Goal: Information Seeking & Learning: Learn about a topic

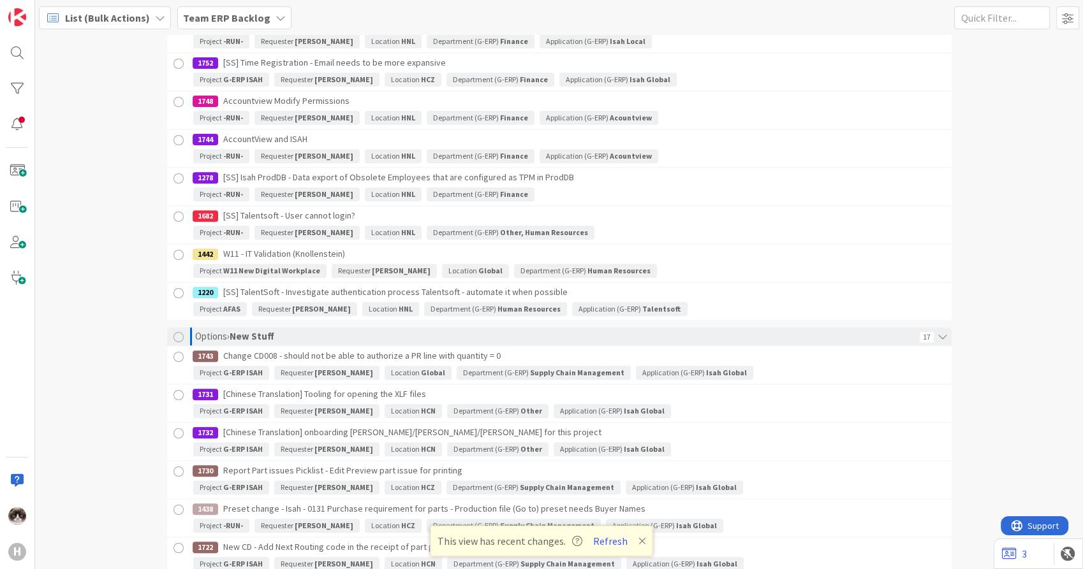
click at [208, 11] on b "Team ERP Backlog" at bounding box center [226, 17] width 87 height 13
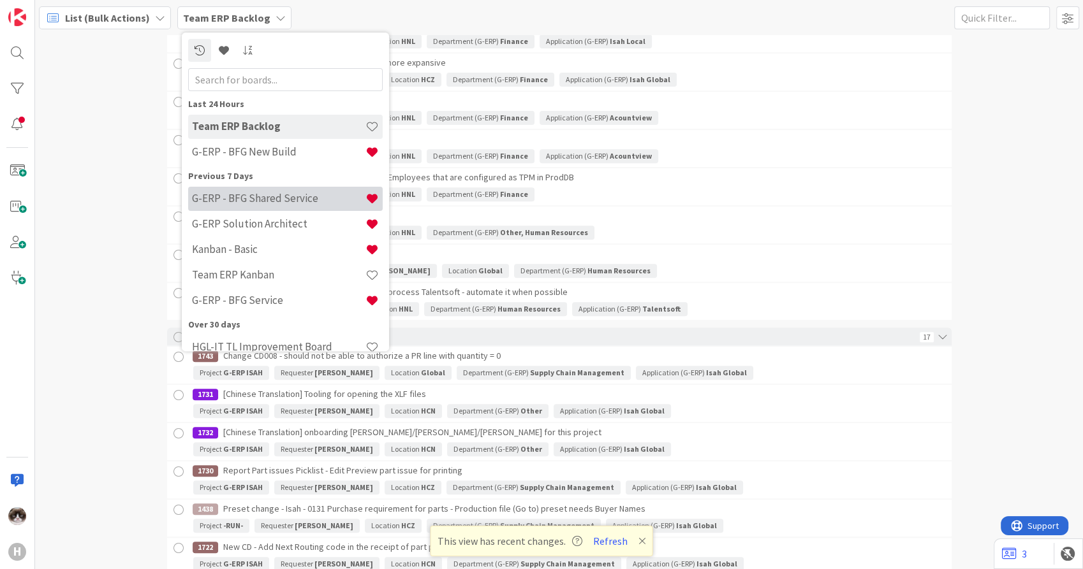
click at [252, 194] on h4 "G-ERP - BFG Shared Service" at bounding box center [278, 199] width 173 height 13
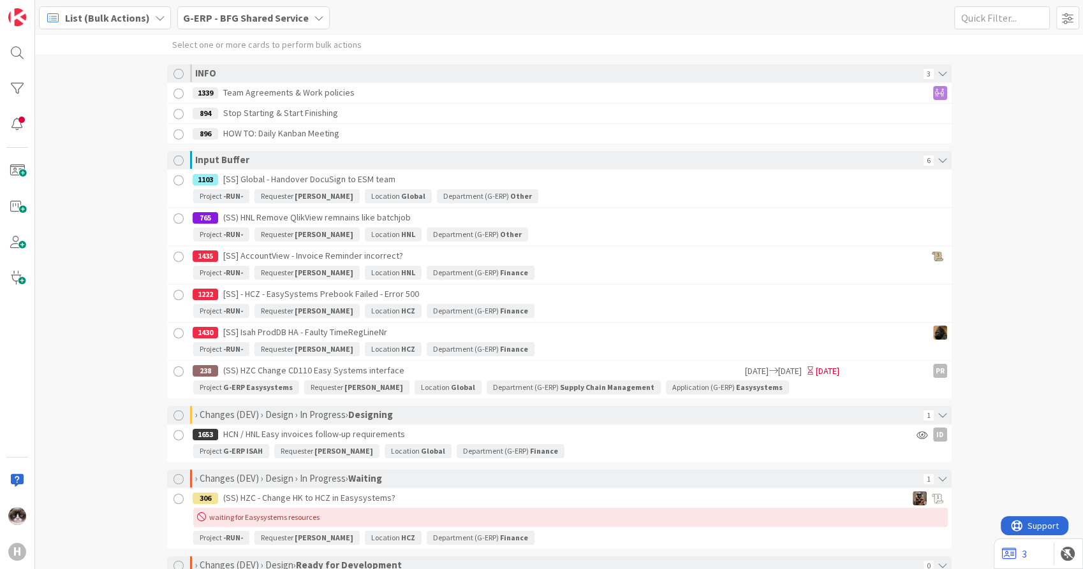
click at [140, 28] on div "List (Bulk Actions)" at bounding box center [105, 17] width 132 height 23
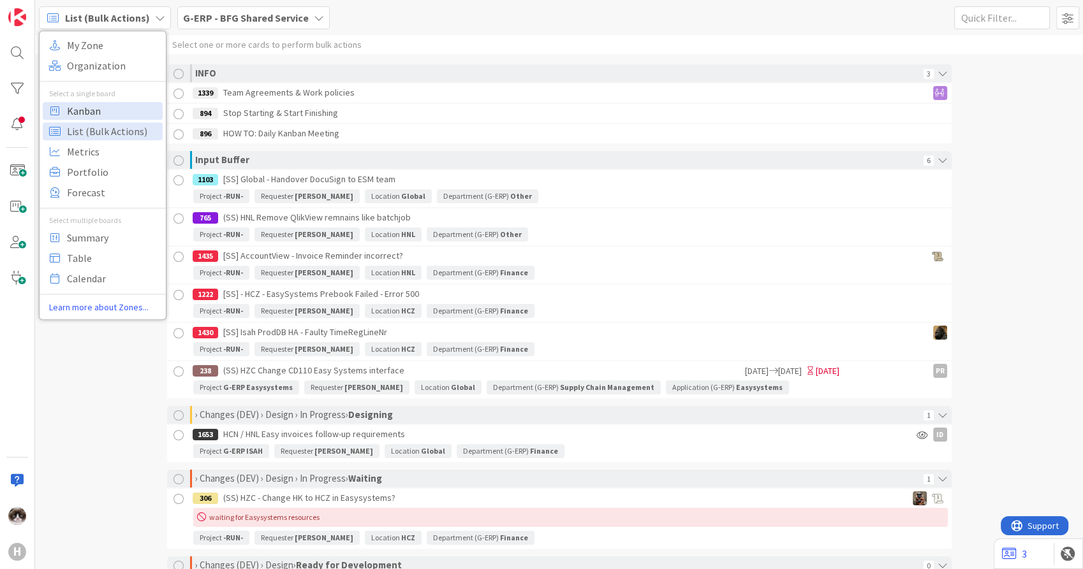
click at [110, 103] on span "Kanban" at bounding box center [113, 110] width 92 height 19
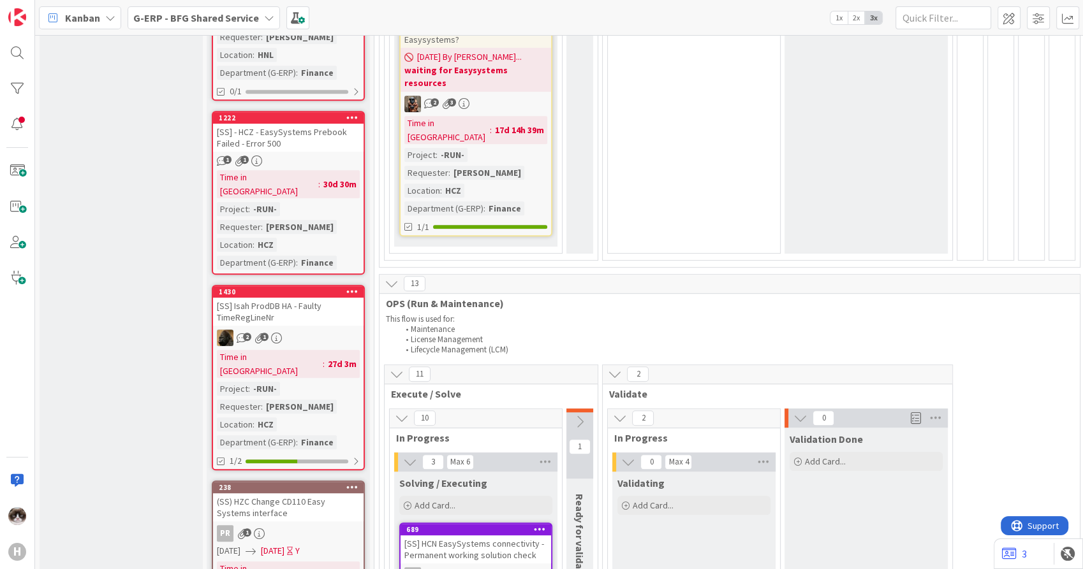
scroll to position [648, 0]
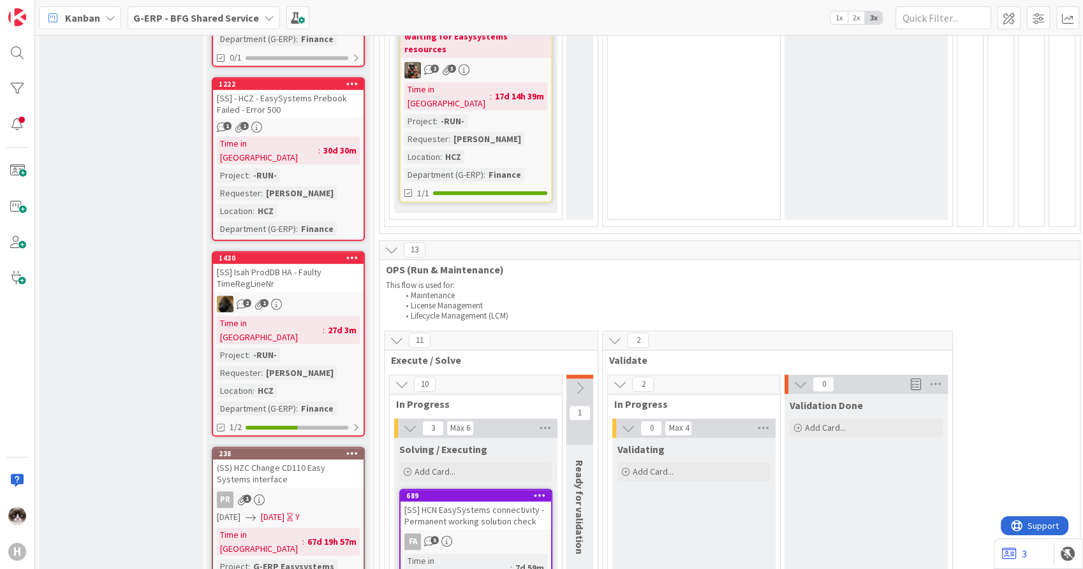
click at [323, 296] on div "2 1" at bounding box center [288, 304] width 150 height 17
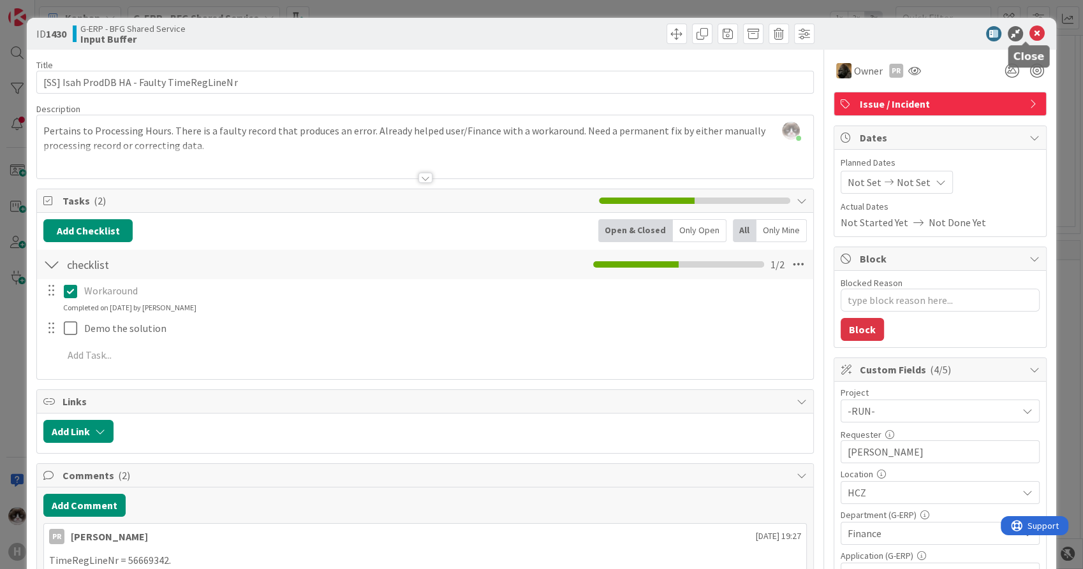
click at [1029, 38] on icon at bounding box center [1036, 33] width 15 height 15
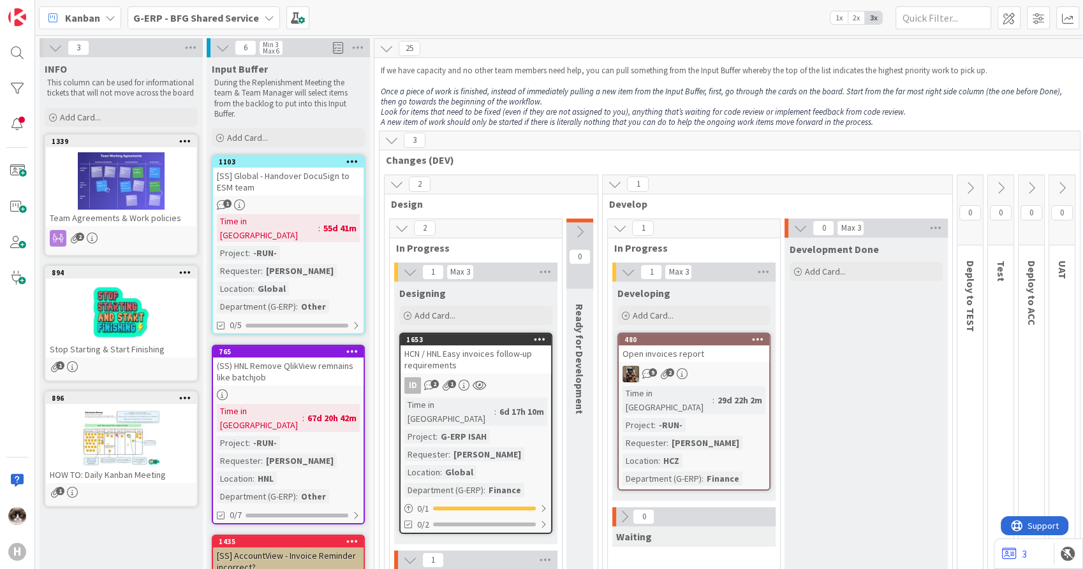
click at [719, 393] on div "29d 22h 2m" at bounding box center [739, 400] width 51 height 14
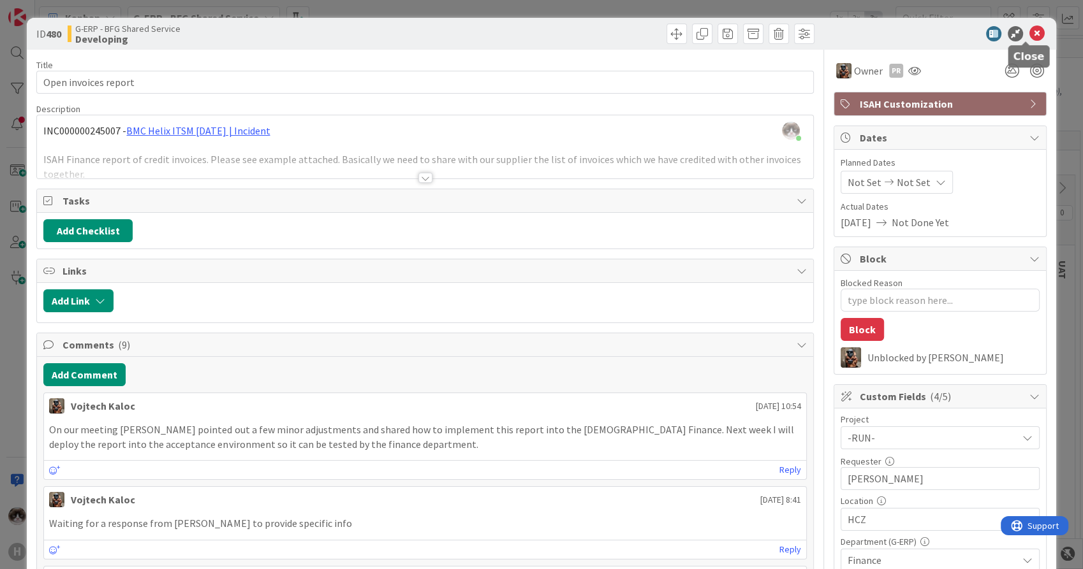
click at [1029, 31] on icon at bounding box center [1036, 33] width 15 height 15
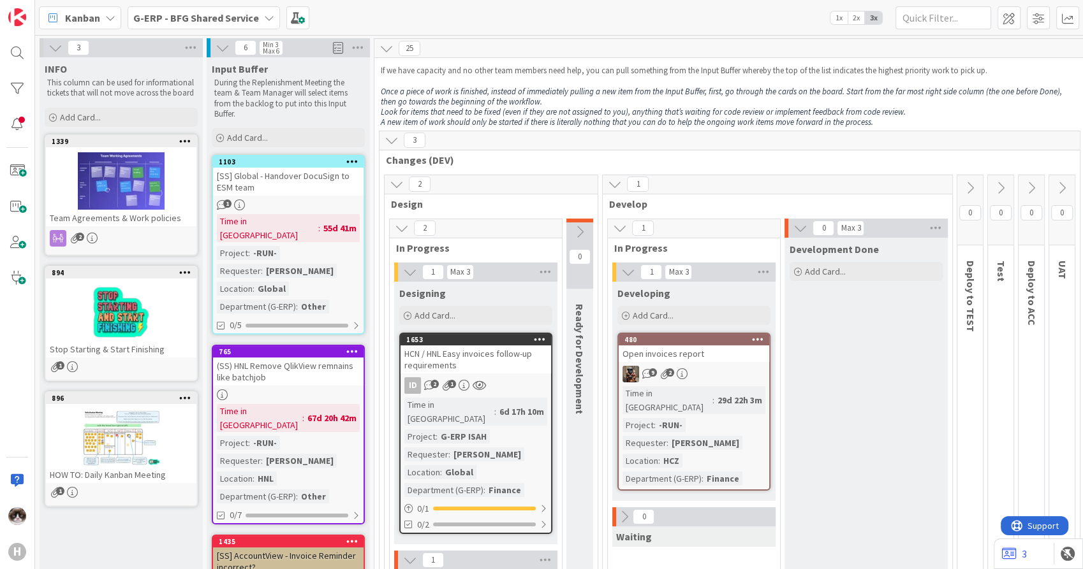
click at [715, 376] on div "9 2" at bounding box center [693, 374] width 150 height 17
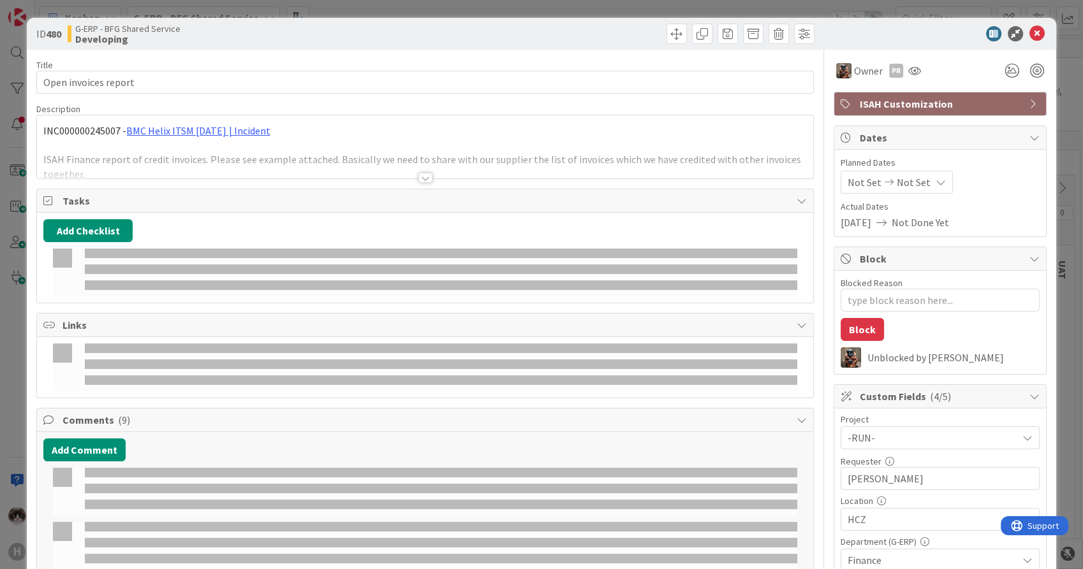
click at [1030, 31] on icon at bounding box center [1036, 33] width 15 height 15
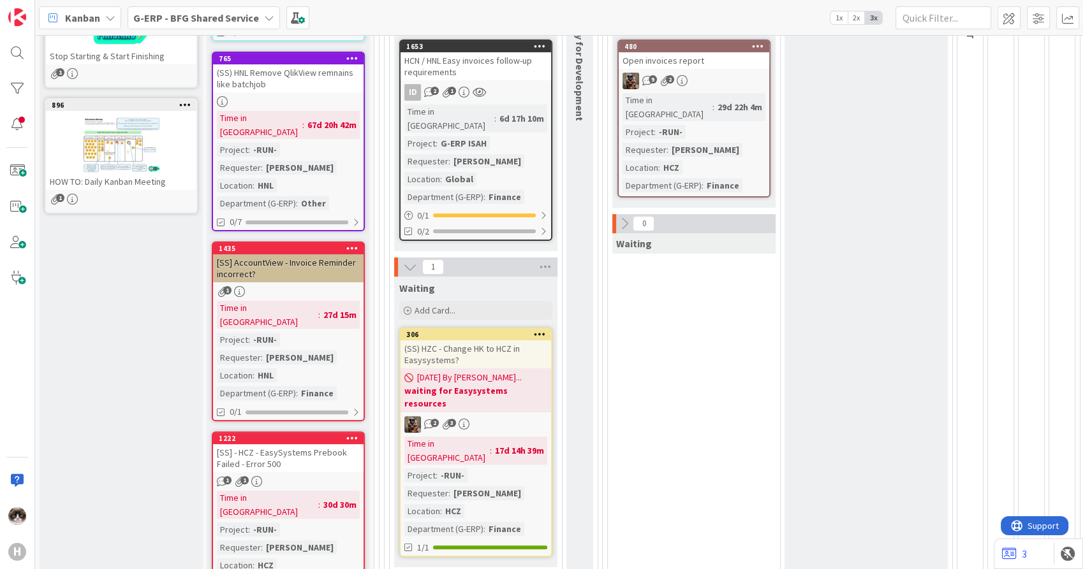
scroll to position [307, 0]
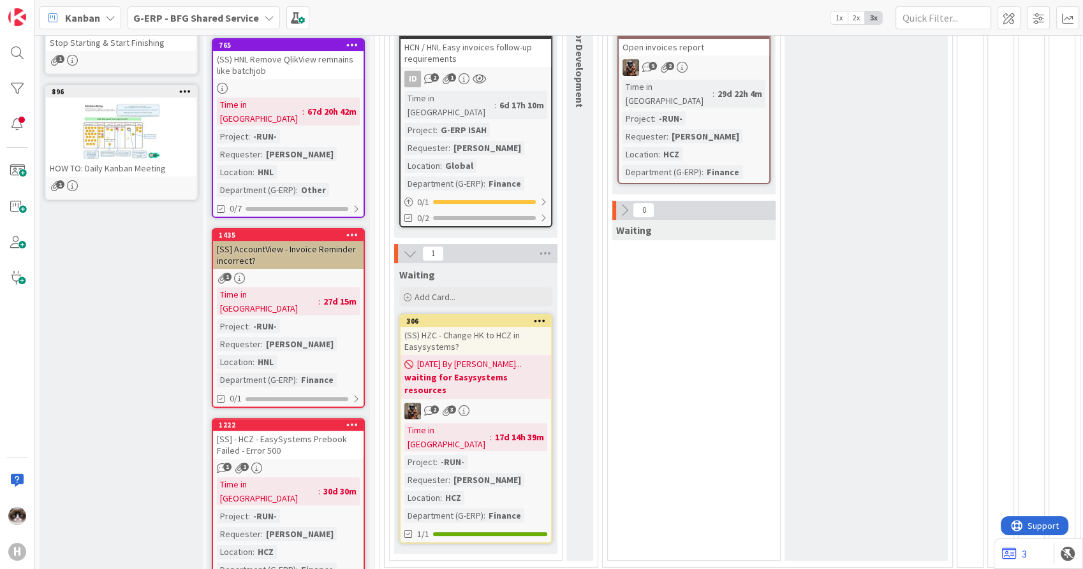
click at [1060, 96] on div "0 UAT" at bounding box center [1062, 218] width 26 height 699
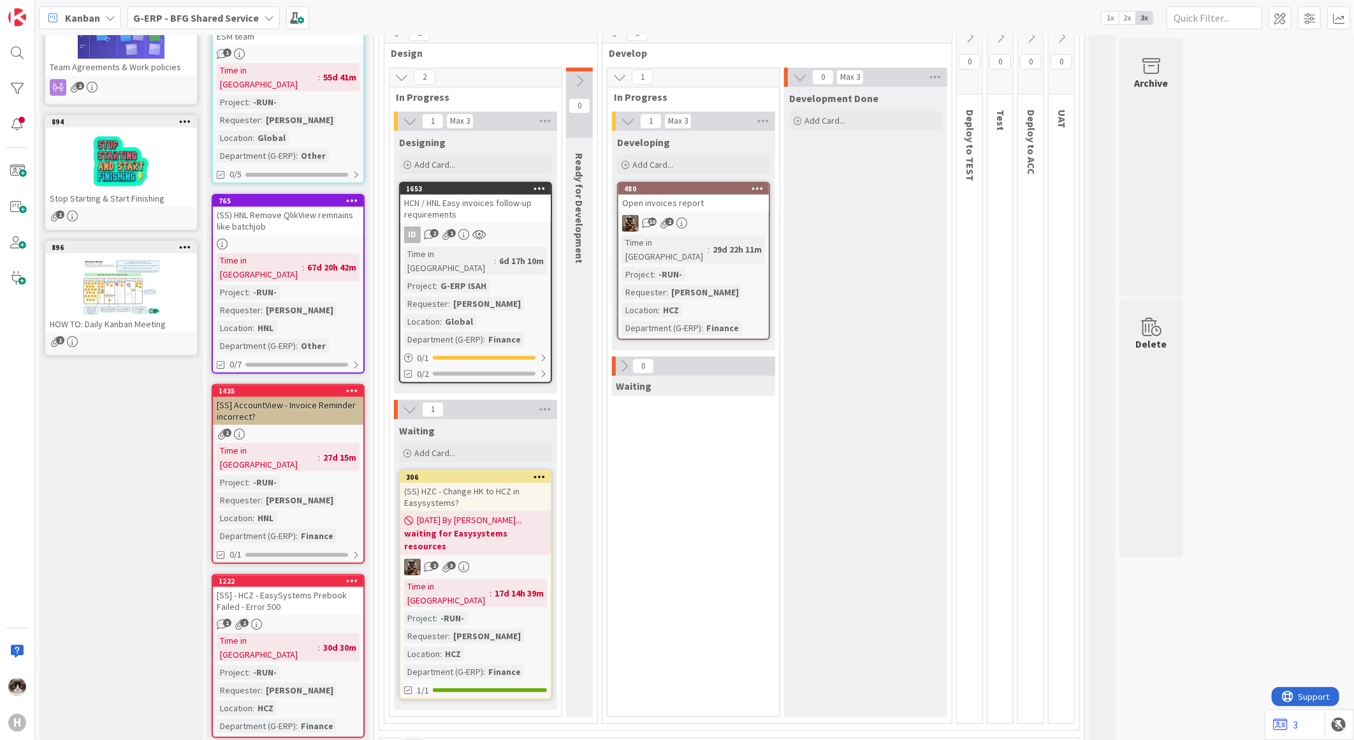
scroll to position [212, 0]
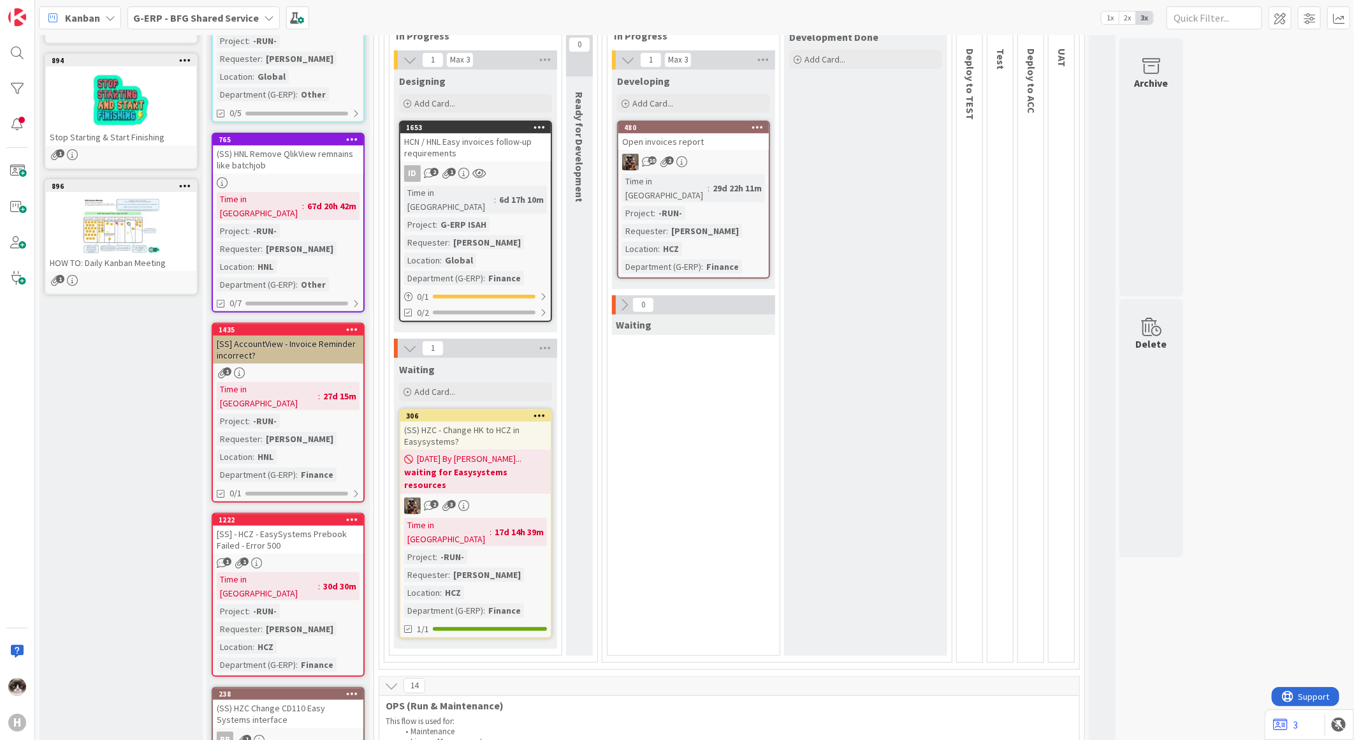
click at [317, 525] on div "[SS] - HCZ - EasySystems Prebook Failed - Error 500" at bounding box center [288, 539] width 150 height 28
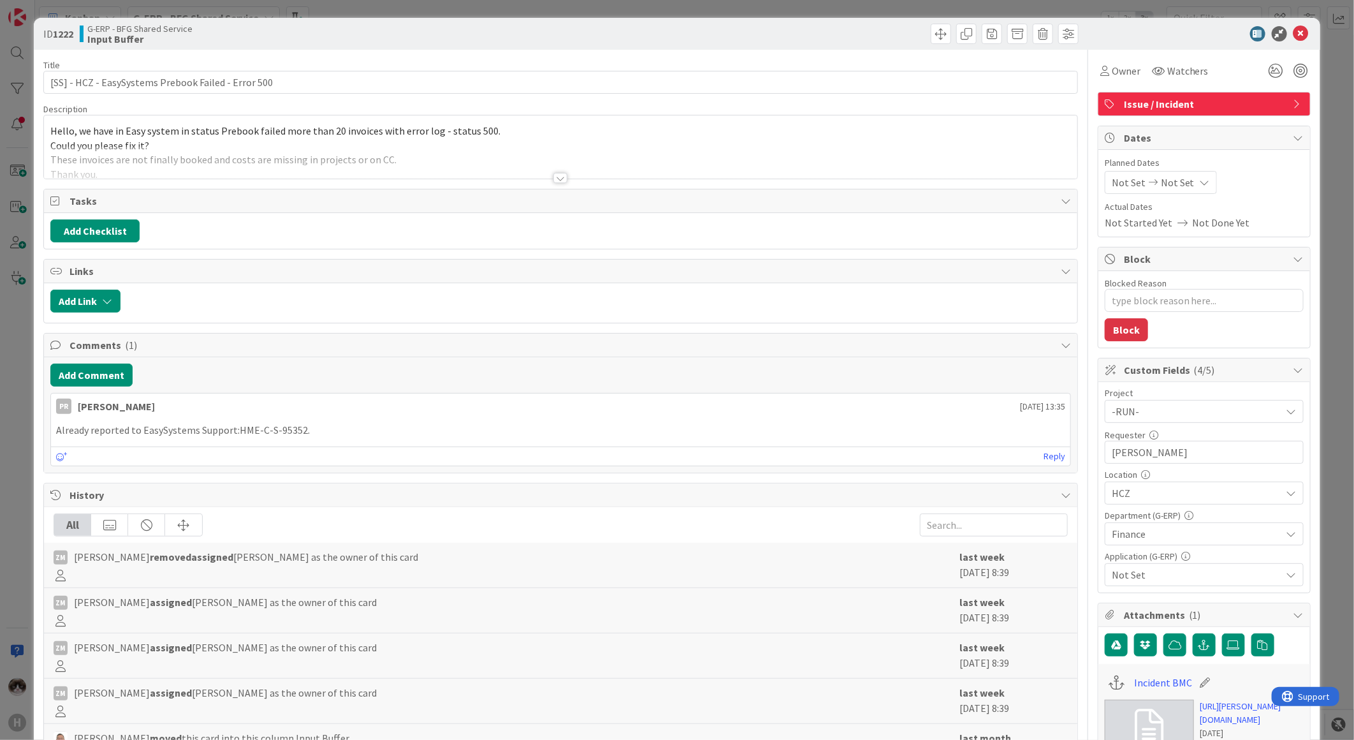
type textarea "x"
click at [574, 172] on div at bounding box center [561, 162] width 1034 height 33
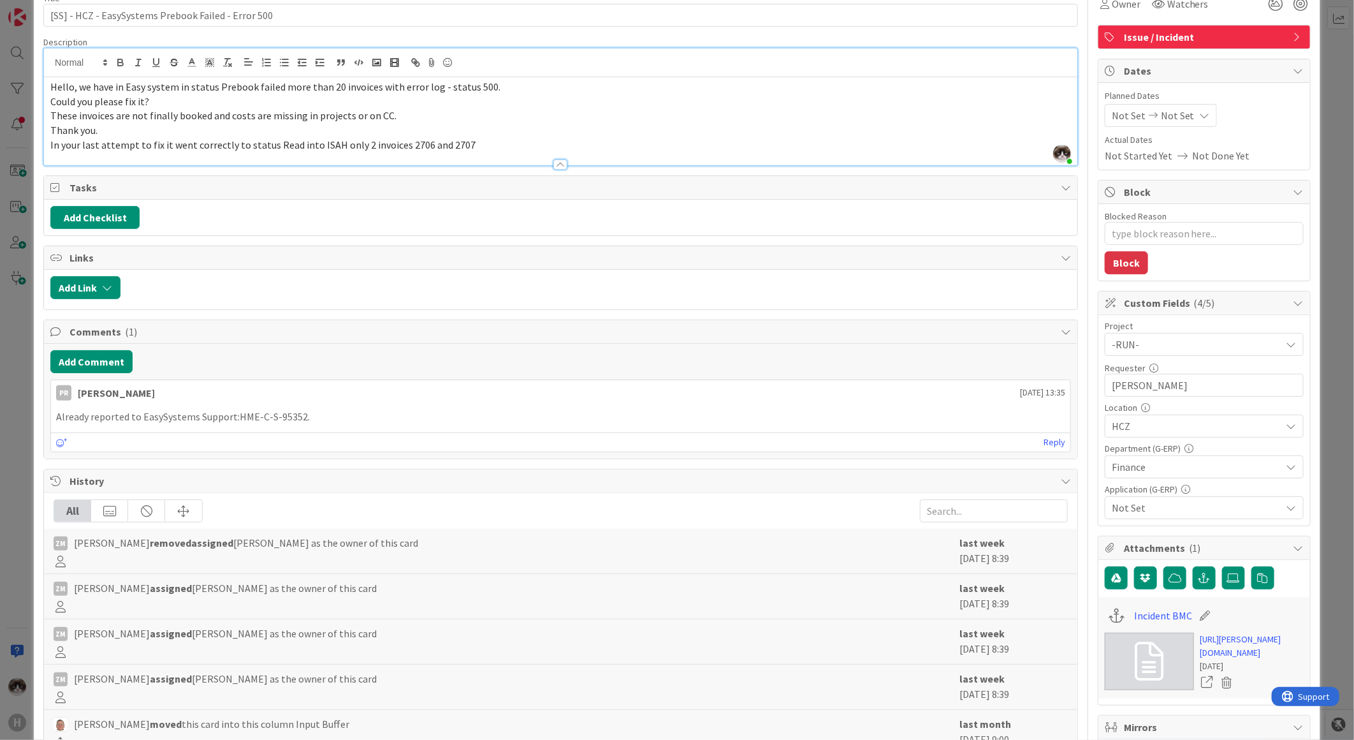
scroll to position [212, 0]
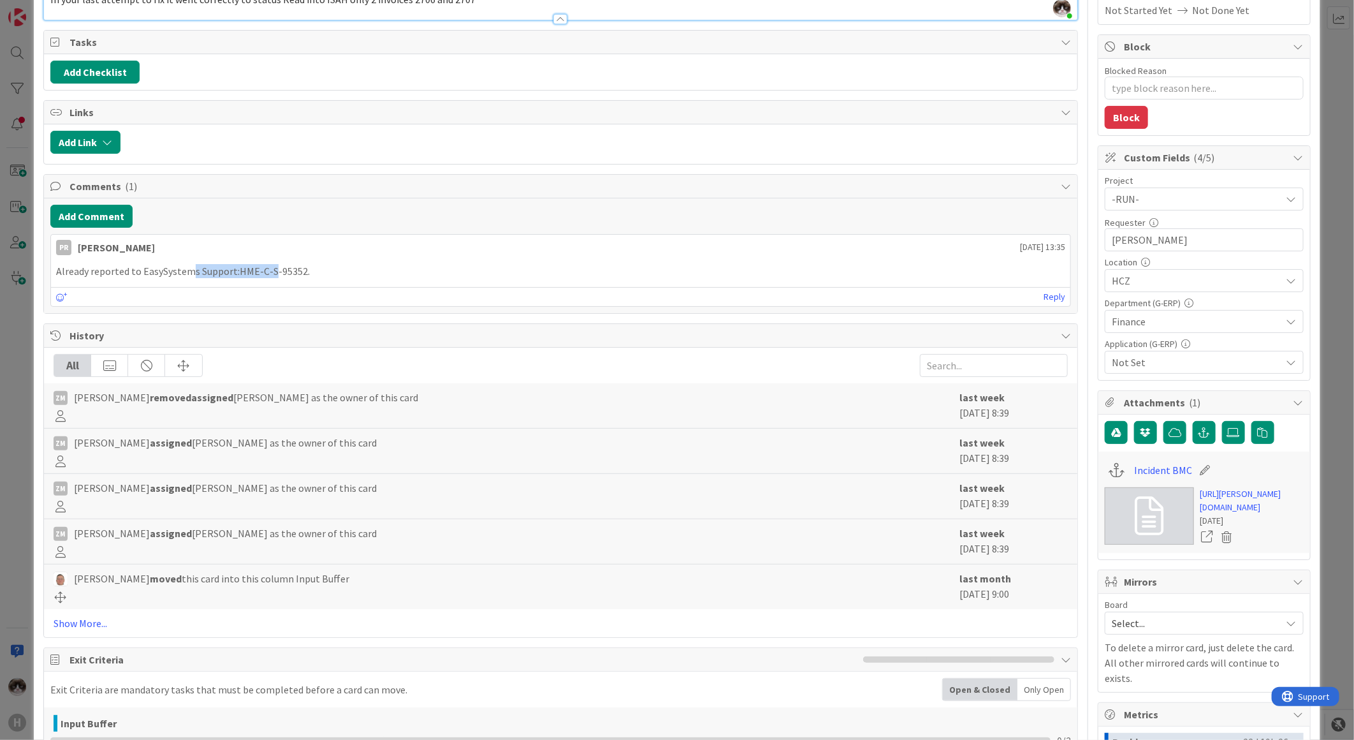
drag, startPoint x: 194, startPoint y: 275, endPoint x: 289, endPoint y: 265, distance: 96.2
click at [289, 265] on p "Already reported to EasySystems Support:HME-C-S-95352." at bounding box center [560, 271] width 1009 height 15
drag, startPoint x: 289, startPoint y: 265, endPoint x: 313, endPoint y: 269, distance: 23.9
click at [313, 269] on p "Already reported to EasySystems Support:HME-C-S-95352." at bounding box center [560, 271] width 1009 height 15
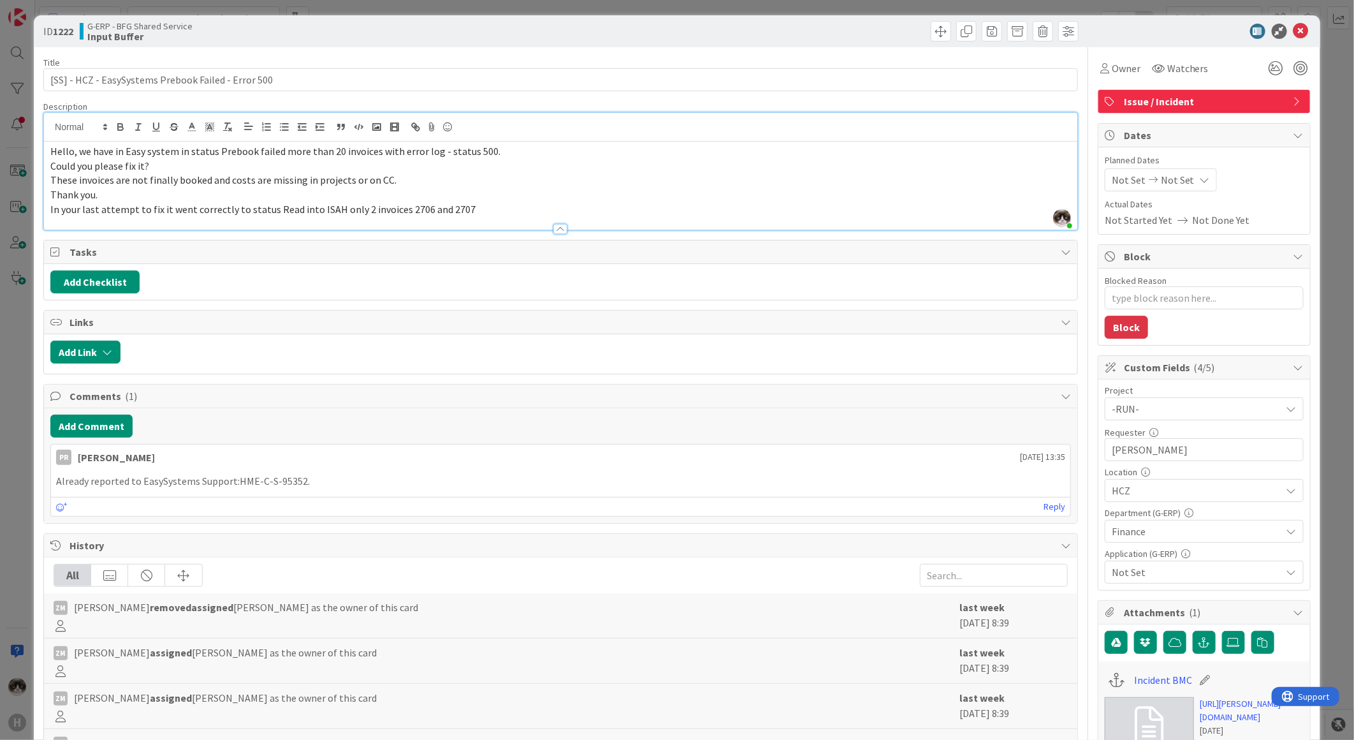
scroll to position [0, 0]
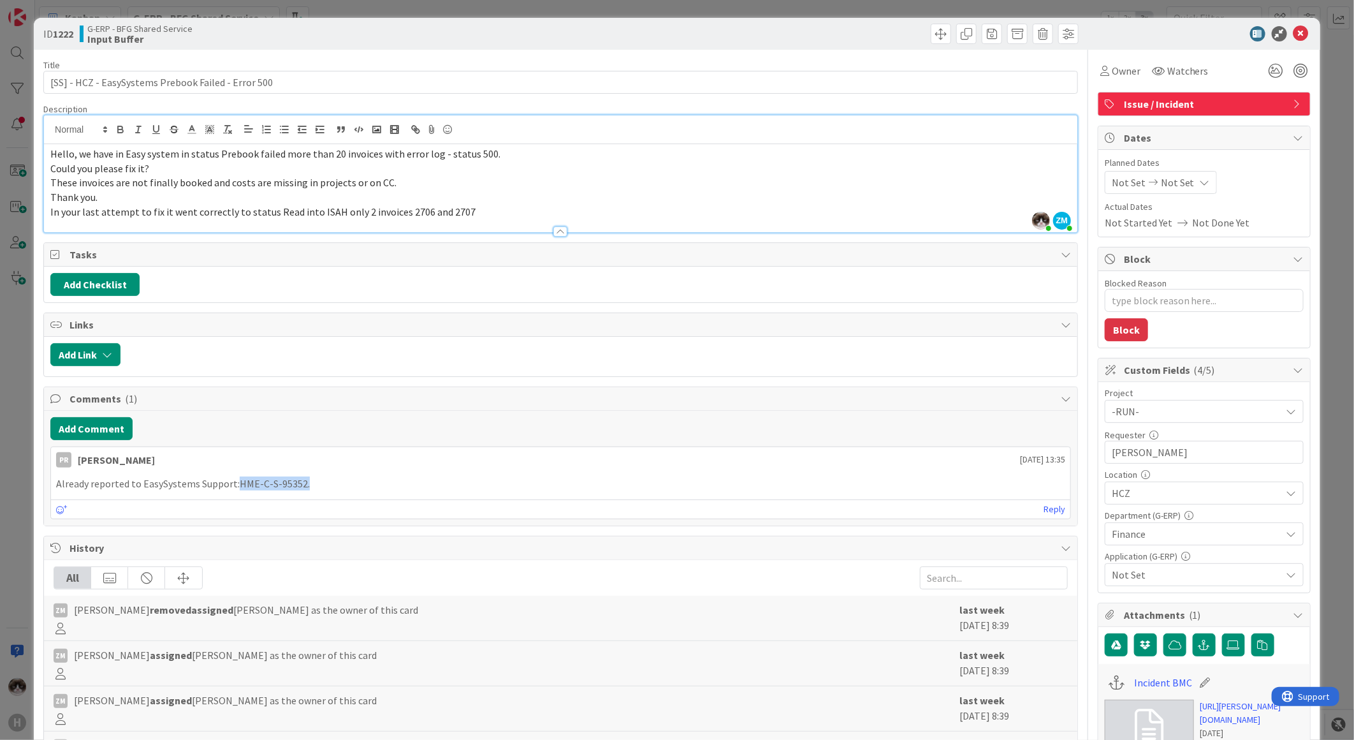
drag, startPoint x: 334, startPoint y: 476, endPoint x: 237, endPoint y: 494, distance: 99.2
click at [237, 494] on div "Already reported to EasySystems Support:HME-C-S-95352." at bounding box center [561, 483] width 1020 height 25
click at [1082, 35] on div at bounding box center [1198, 33] width 226 height 15
click at [1082, 33] on icon at bounding box center [1301, 33] width 15 height 15
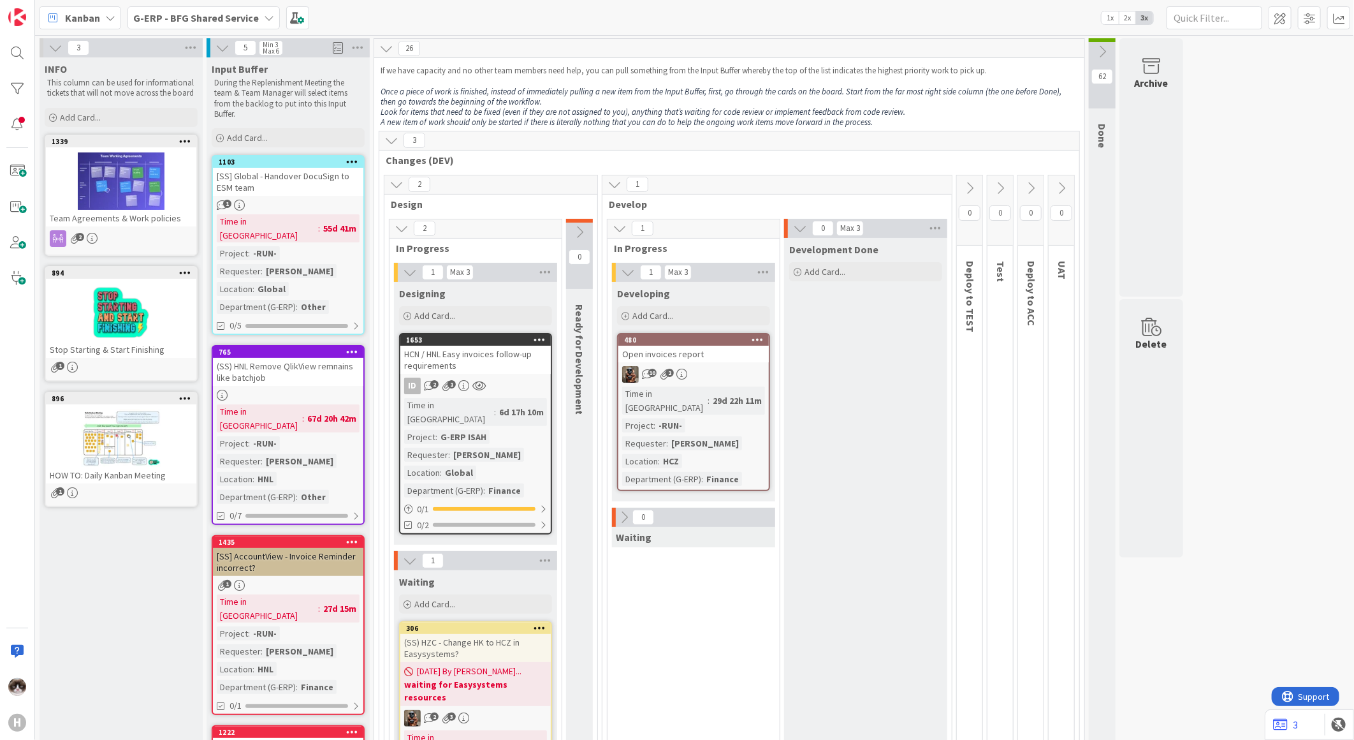
click at [158, 17] on b "G-ERP - BFG Shared Service" at bounding box center [196, 17] width 126 height 13
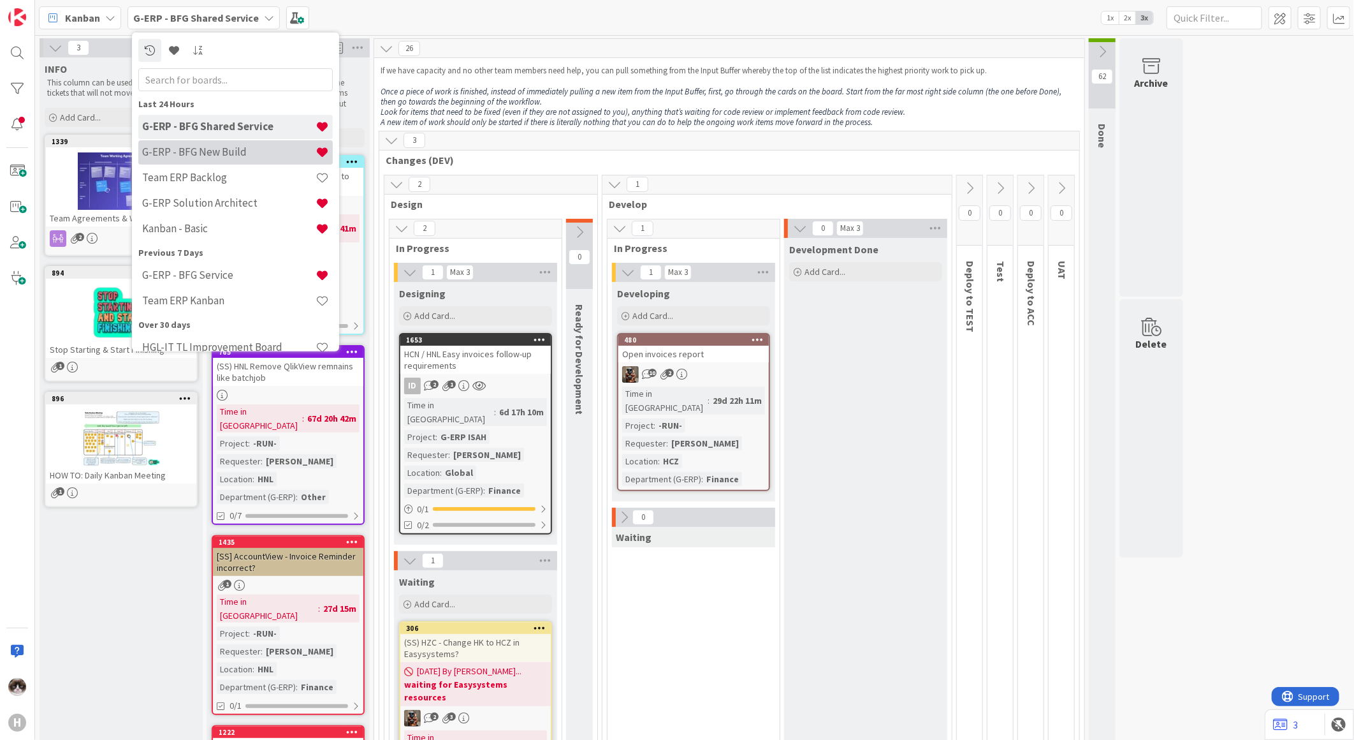
click at [200, 145] on h4 "G-ERP - BFG New Build" at bounding box center [228, 151] width 173 height 13
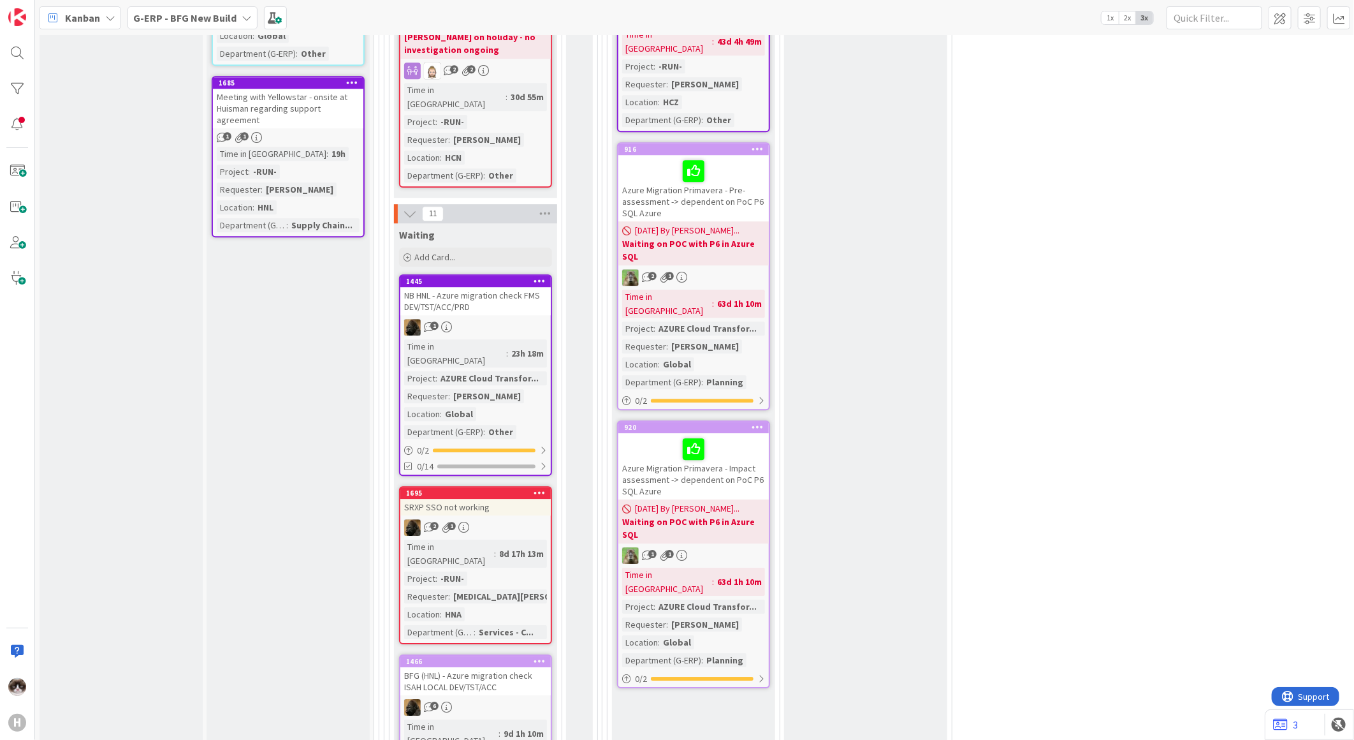
scroll to position [2267, 0]
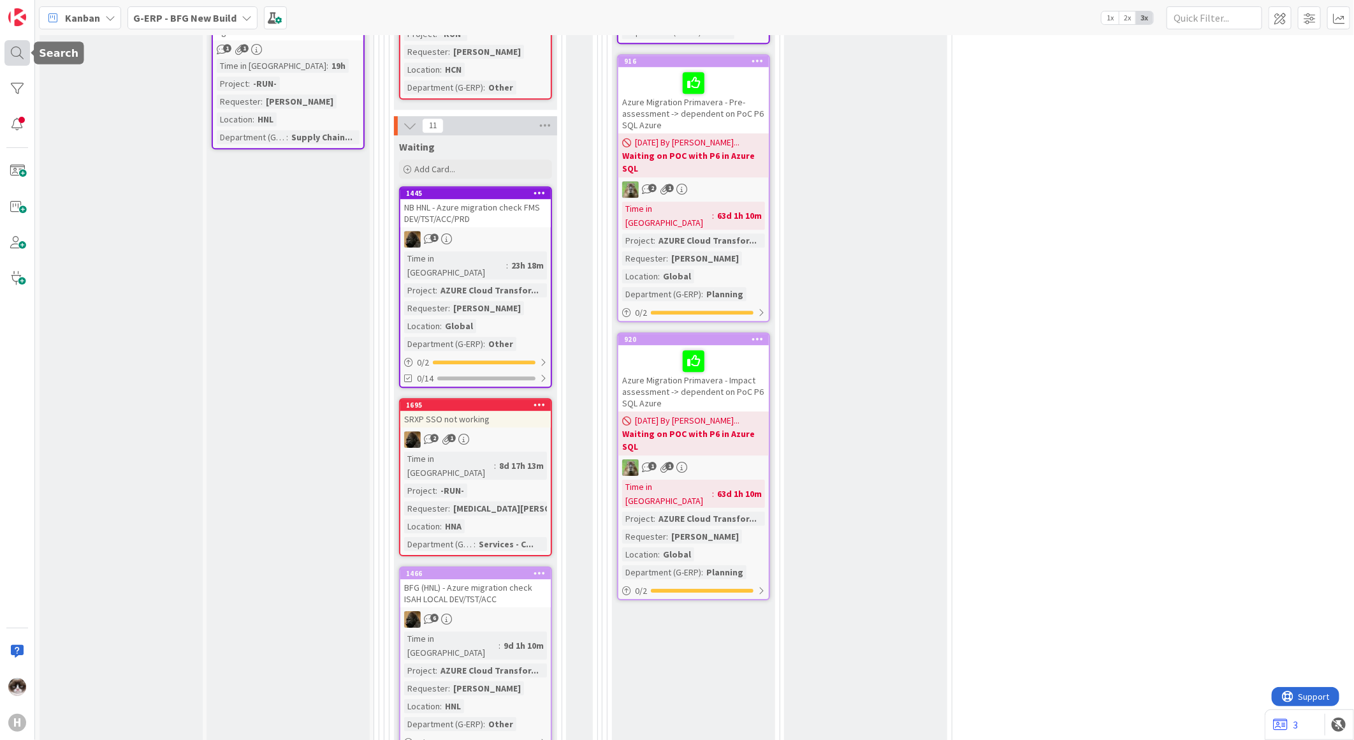
drag, startPoint x: 16, startPoint y: 59, endPoint x: 26, endPoint y: 64, distance: 11.2
click at [16, 59] on div at bounding box center [17, 53] width 26 height 26
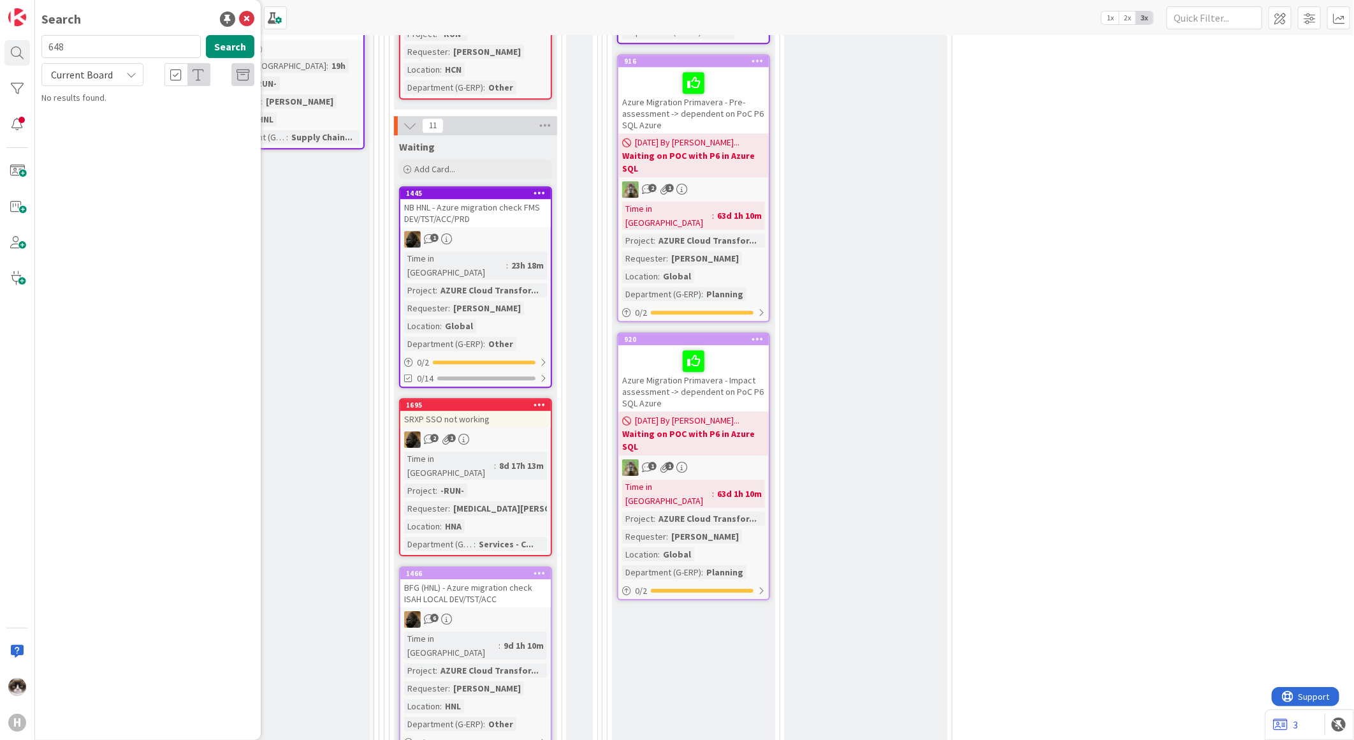
type input "648"
click at [176, 113] on span "Make column title uniform for preset" at bounding box center [160, 111] width 140 height 11
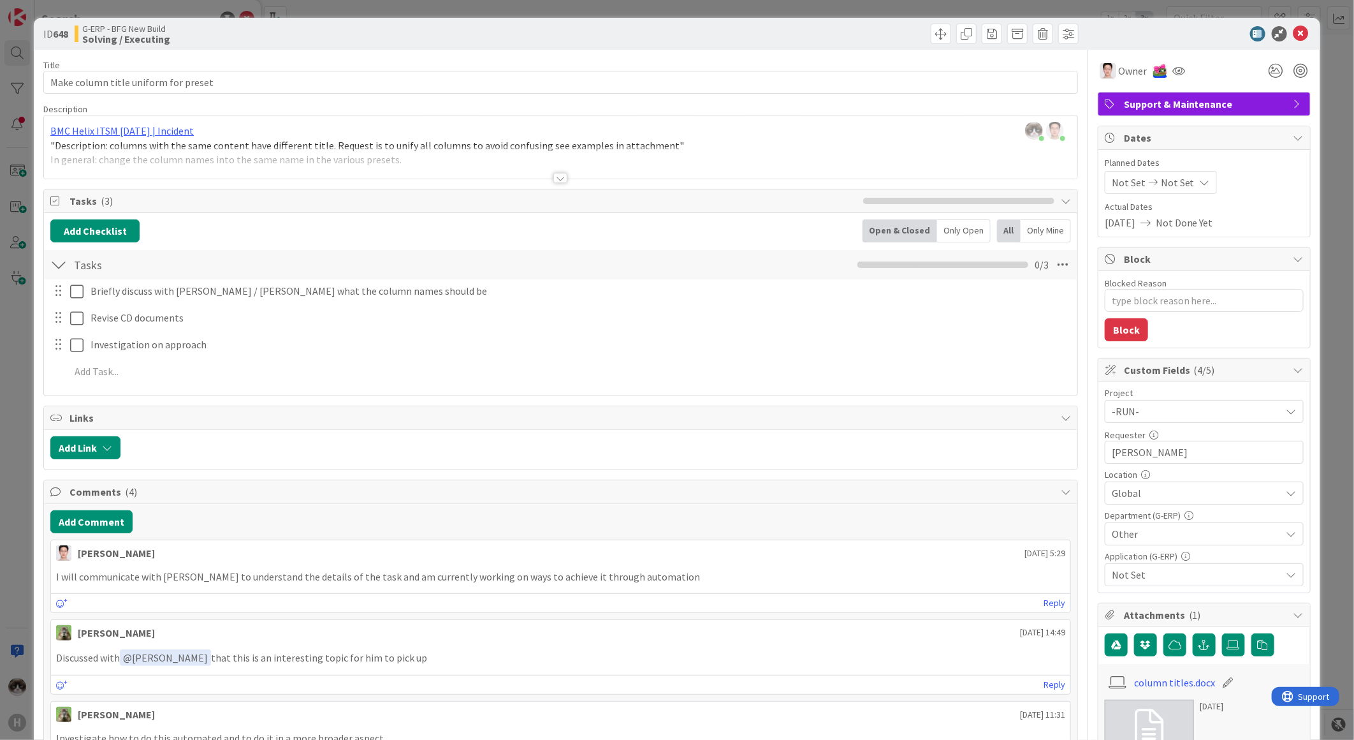
click at [557, 177] on div at bounding box center [560, 178] width 14 height 10
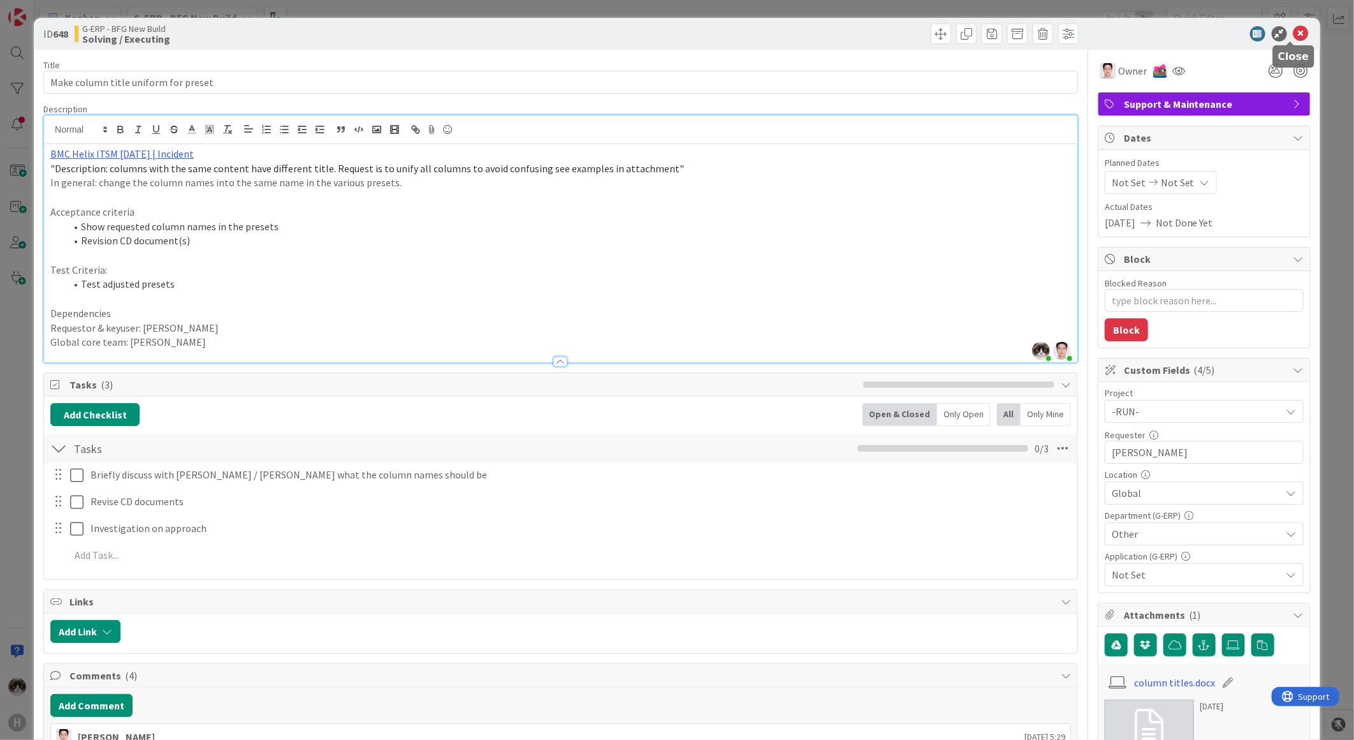
click at [1082, 28] on icon at bounding box center [1301, 33] width 15 height 15
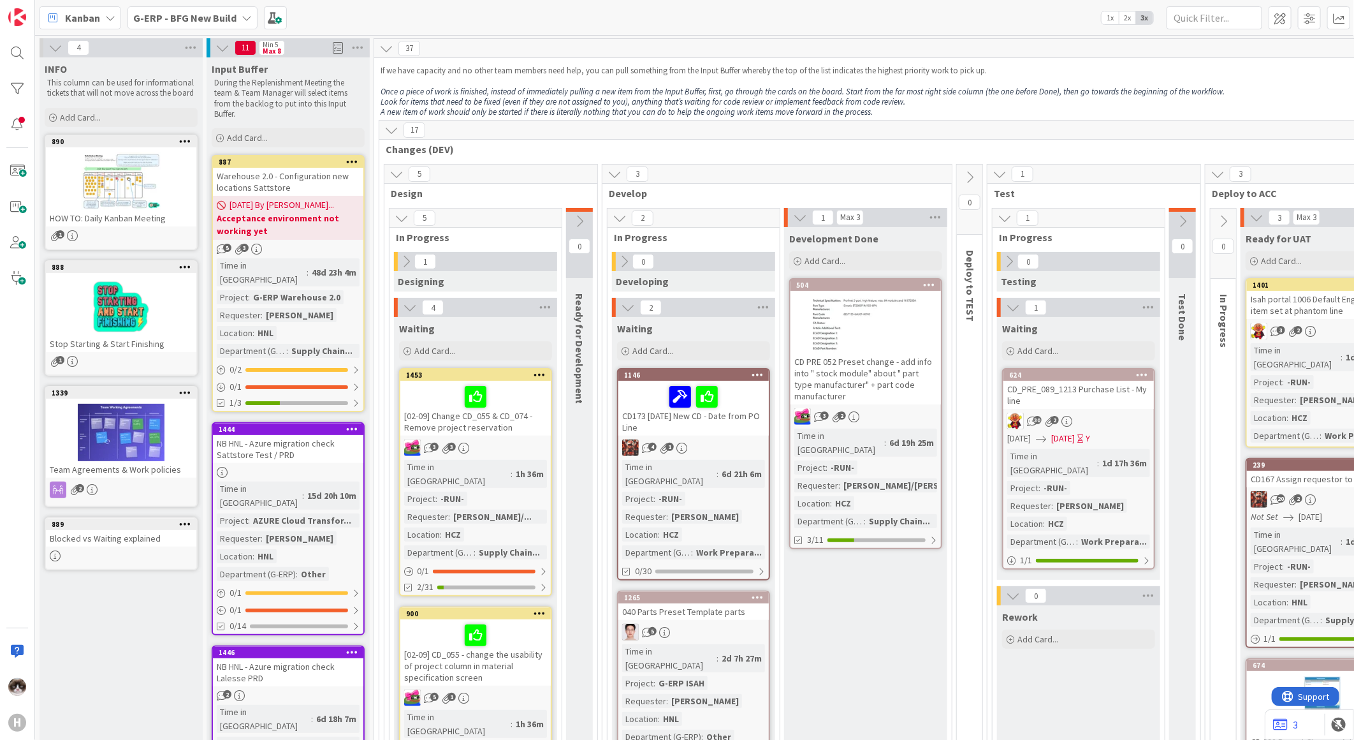
click at [193, 20] on b "G-ERP - BFG New Build" at bounding box center [184, 17] width 103 height 13
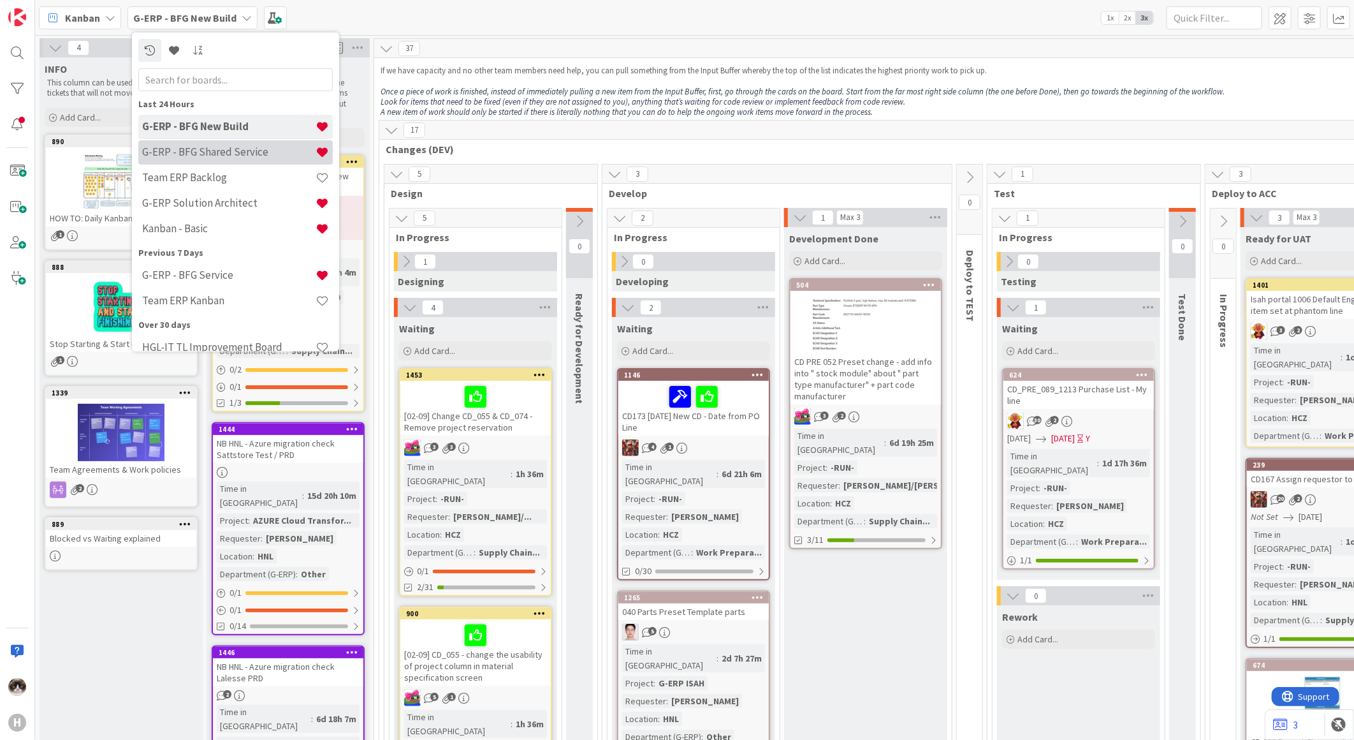
click at [230, 154] on h4 "G-ERP - BFG Shared Service" at bounding box center [228, 151] width 173 height 13
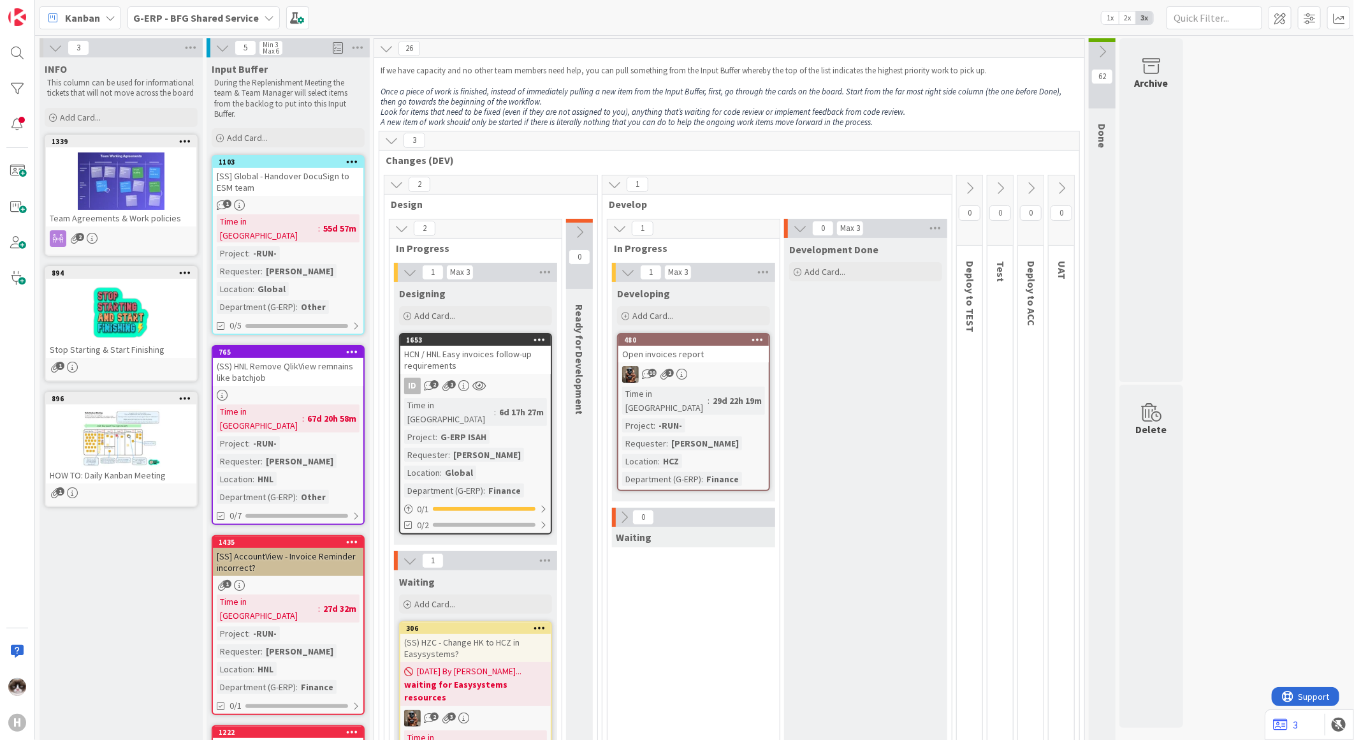
click at [696, 372] on div "10 2" at bounding box center [693, 374] width 150 height 17
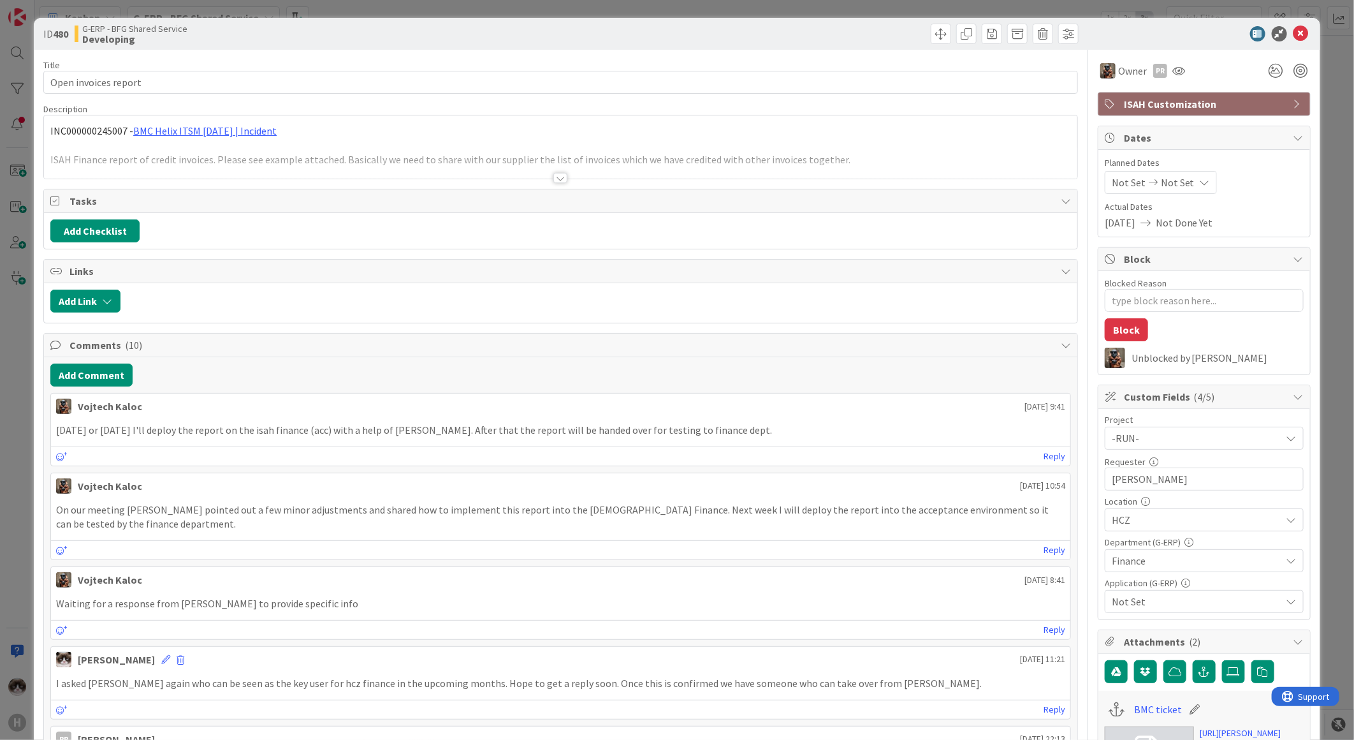
type textarea "x"
drag, startPoint x: 259, startPoint y: 432, endPoint x: 397, endPoint y: 444, distance: 138.2
click at [397, 444] on div "[PERSON_NAME] [DATE] 9:41 [DATE] or [DATE] I'll deploy the report on the isah f…" at bounding box center [560, 429] width 1021 height 73
drag, startPoint x: 397, startPoint y: 444, endPoint x: 338, endPoint y: 446, distance: 58.7
click at [338, 446] on div "[PERSON_NAME] [DATE] 9:41 [DATE] or [DATE] I'll deploy the report on the isah f…" at bounding box center [560, 429] width 1021 height 73
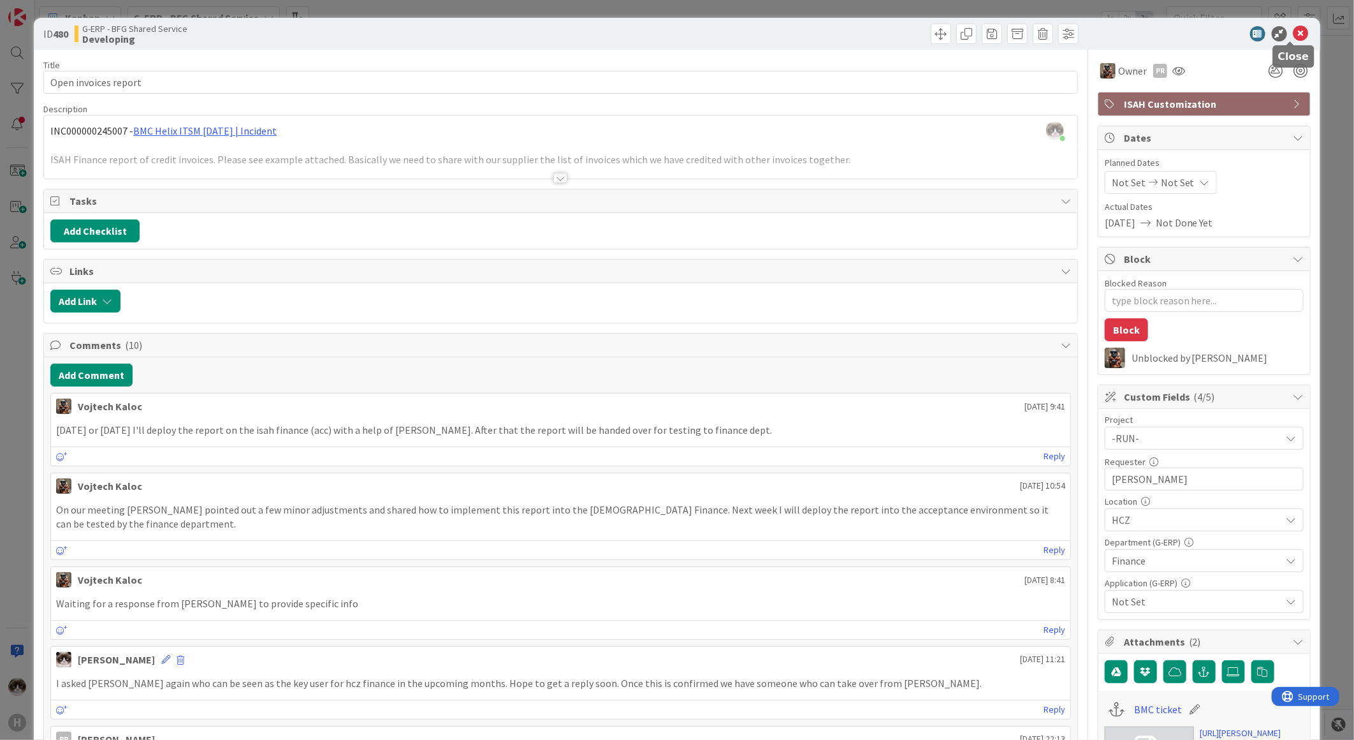
drag, startPoint x: 1294, startPoint y: 31, endPoint x: 1257, endPoint y: 51, distance: 42.2
click at [1082, 31] on icon at bounding box center [1301, 33] width 15 height 15
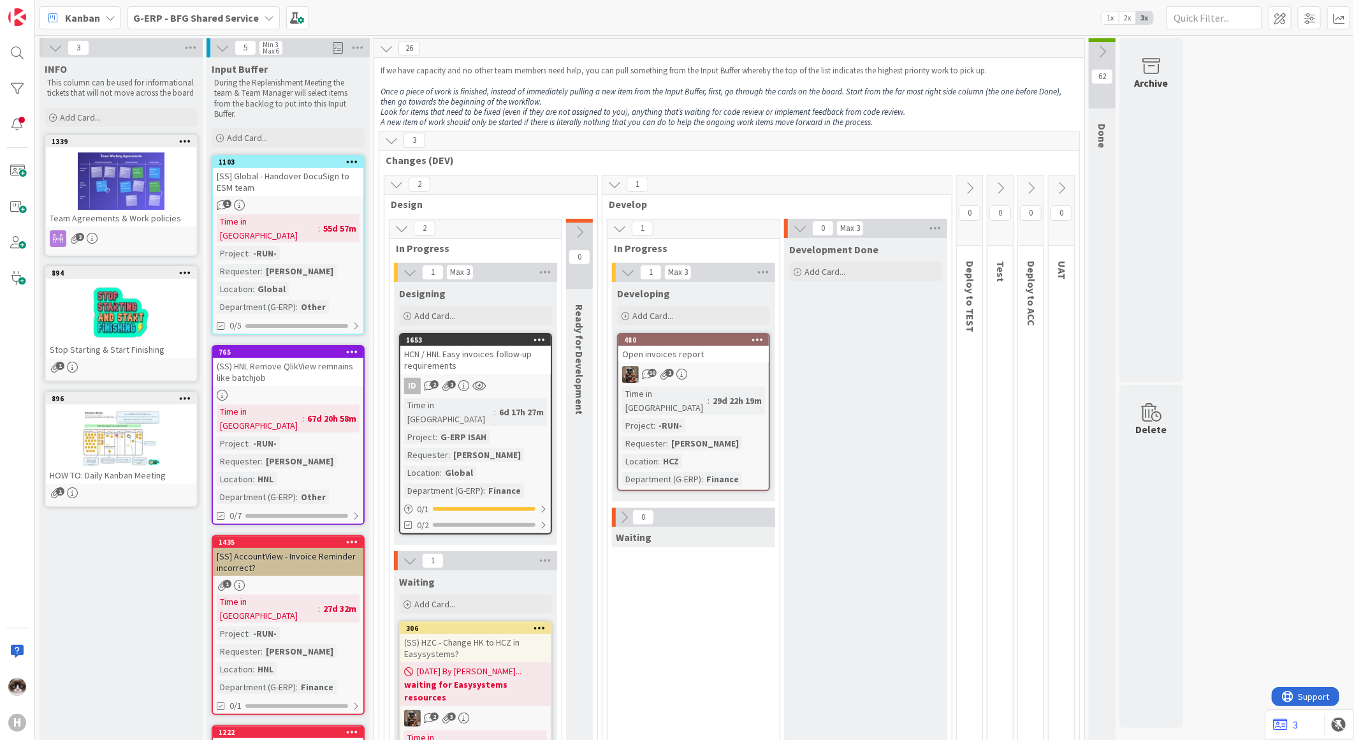
click at [1028, 183] on icon at bounding box center [1031, 188] width 14 height 14
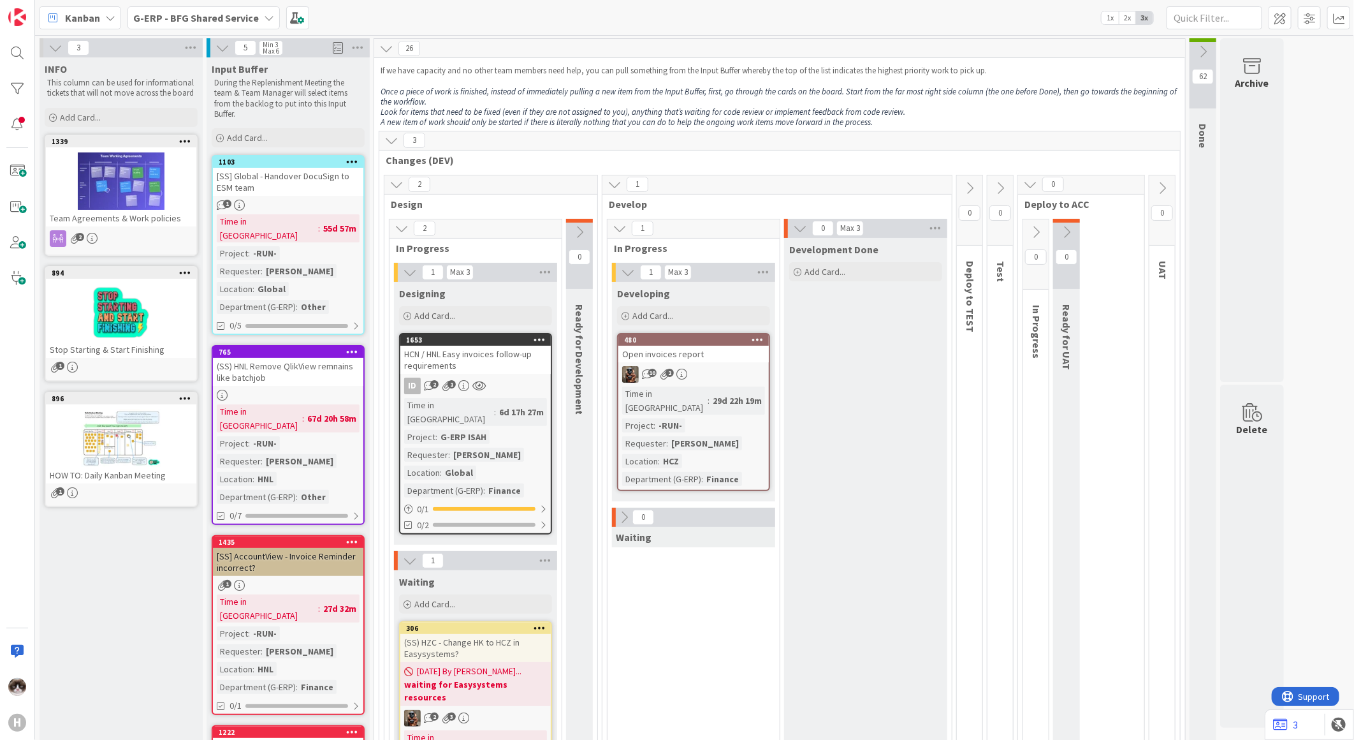
click at [1062, 228] on icon at bounding box center [1067, 232] width 14 height 14
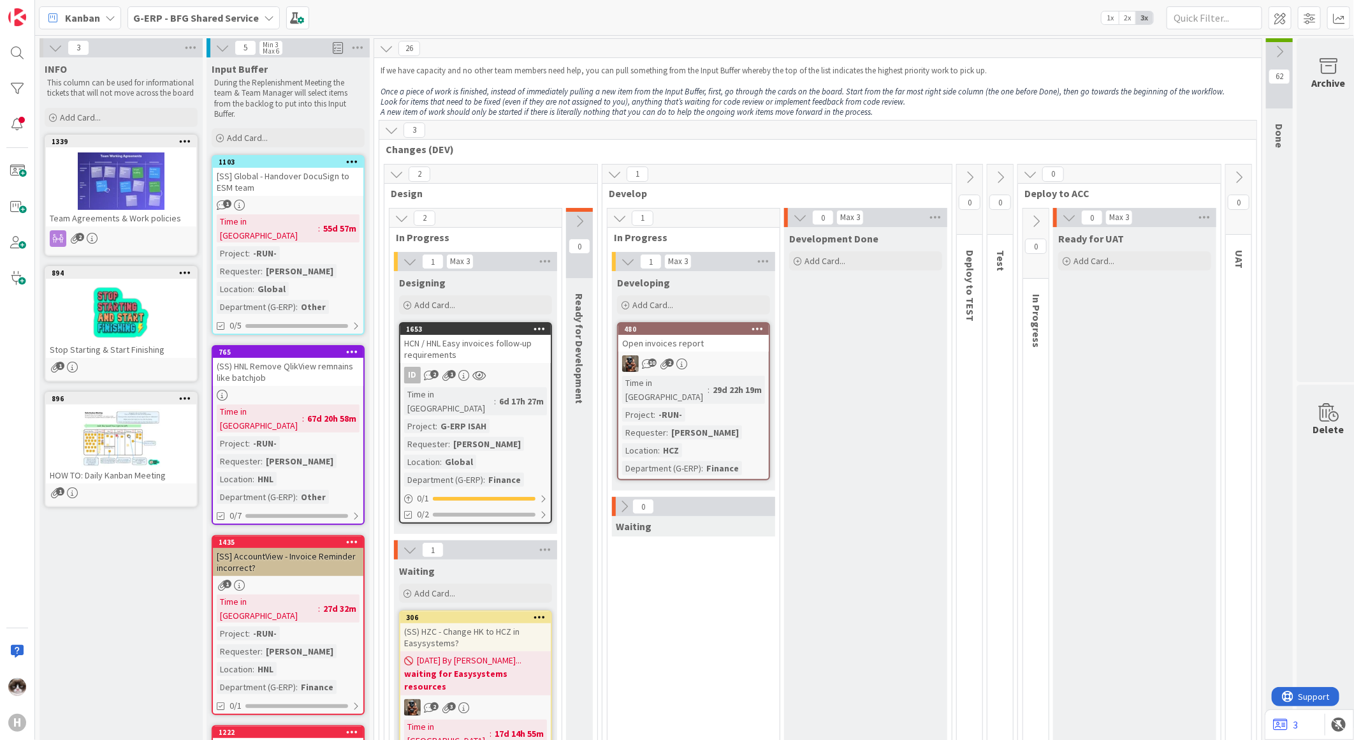
click at [1082, 179] on icon at bounding box center [1239, 177] width 14 height 14
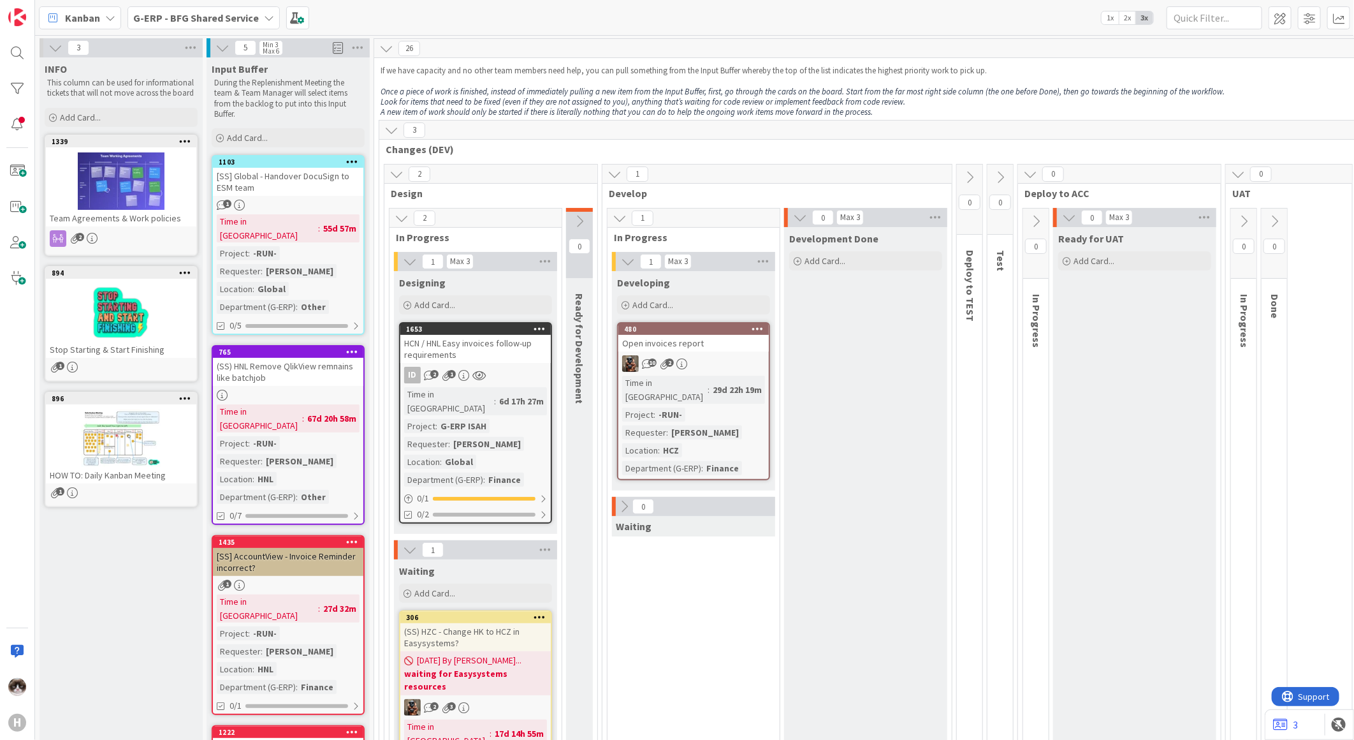
click at [1082, 217] on icon at bounding box center [1275, 221] width 14 height 14
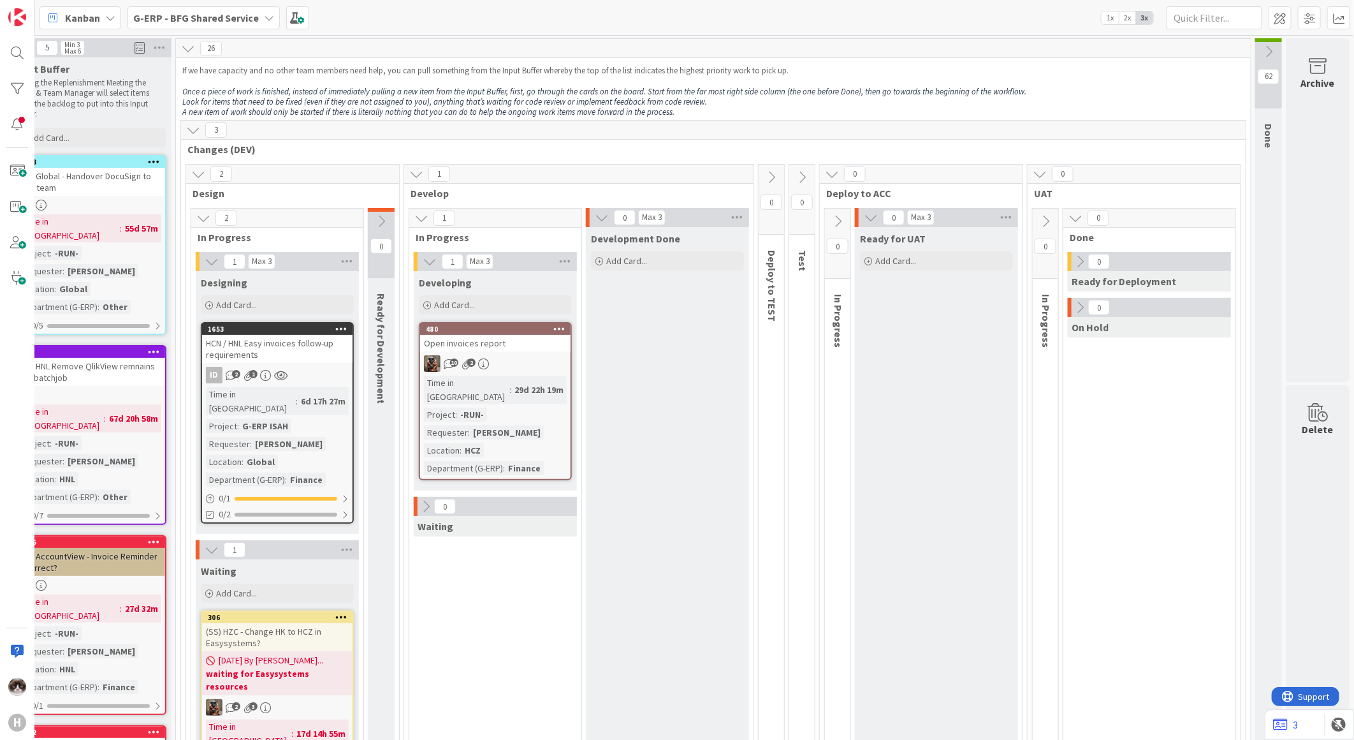
scroll to position [0, 208]
click at [795, 170] on icon at bounding box center [802, 177] width 14 height 14
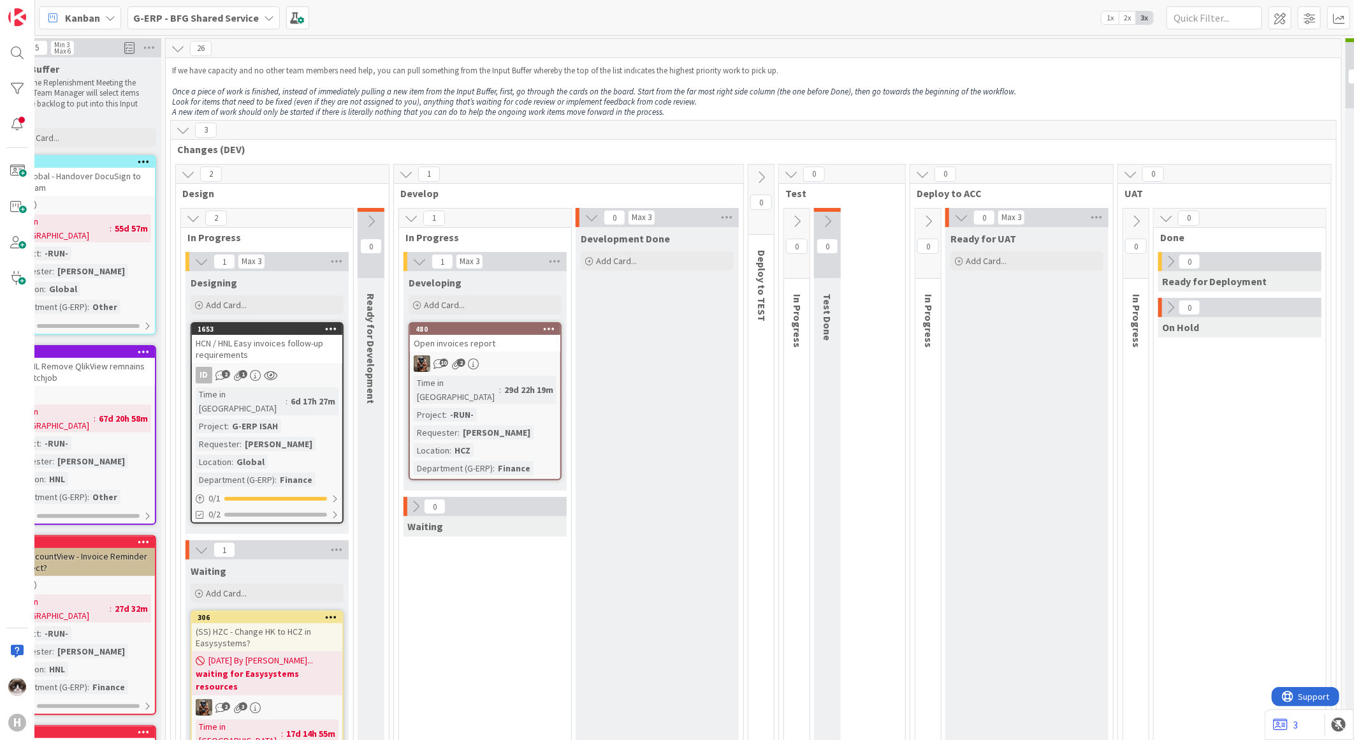
click at [830, 212] on button at bounding box center [827, 221] width 27 height 19
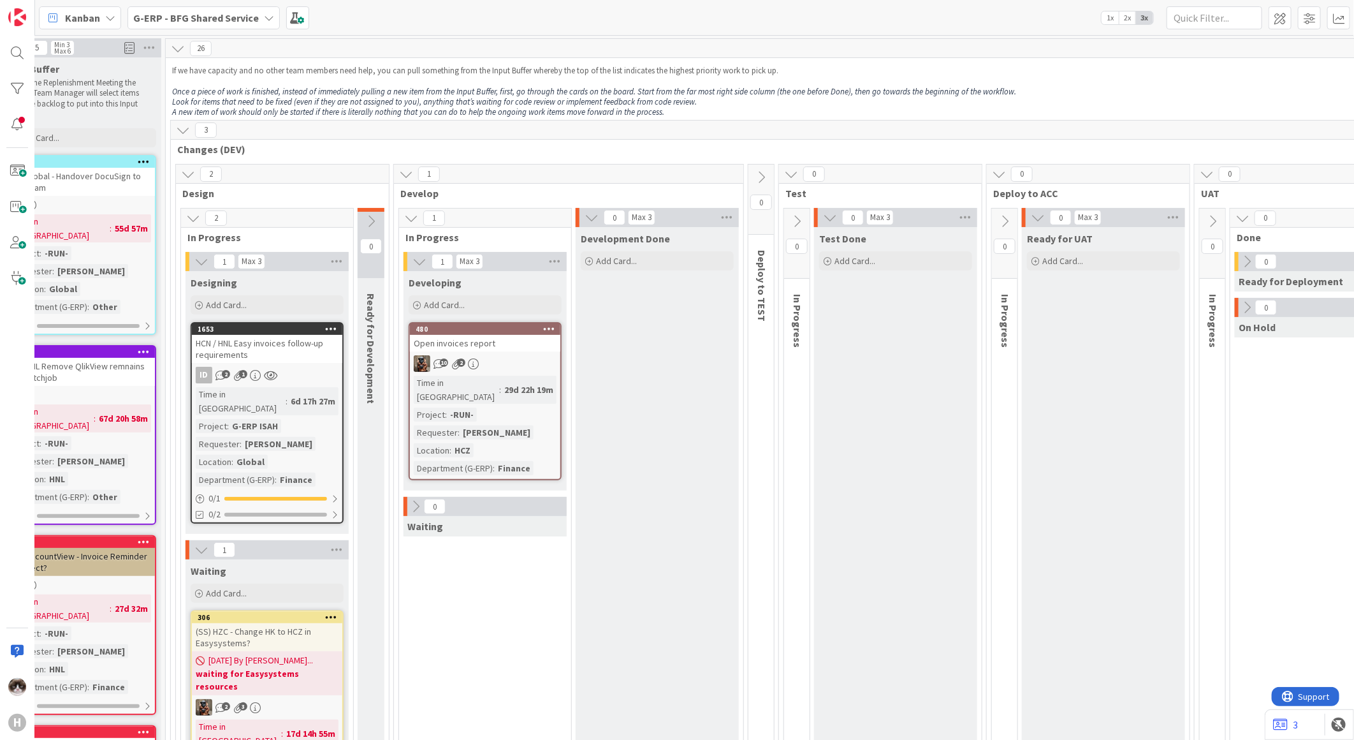
scroll to position [0, 386]
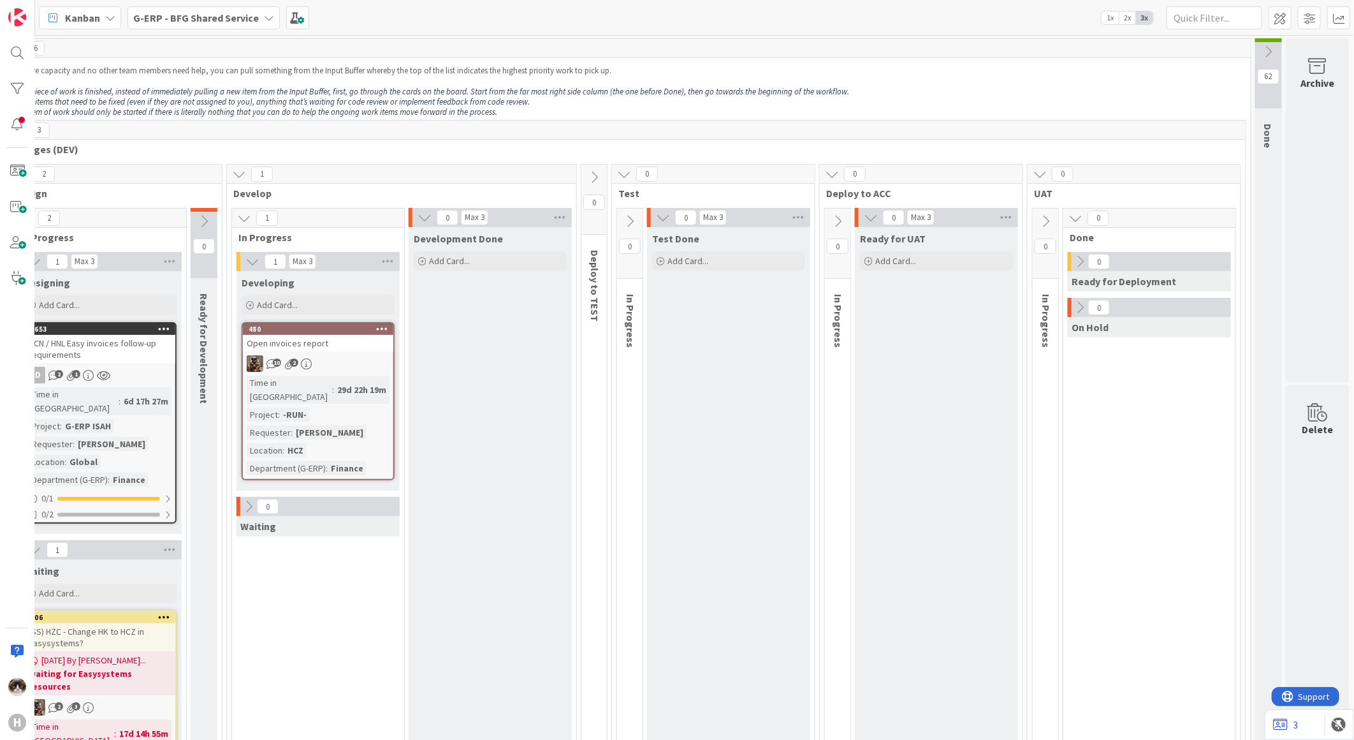
click at [825, 230] on button at bounding box center [838, 221] width 26 height 19
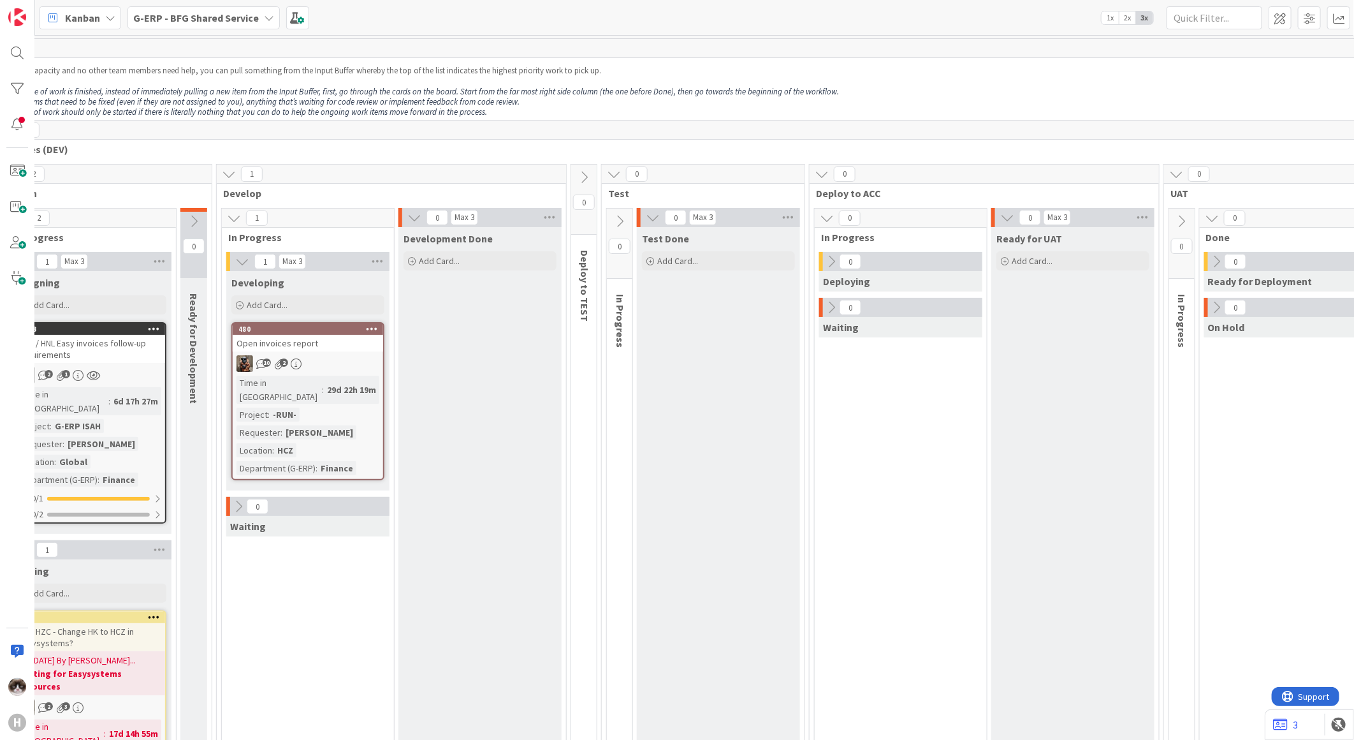
scroll to position [0, 0]
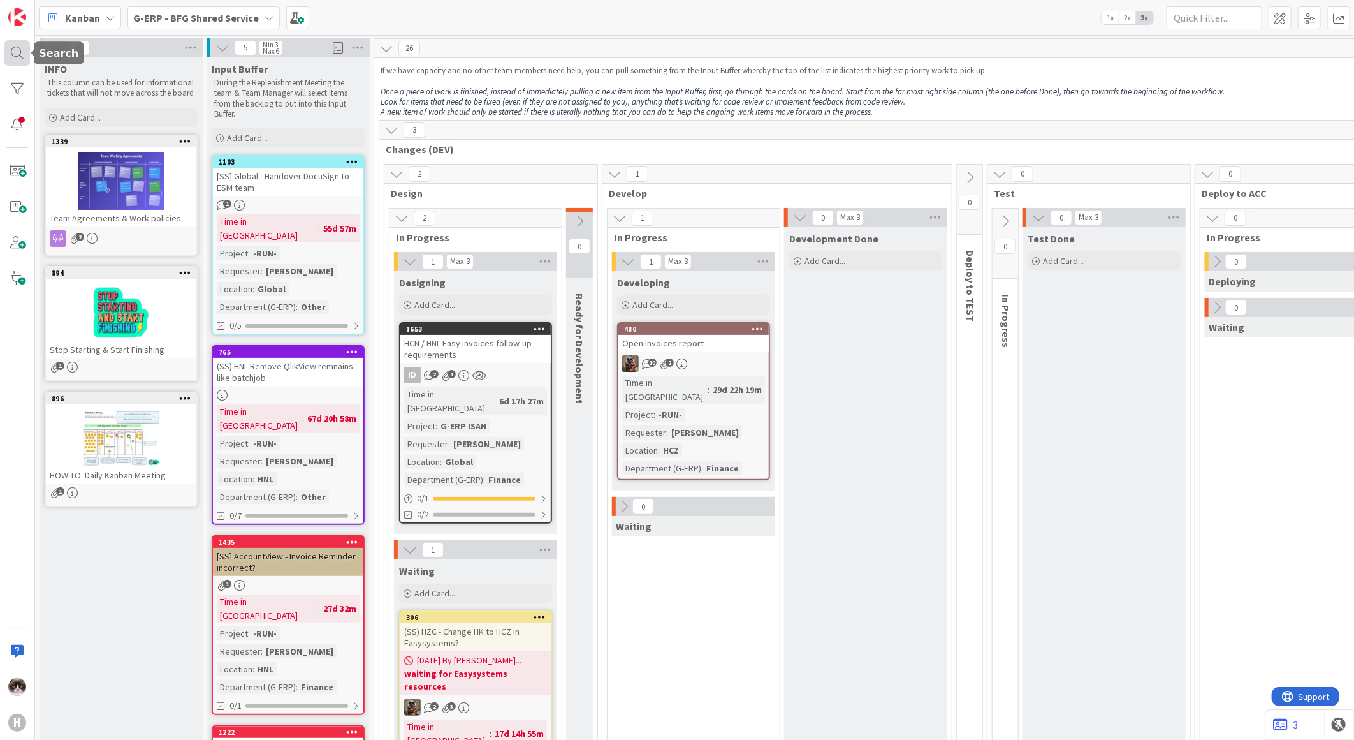
click at [27, 59] on div at bounding box center [17, 53] width 26 height 26
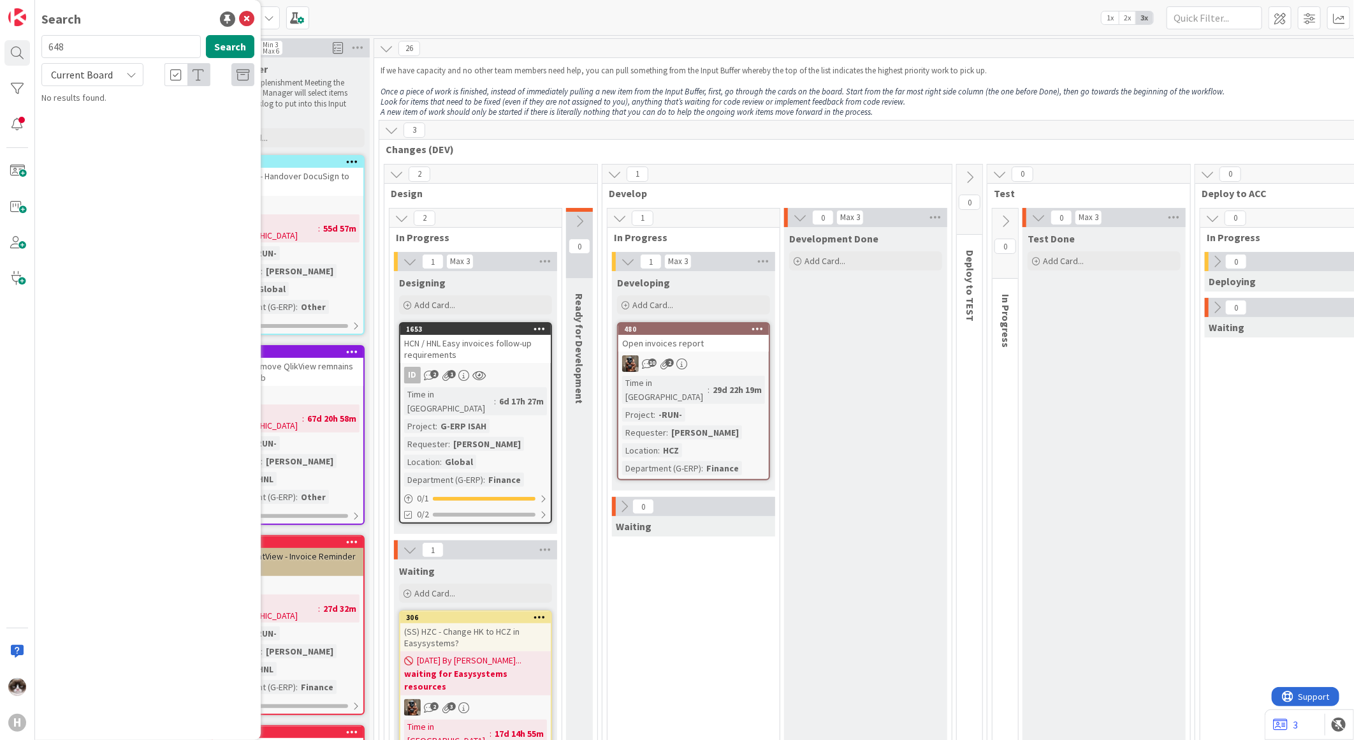
click at [122, 71] on div "Current Board" at bounding box center [92, 74] width 102 height 23
click at [111, 108] on span "Current Board" at bounding box center [114, 104] width 133 height 19
click at [91, 60] on div "648 Search" at bounding box center [148, 49] width 228 height 28
click at [92, 71] on span "Current Board" at bounding box center [82, 74] width 62 height 13
click at [109, 126] on span "All Boards" at bounding box center [114, 127] width 133 height 19
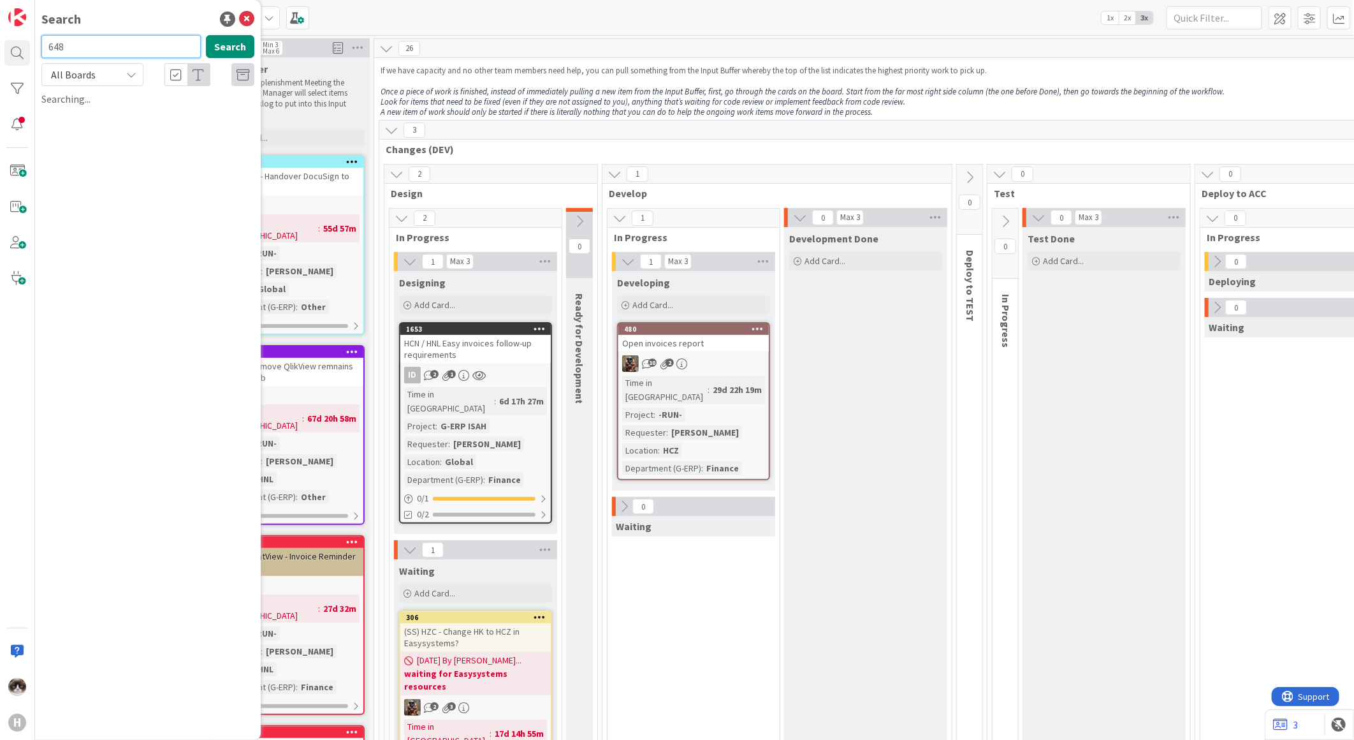
click at [98, 55] on input "648" at bounding box center [120, 46] width 159 height 23
type input "1600"
click at [118, 110] on span "Isah preset - 0127 Purchase lines for ext. ops." at bounding box center [151, 118] width 185 height 25
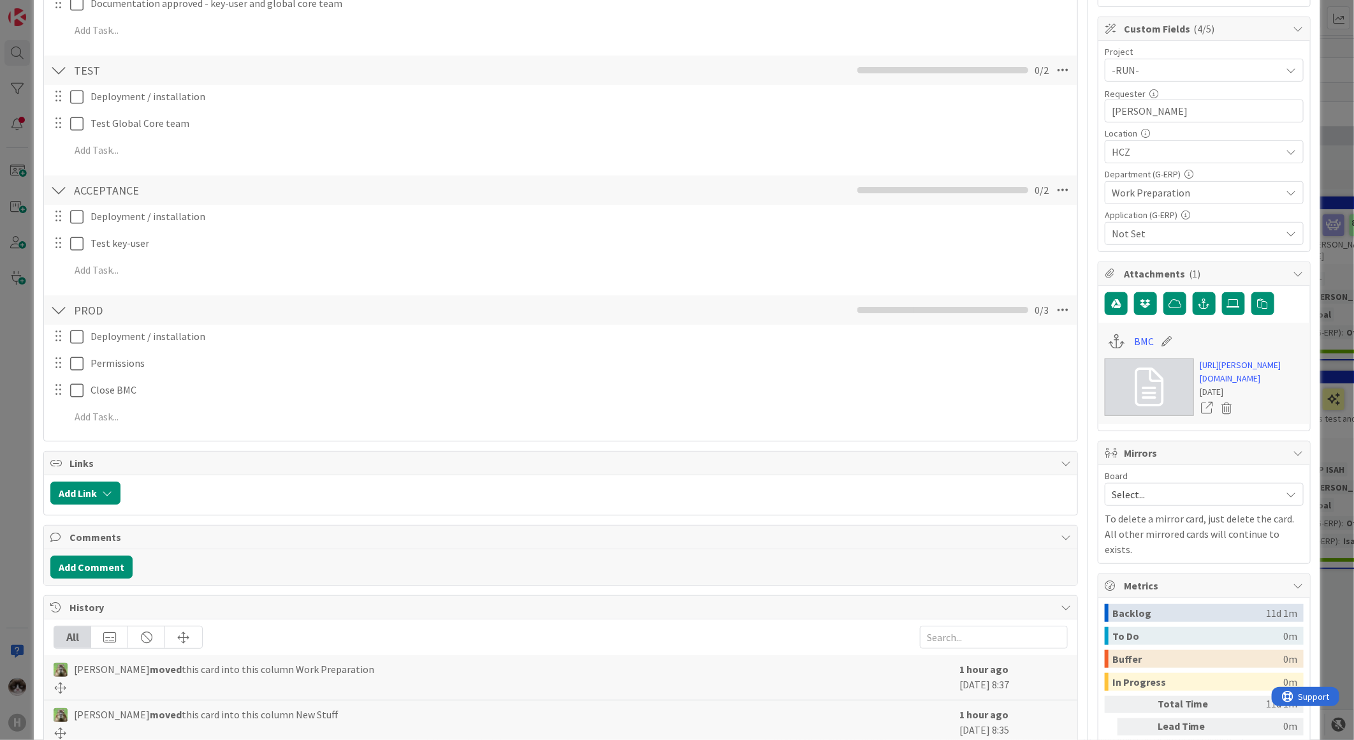
scroll to position [58, 0]
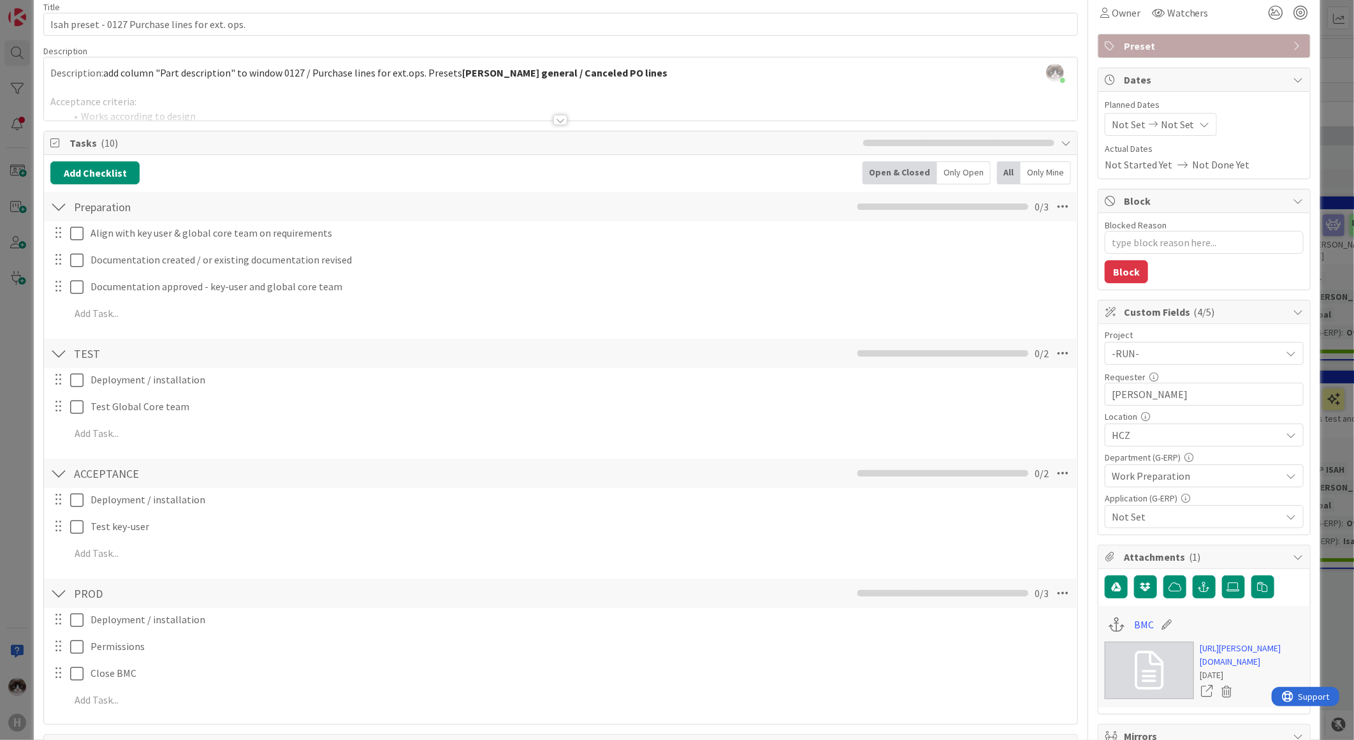
click at [559, 108] on div at bounding box center [561, 104] width 1034 height 33
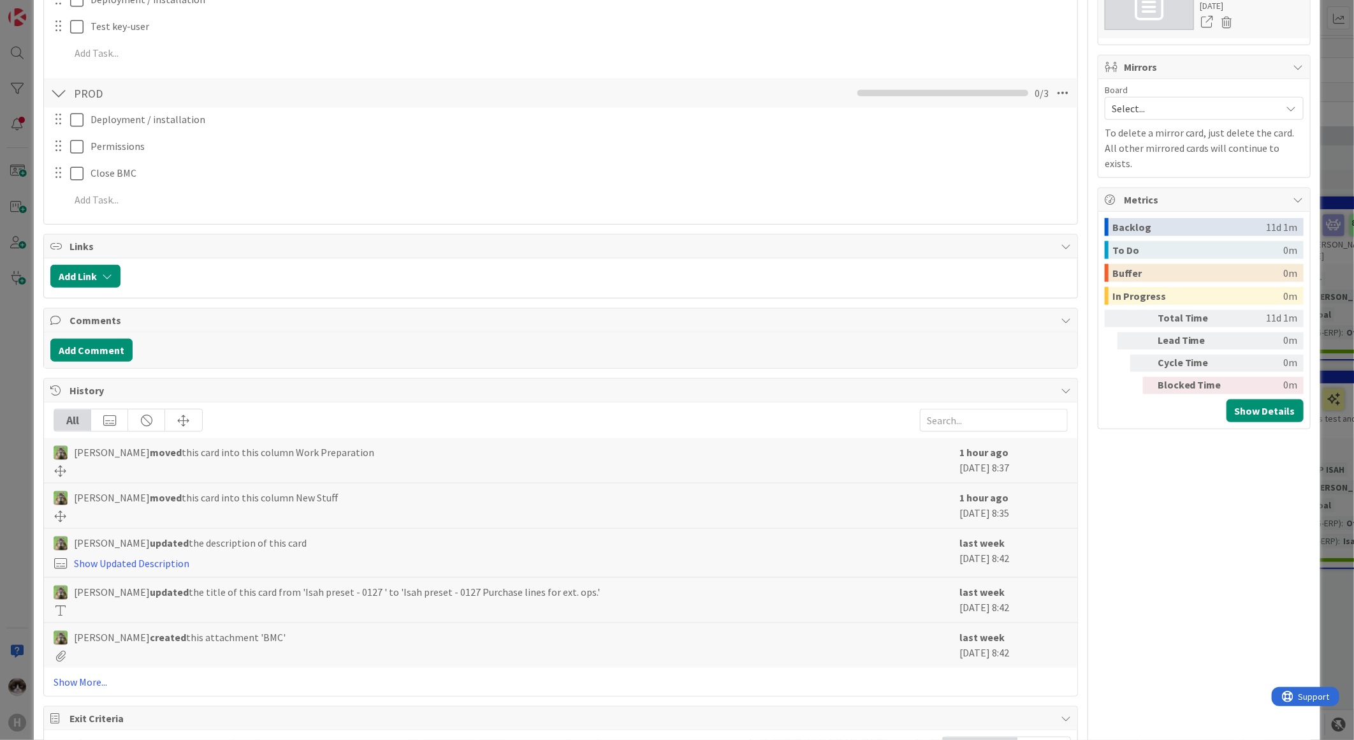
scroll to position [865, 0]
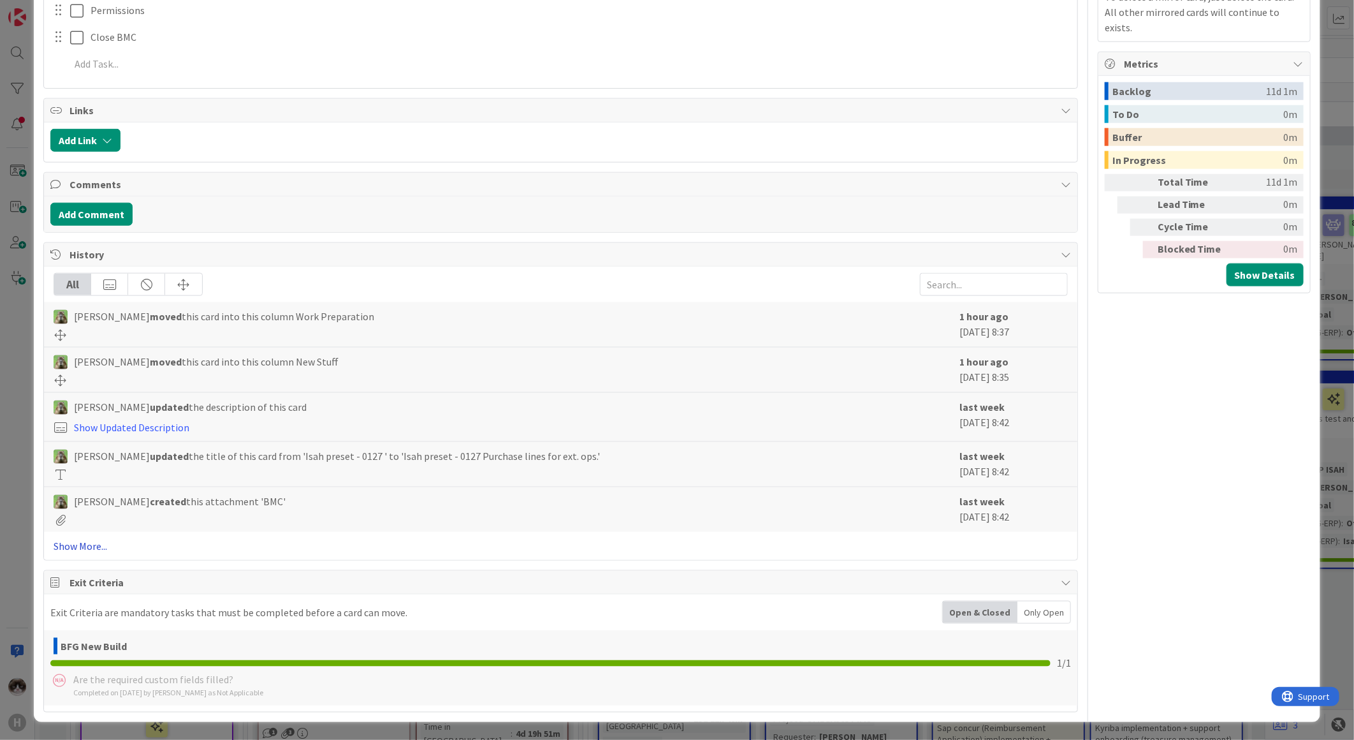
click at [96, 540] on link "Show More..." at bounding box center [561, 545] width 1014 height 15
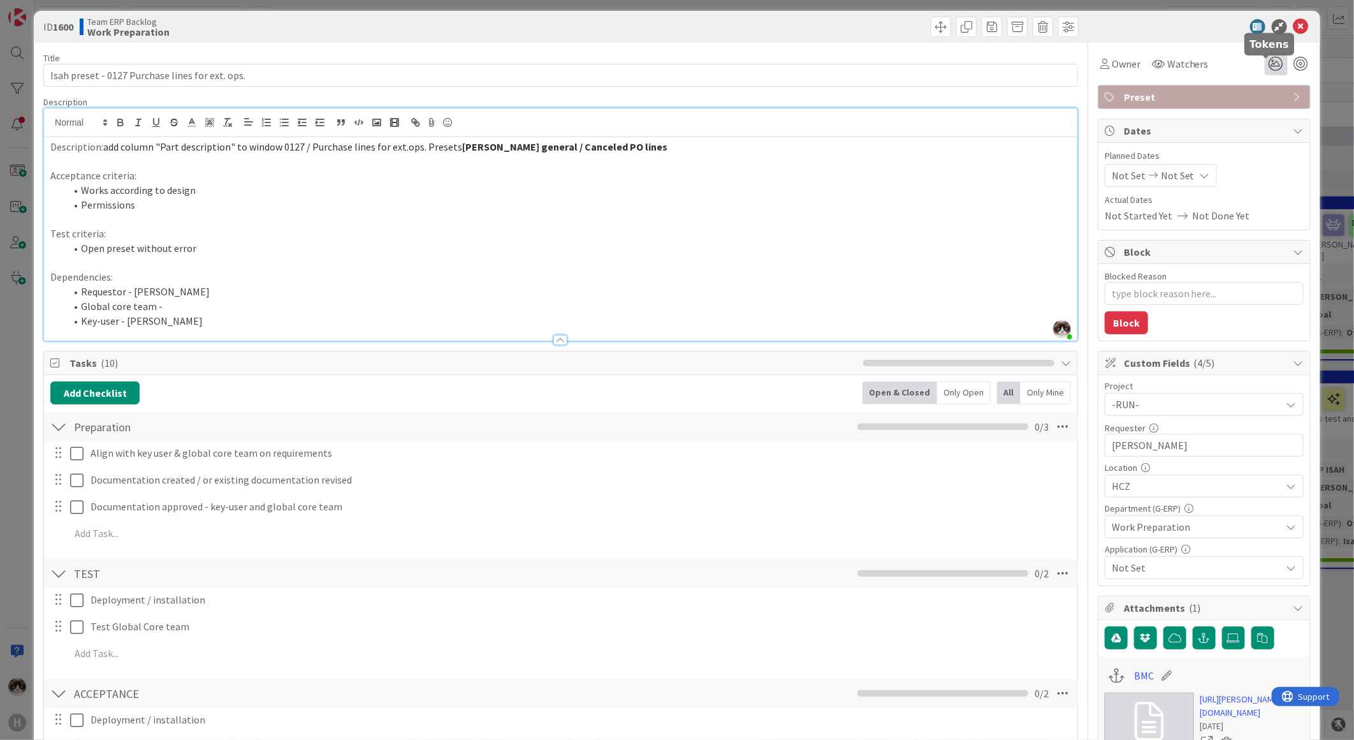
scroll to position [0, 0]
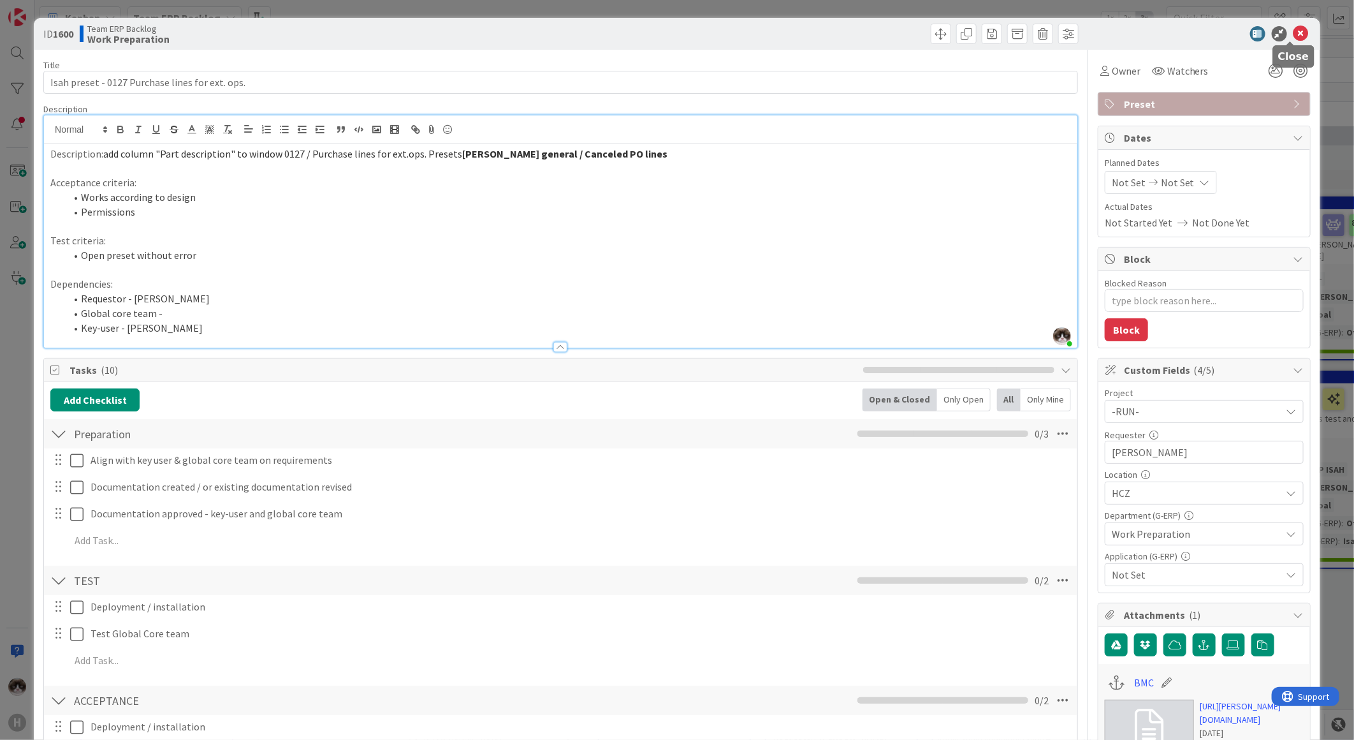
drag, startPoint x: 1292, startPoint y: 27, endPoint x: 626, endPoint y: 265, distance: 706.9
click at [1082, 27] on icon at bounding box center [1301, 33] width 15 height 15
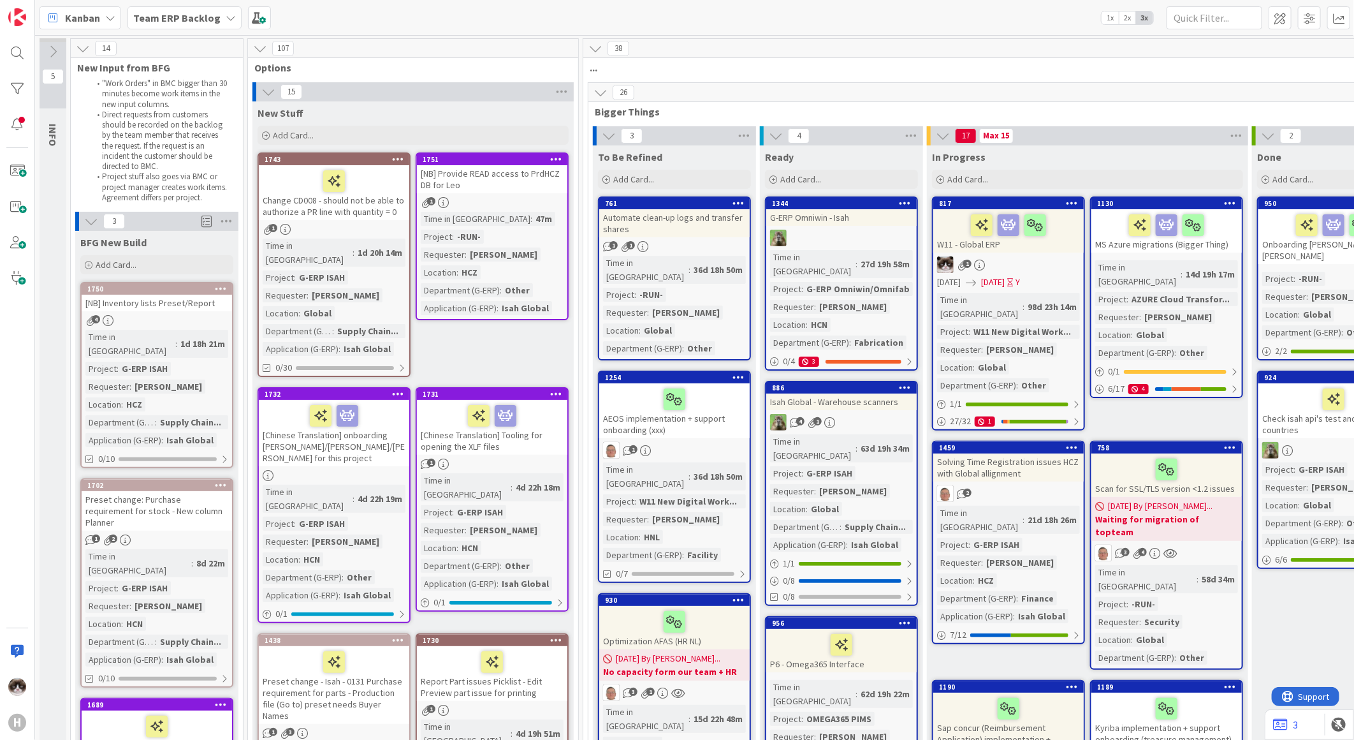
click at [211, 19] on b "Team ERP Backlog" at bounding box center [176, 17] width 87 height 13
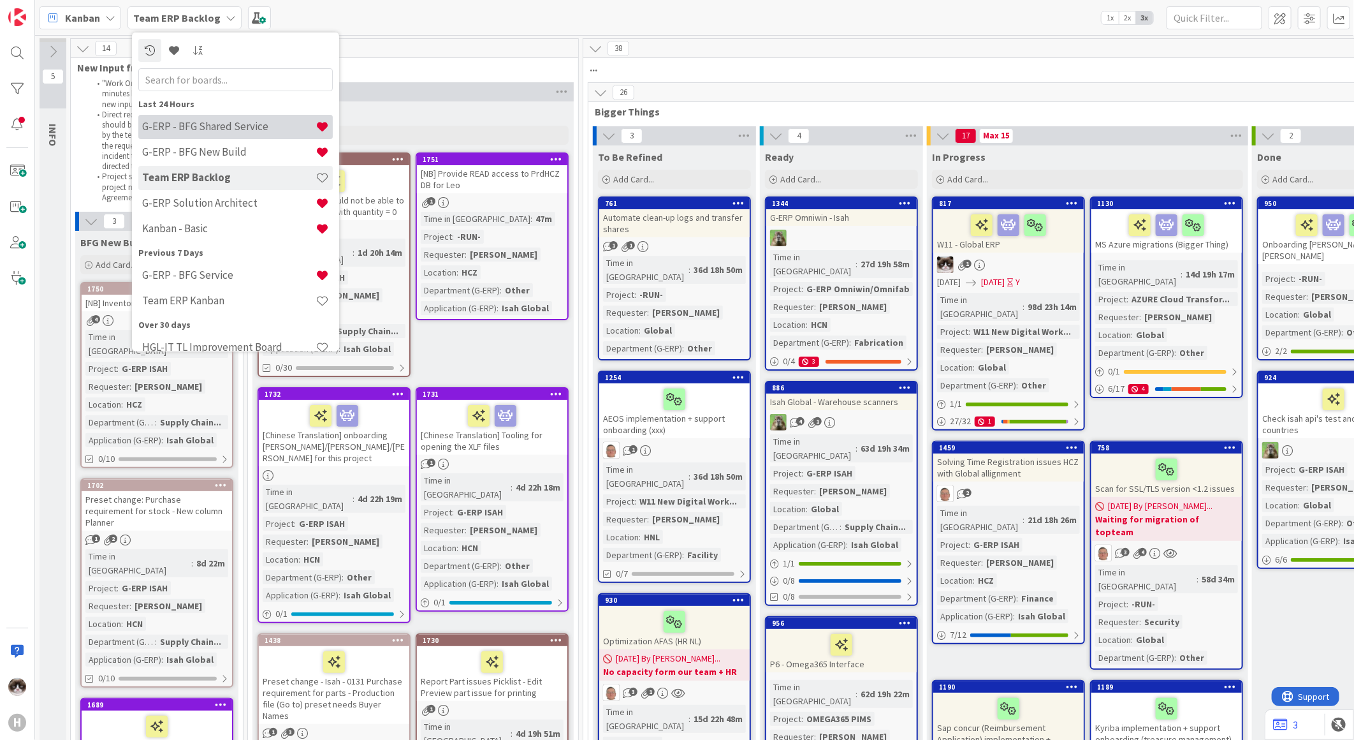
click at [241, 131] on h4 "G-ERP - BFG Shared Service" at bounding box center [228, 126] width 173 height 13
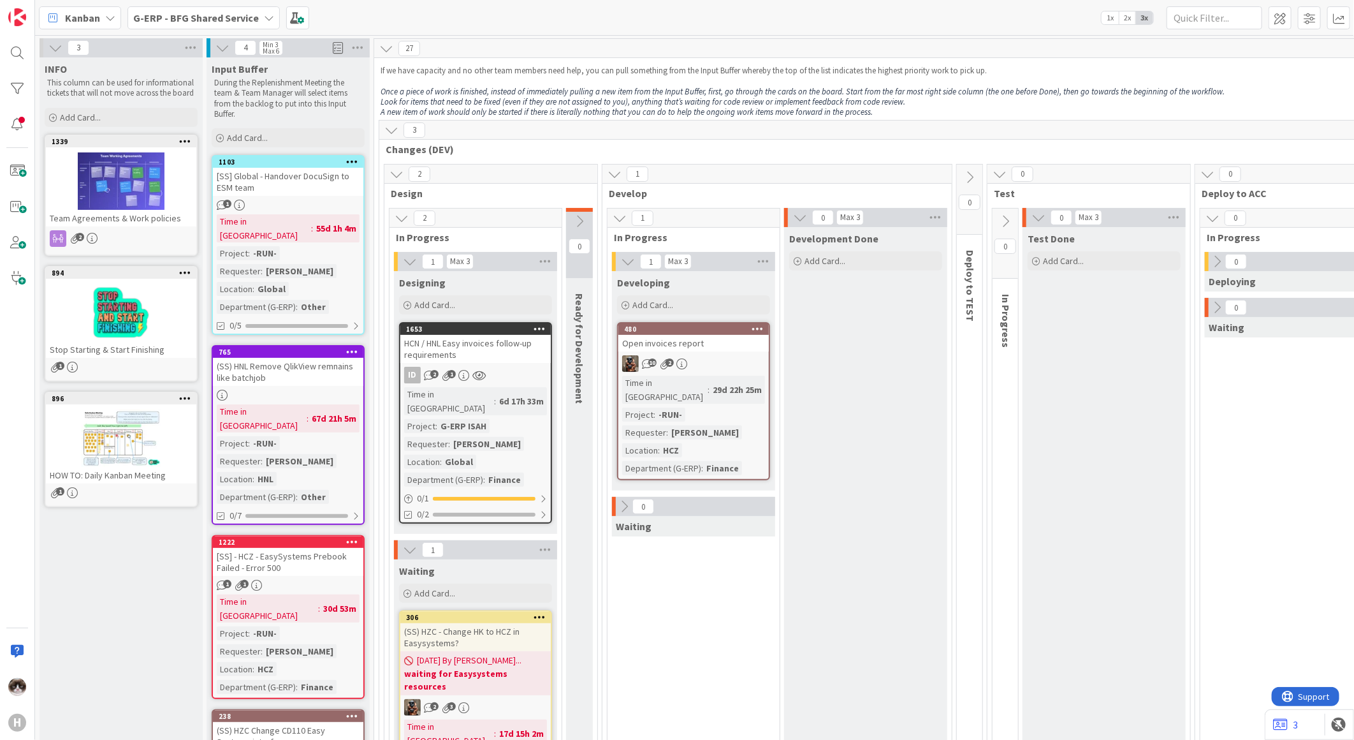
click at [724, 362] on div "10 2" at bounding box center [693, 363] width 150 height 17
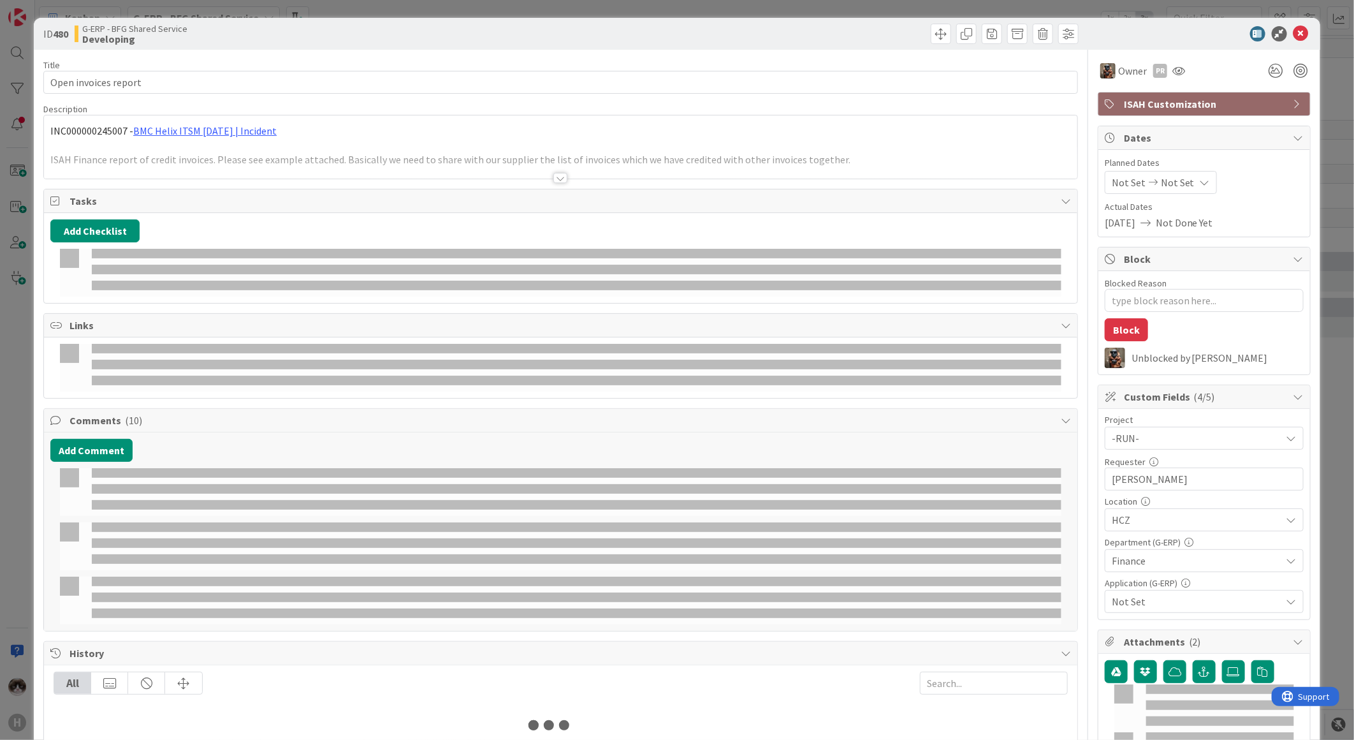
type textarea "x"
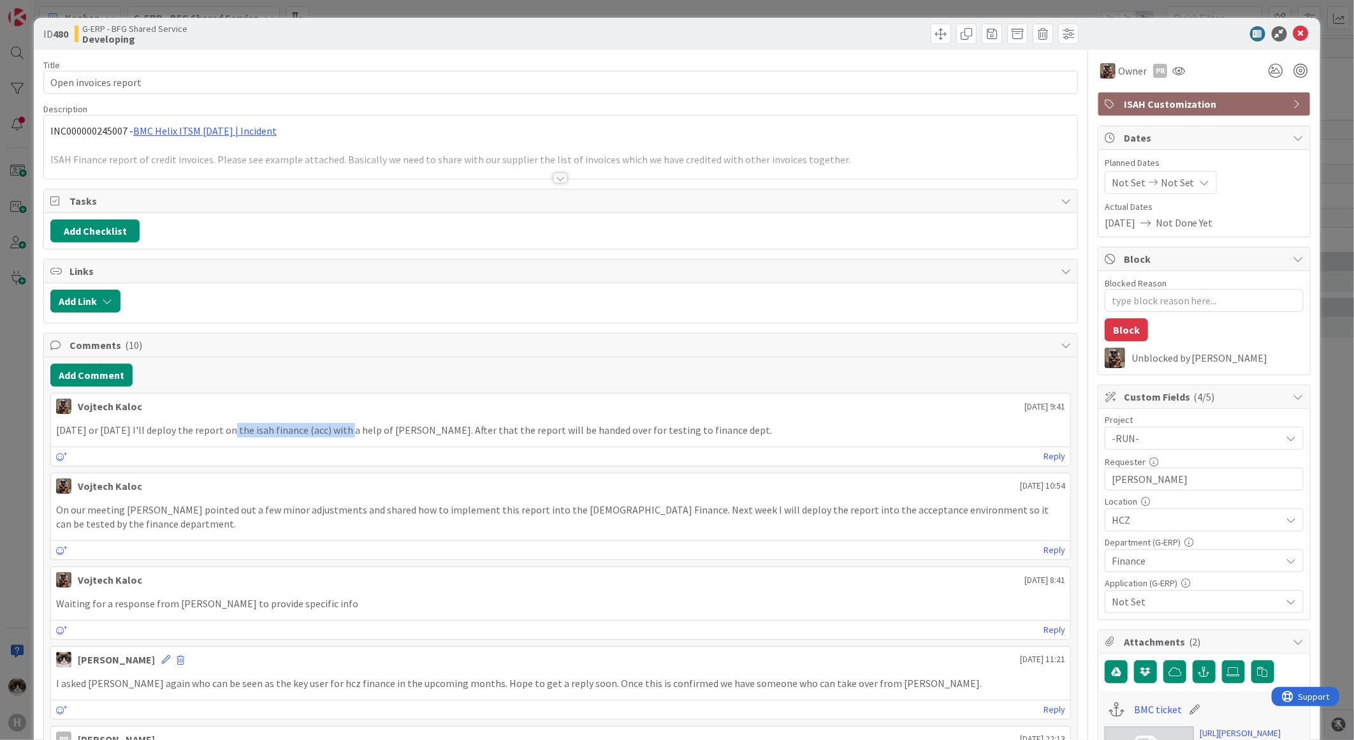
drag, startPoint x: 234, startPoint y: 424, endPoint x: 441, endPoint y: 448, distance: 208.6
click at [441, 448] on div "[PERSON_NAME] [DATE] 9:41 [DATE] or [DATE] I'll deploy the report on the isah f…" at bounding box center [560, 429] width 1021 height 73
drag, startPoint x: 441, startPoint y: 448, endPoint x: 405, endPoint y: 458, distance: 37.6
click at [405, 458] on div "Reply" at bounding box center [561, 455] width 1020 height 19
click at [1082, 28] on icon at bounding box center [1301, 33] width 15 height 15
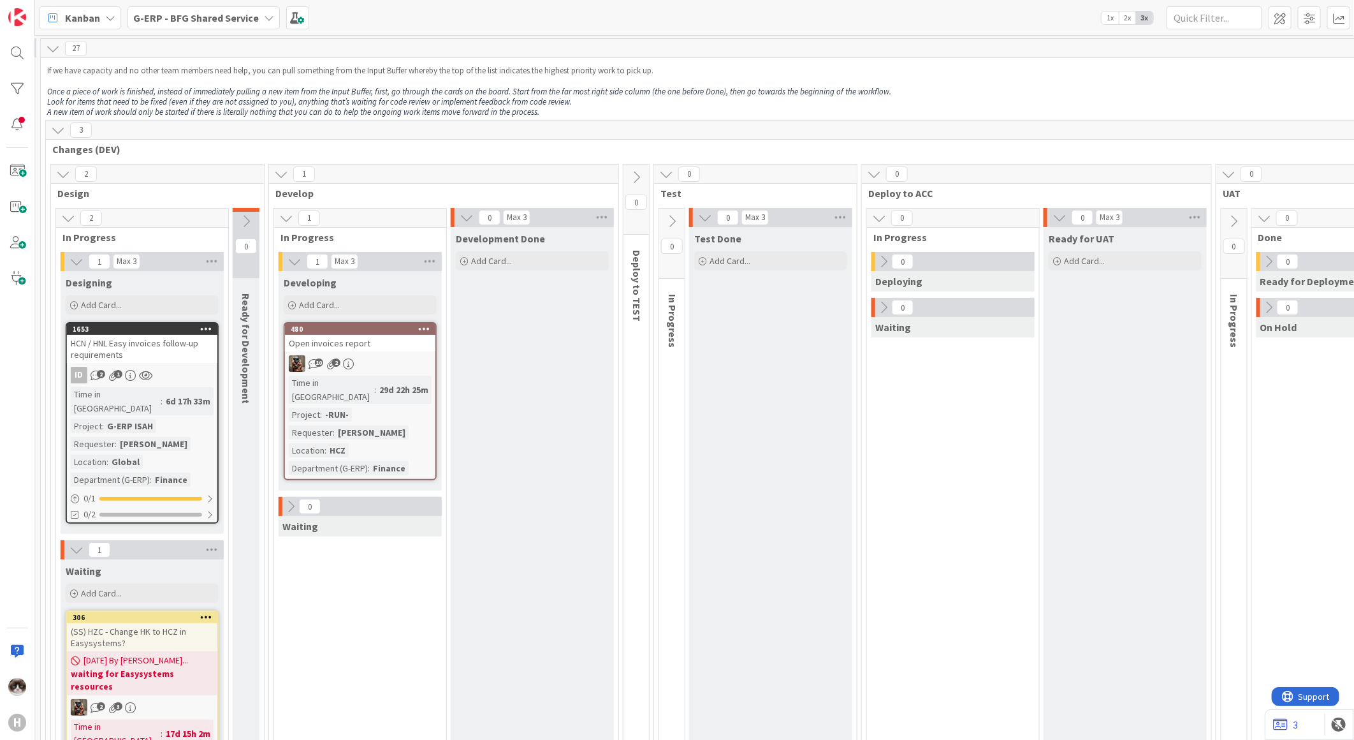
scroll to position [0, 370]
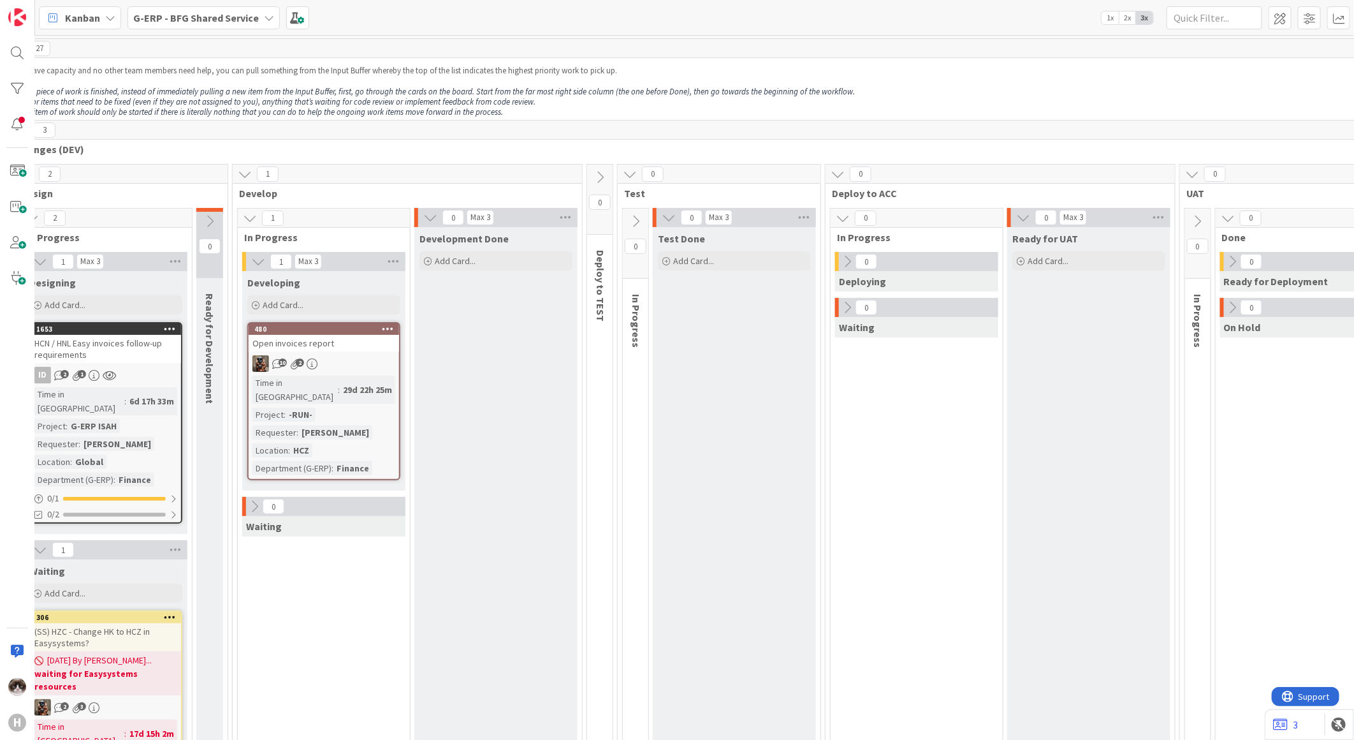
click at [1082, 227] on icon at bounding box center [1198, 221] width 14 height 14
click at [1082, 270] on icon at bounding box center [1202, 277] width 14 height 14
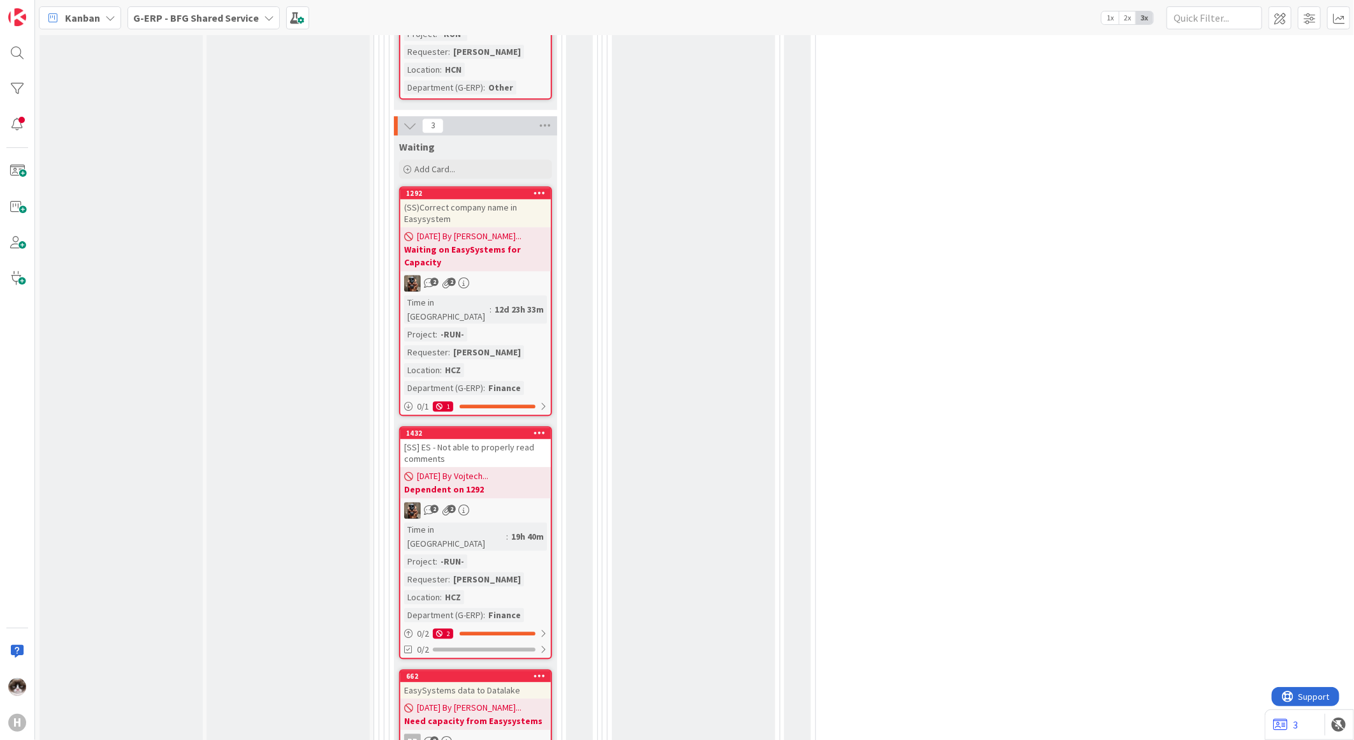
scroll to position [5030, 0]
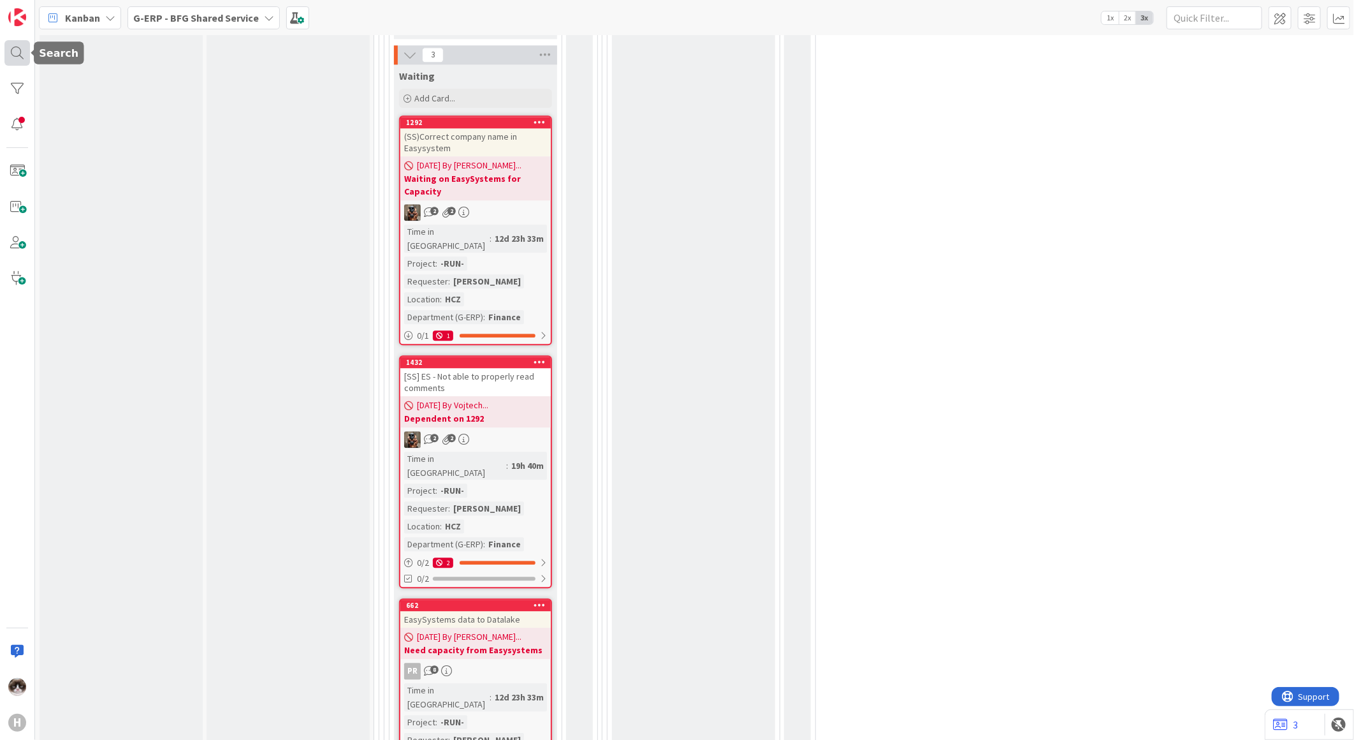
click at [18, 47] on div at bounding box center [17, 53] width 26 height 26
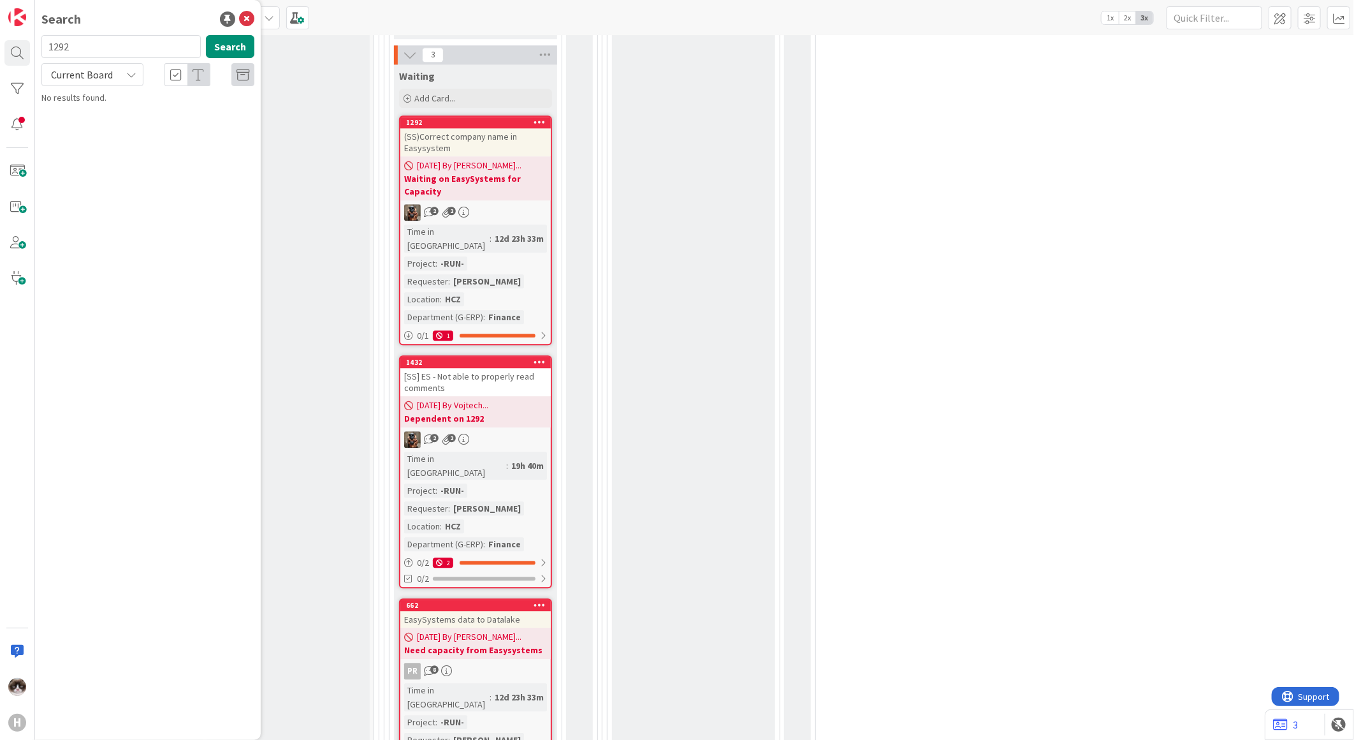
type input "1292"
click at [142, 106] on p "(SS)Correct company name in Easysystem" at bounding box center [156, 112] width 195 height 13
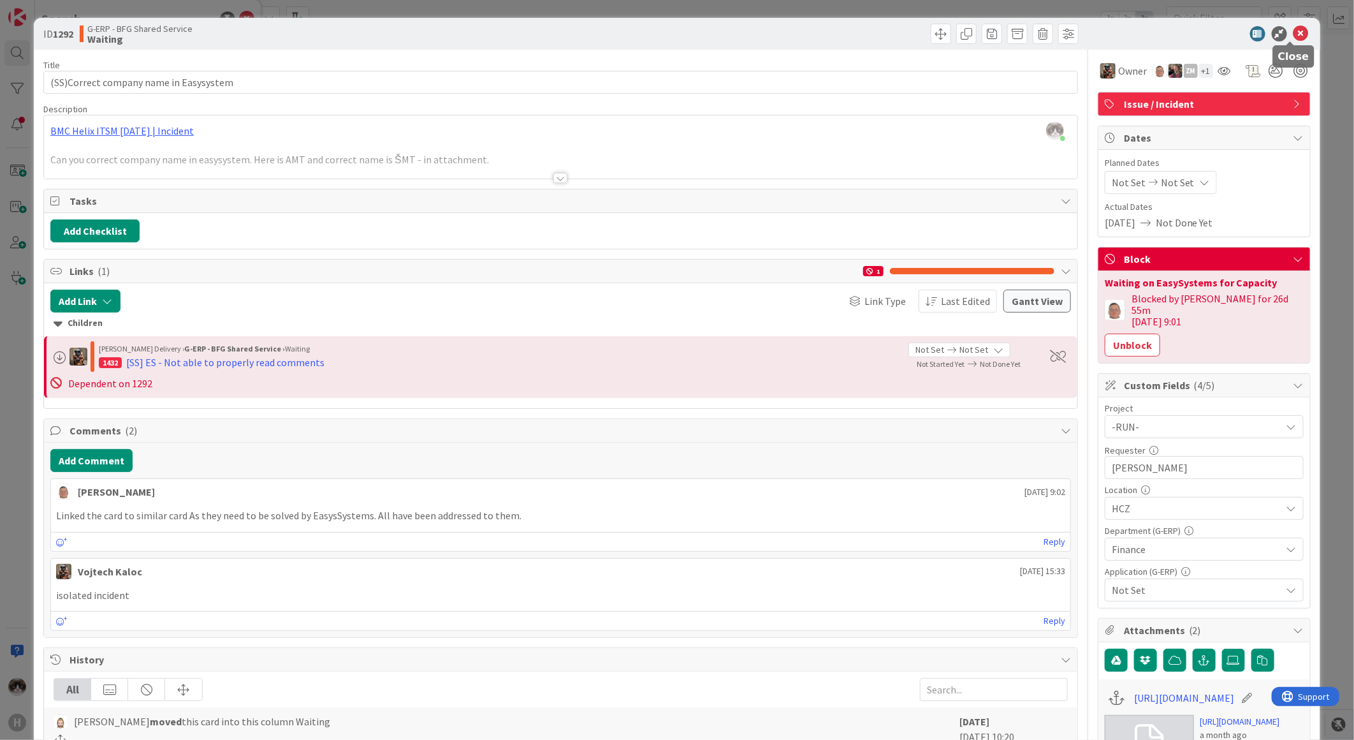
click at [1082, 29] on icon at bounding box center [1301, 33] width 15 height 15
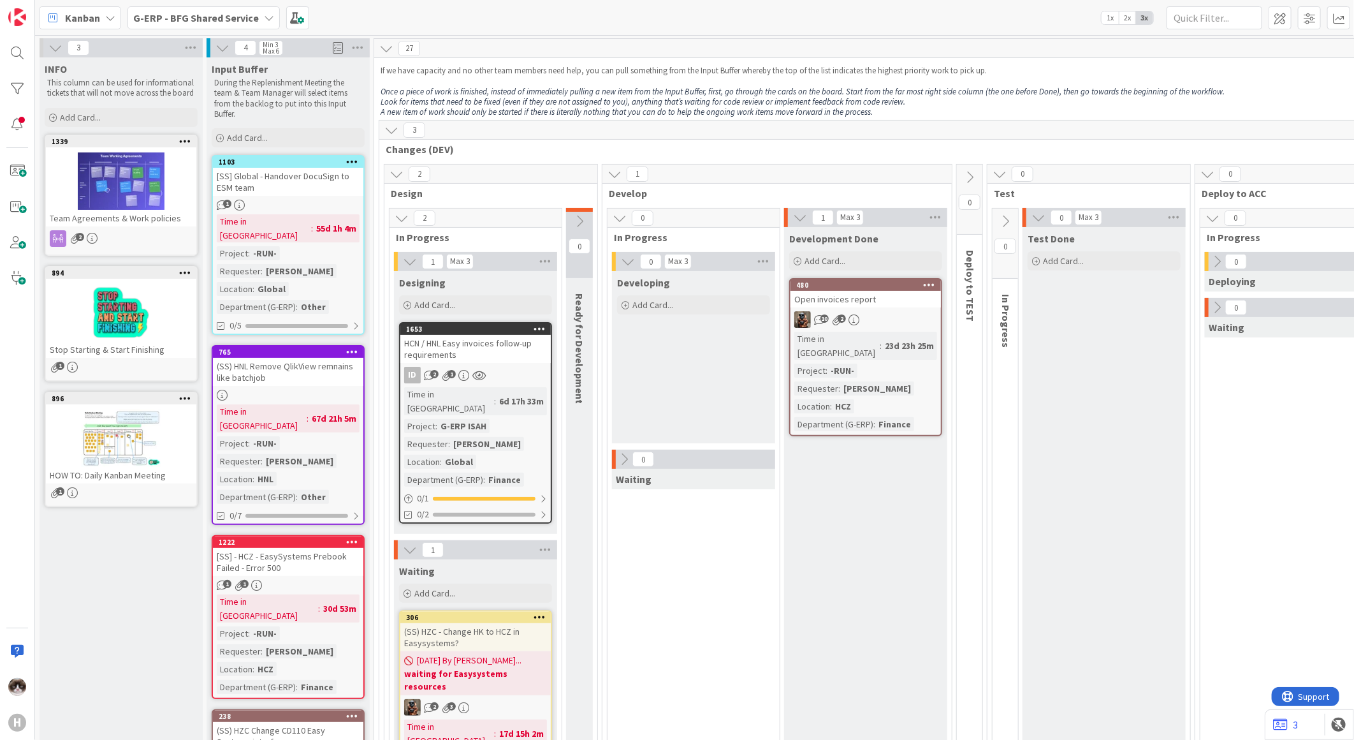
click at [249, 22] on b "G-ERP - BFG Shared Service" at bounding box center [196, 17] width 126 height 13
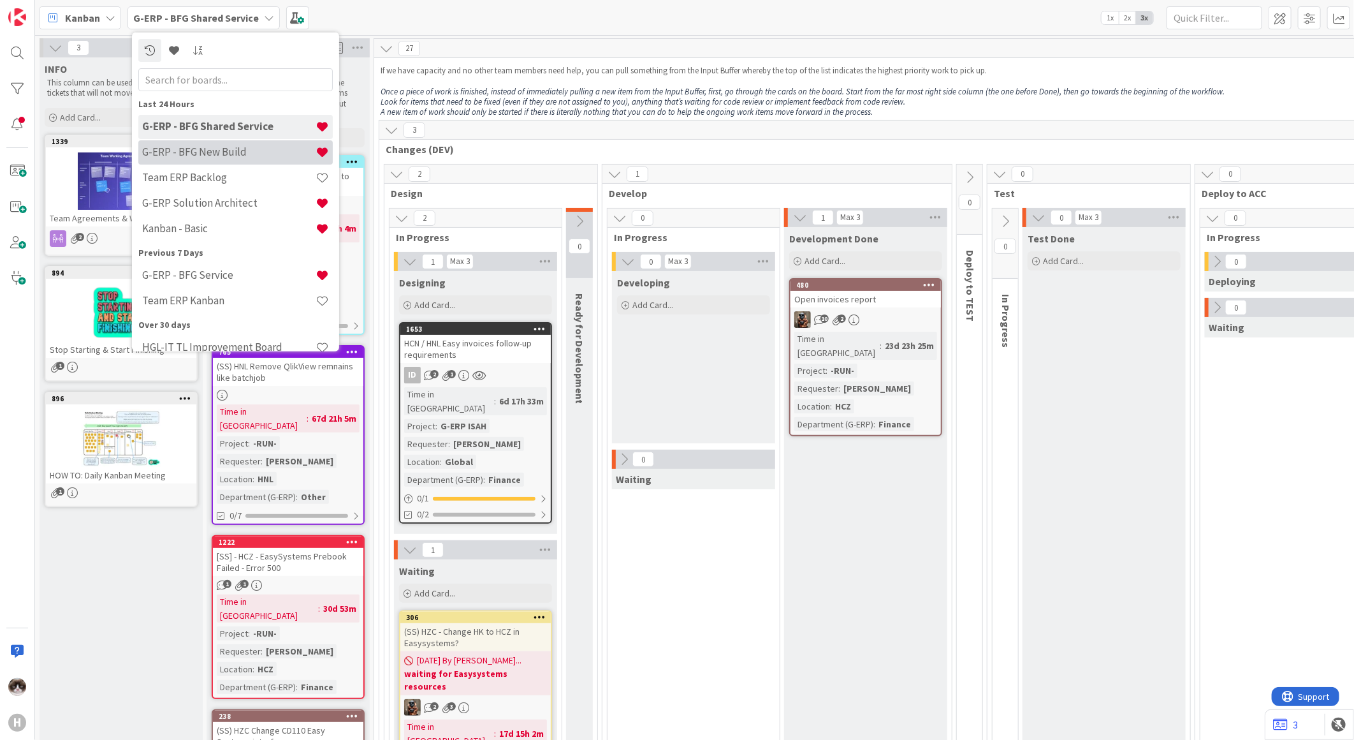
click at [239, 152] on h4 "G-ERP - BFG New Build" at bounding box center [228, 151] width 173 height 13
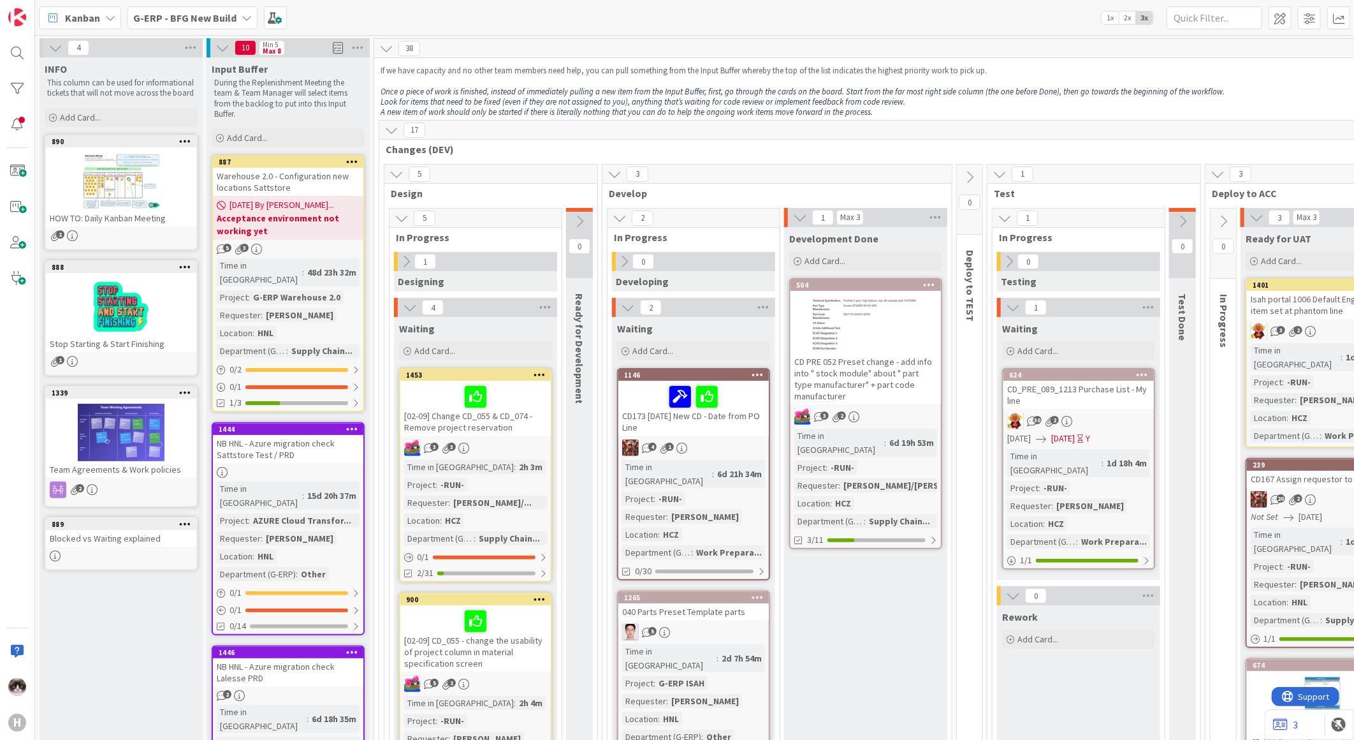
click at [217, 17] on b "G-ERP - BFG New Build" at bounding box center [184, 17] width 103 height 13
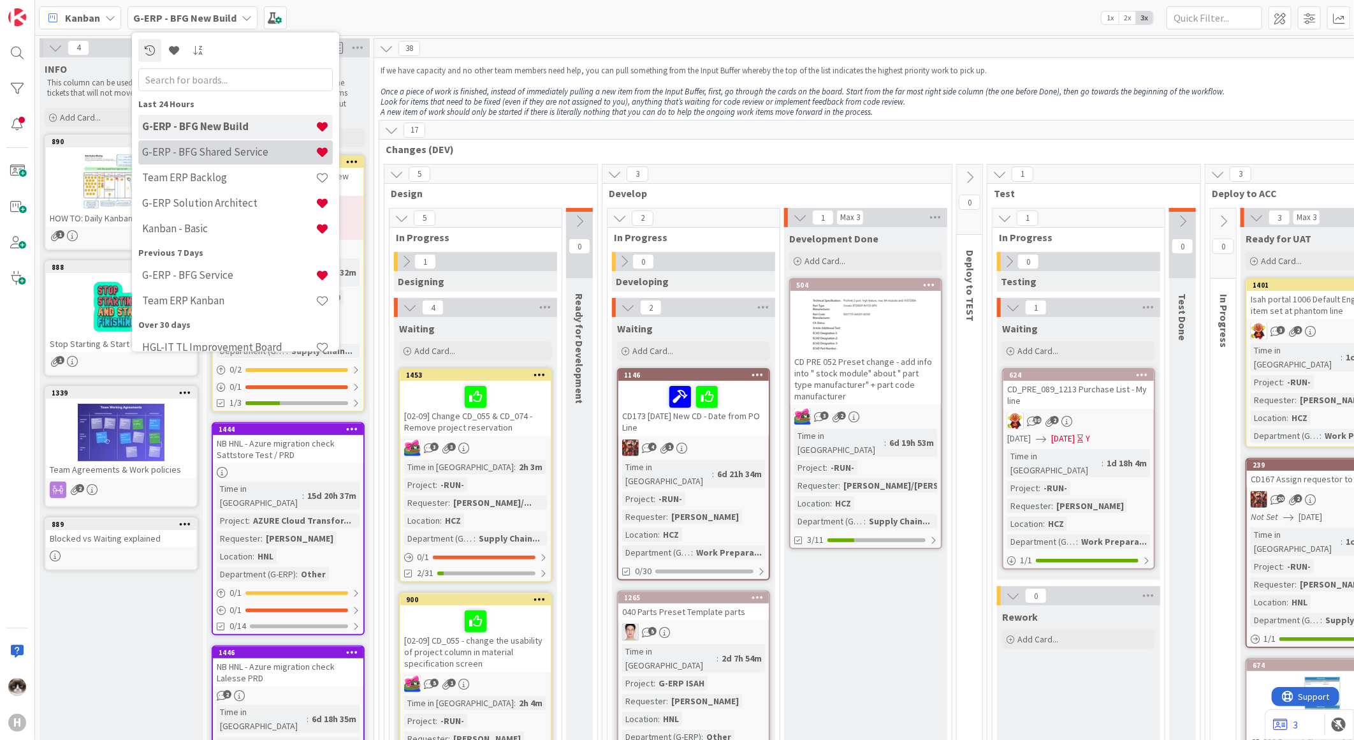
click at [249, 159] on div "G-ERP - BFG Shared Service" at bounding box center [235, 152] width 194 height 24
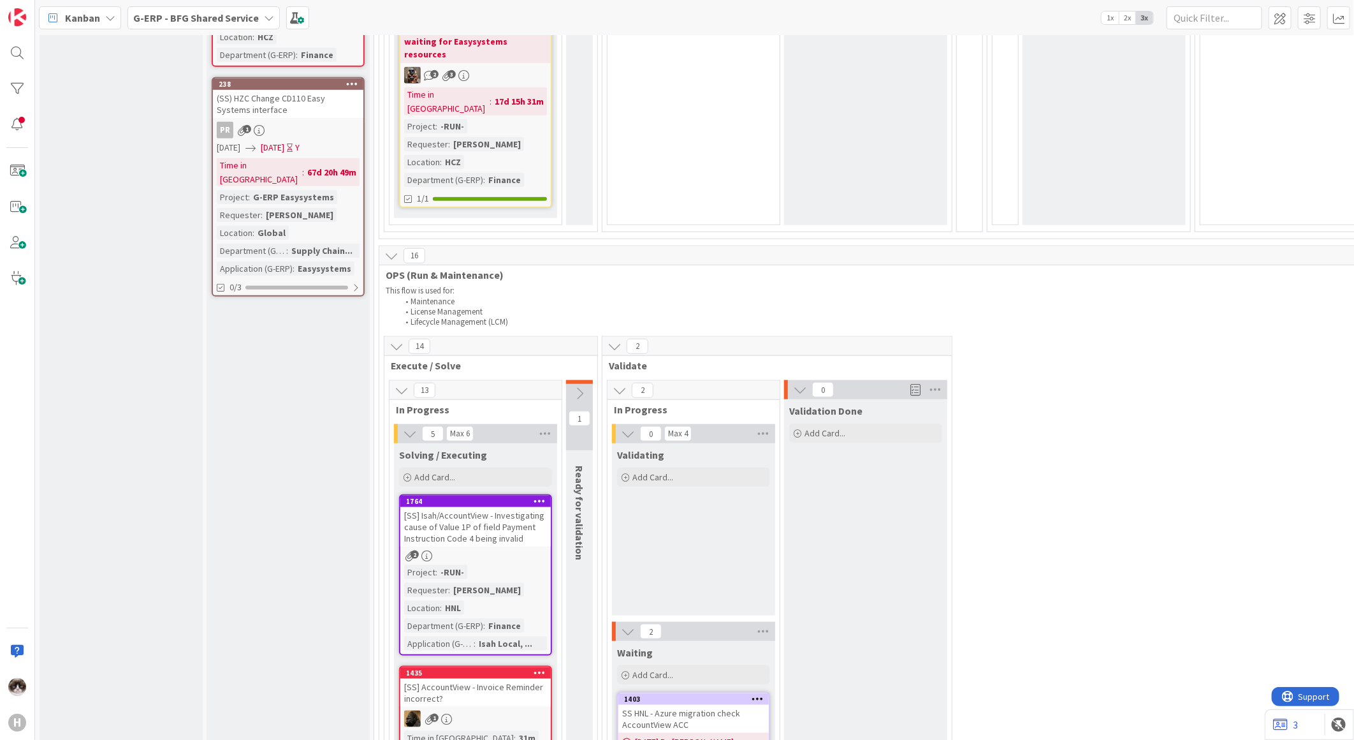
scroll to position [850, 0]
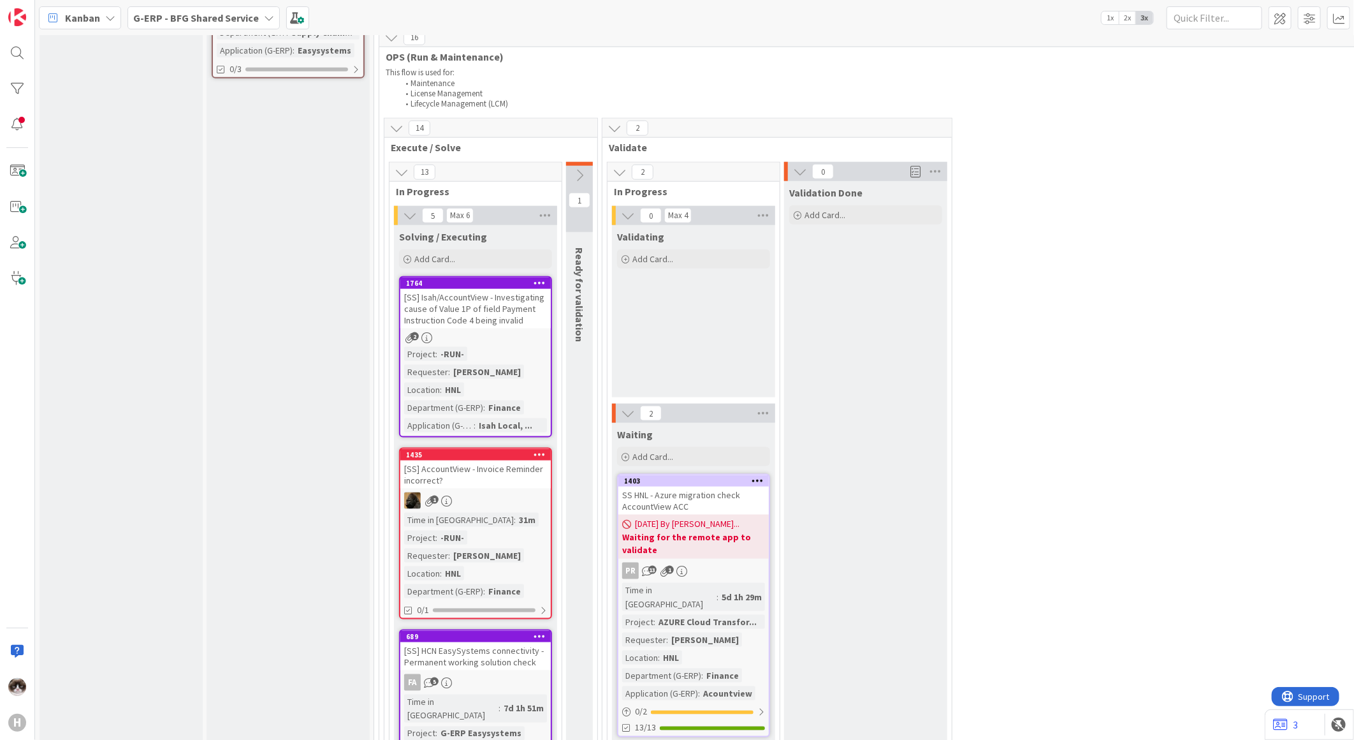
click at [515, 460] on div "[SS] AccountView - Invoice Reminder incorrect?" at bounding box center [475, 474] width 150 height 28
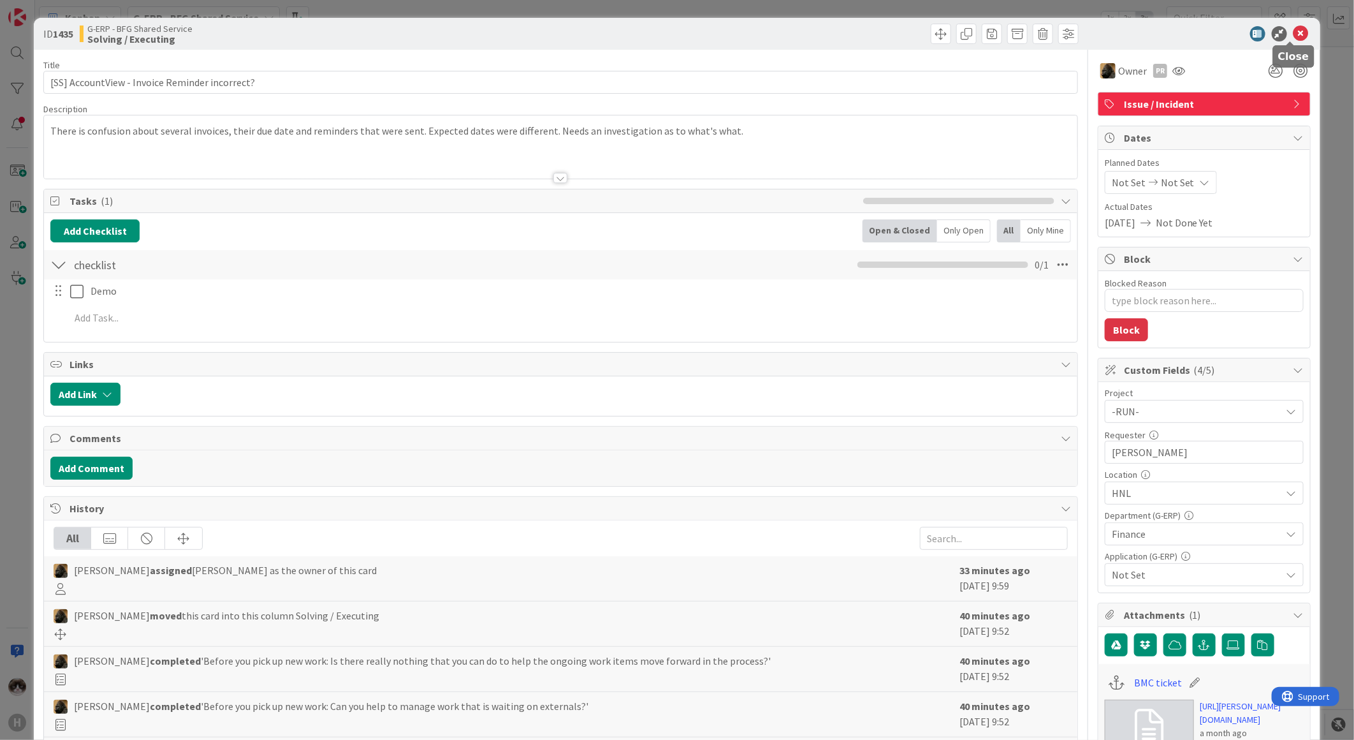
click at [1082, 36] on icon at bounding box center [1301, 33] width 15 height 15
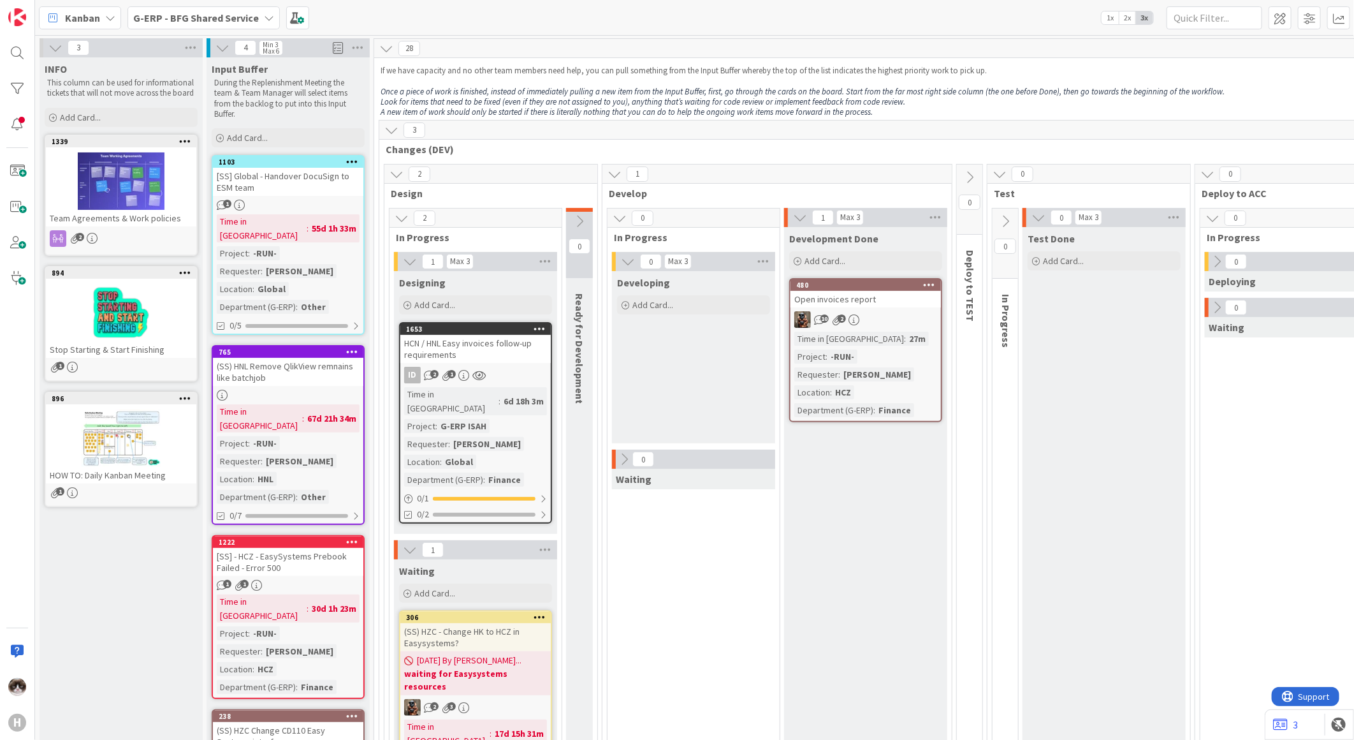
click at [198, 13] on b "G-ERP - BFG Shared Service" at bounding box center [196, 17] width 126 height 13
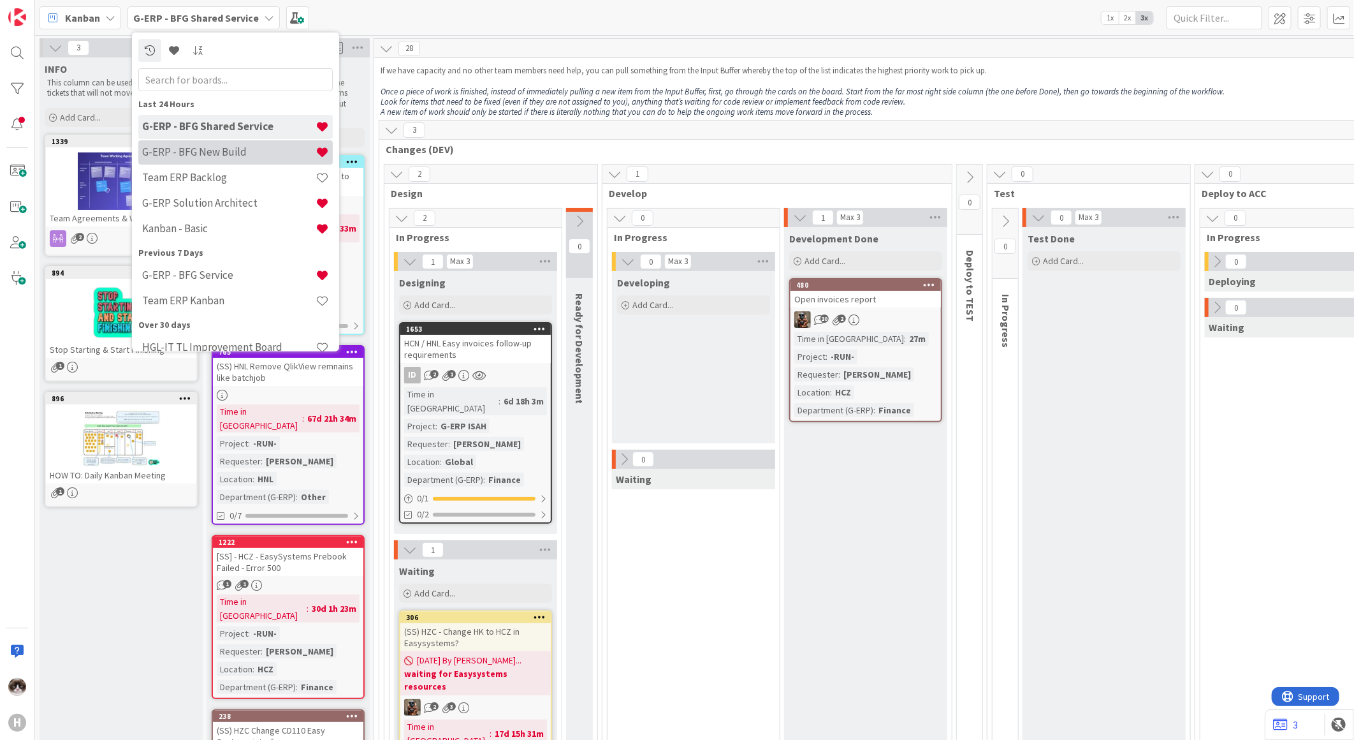
click at [225, 154] on h4 "G-ERP - BFG New Build" at bounding box center [228, 151] width 173 height 13
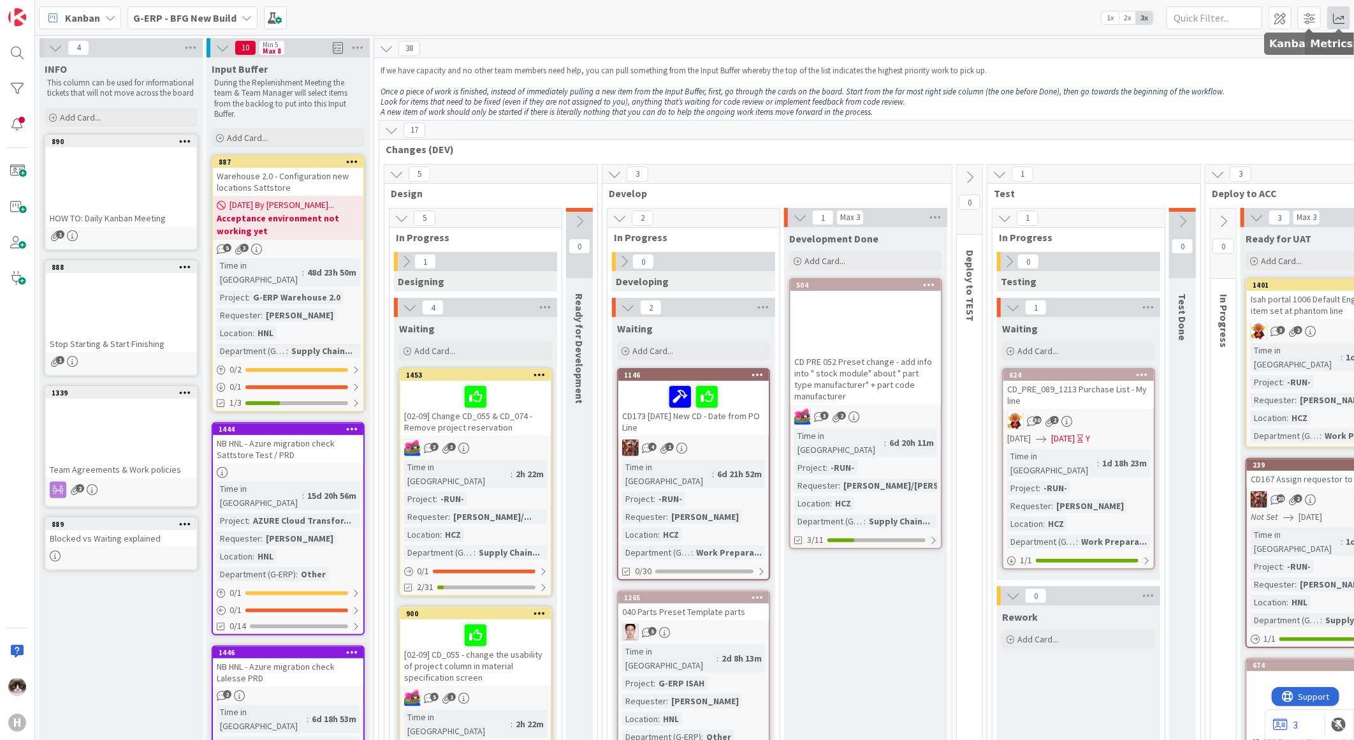
click at [1082, 19] on span at bounding box center [1339, 17] width 23 height 23
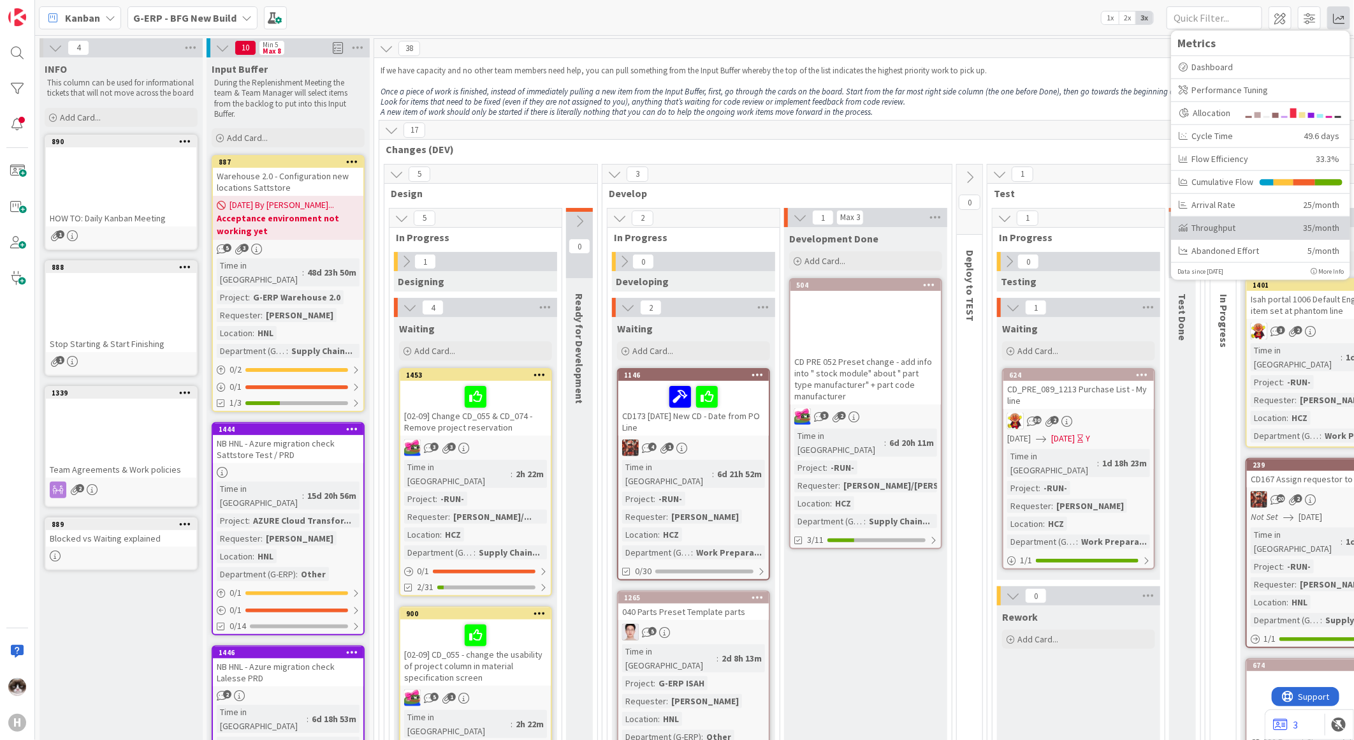
click at [1082, 228] on div "Throughput" at bounding box center [1236, 227] width 115 height 13
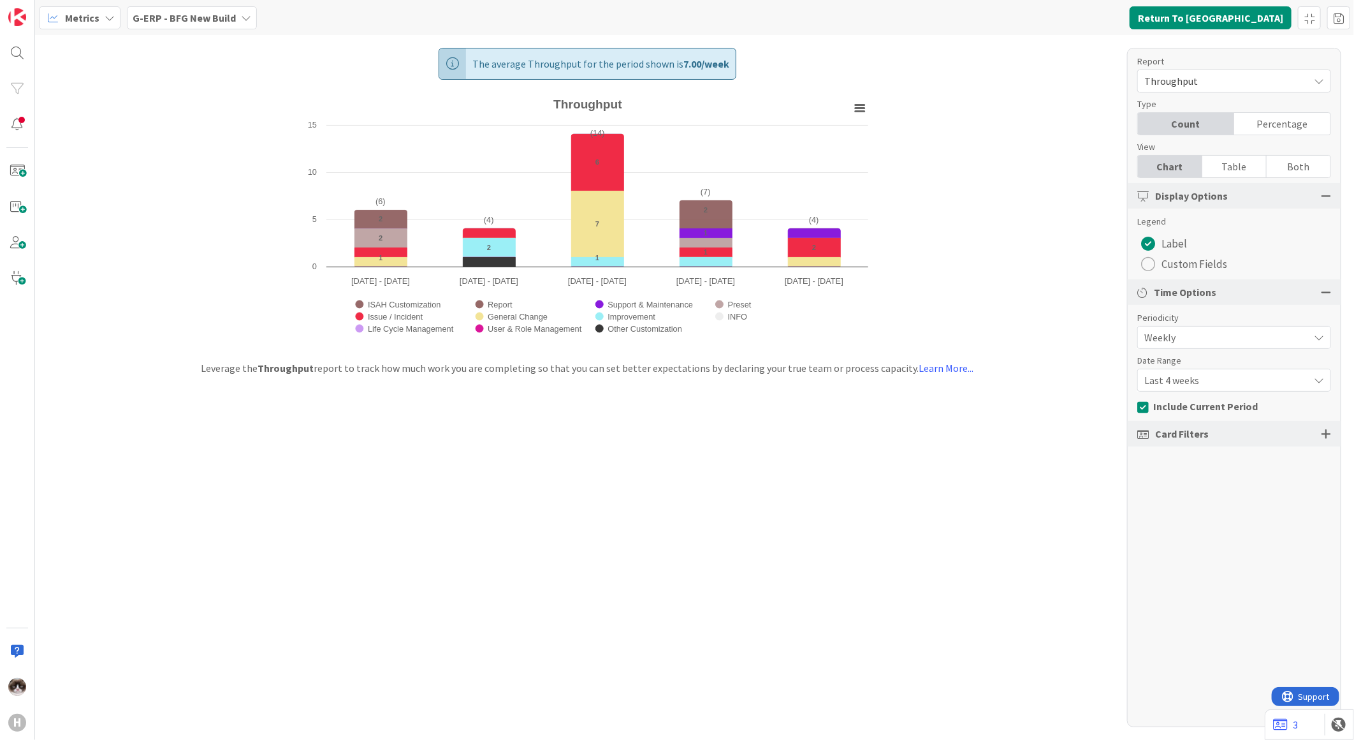
click at [1082, 346] on span "Last 4 weeks" at bounding box center [1224, 337] width 158 height 18
drag, startPoint x: 1213, startPoint y: 434, endPoint x: 1203, endPoint y: 435, distance: 9.6
click at [1082, 434] on span "Last 8 weeks" at bounding box center [1242, 433] width 161 height 19
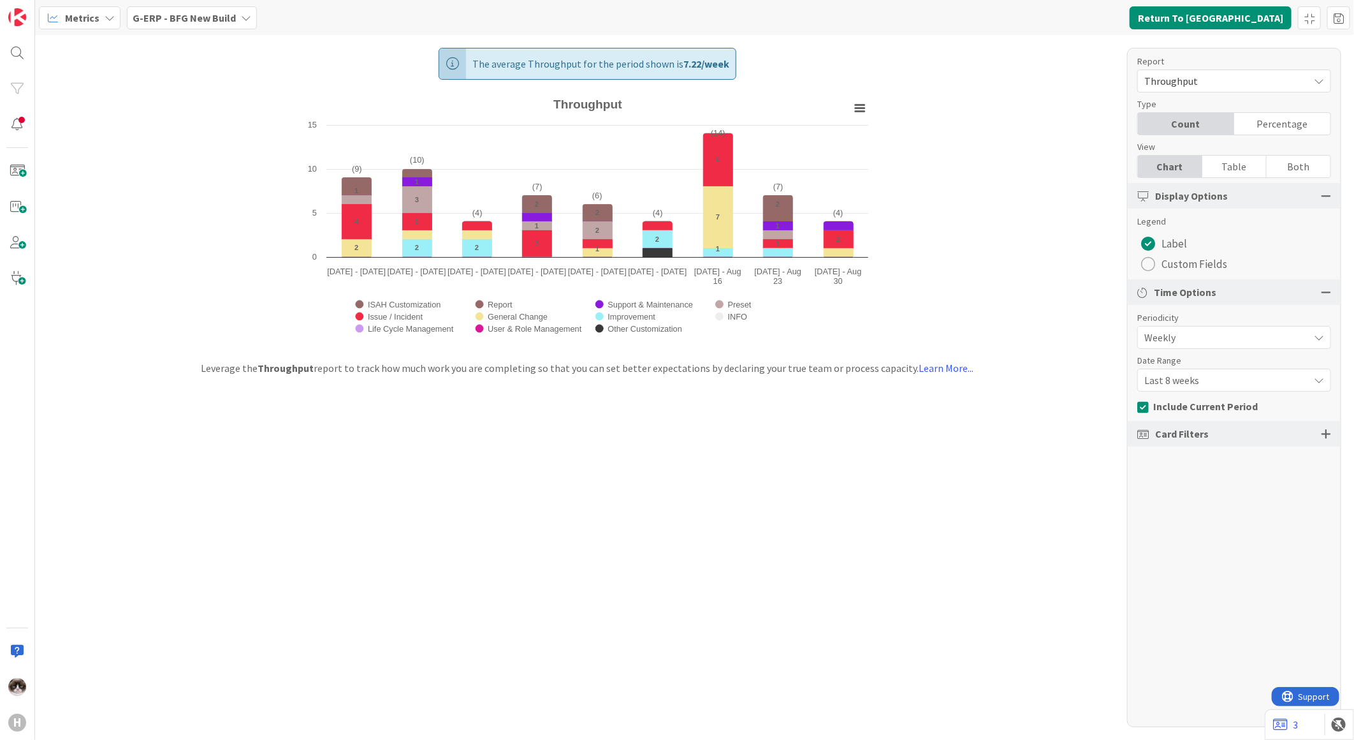
click at [978, 485] on div "The average Throughput for the period shown is 7.22 / week Created with Highcha…" at bounding box center [694, 387] width 1319 height 705
click at [216, 17] on b "G-ERP - BFG New Build" at bounding box center [184, 17] width 103 height 13
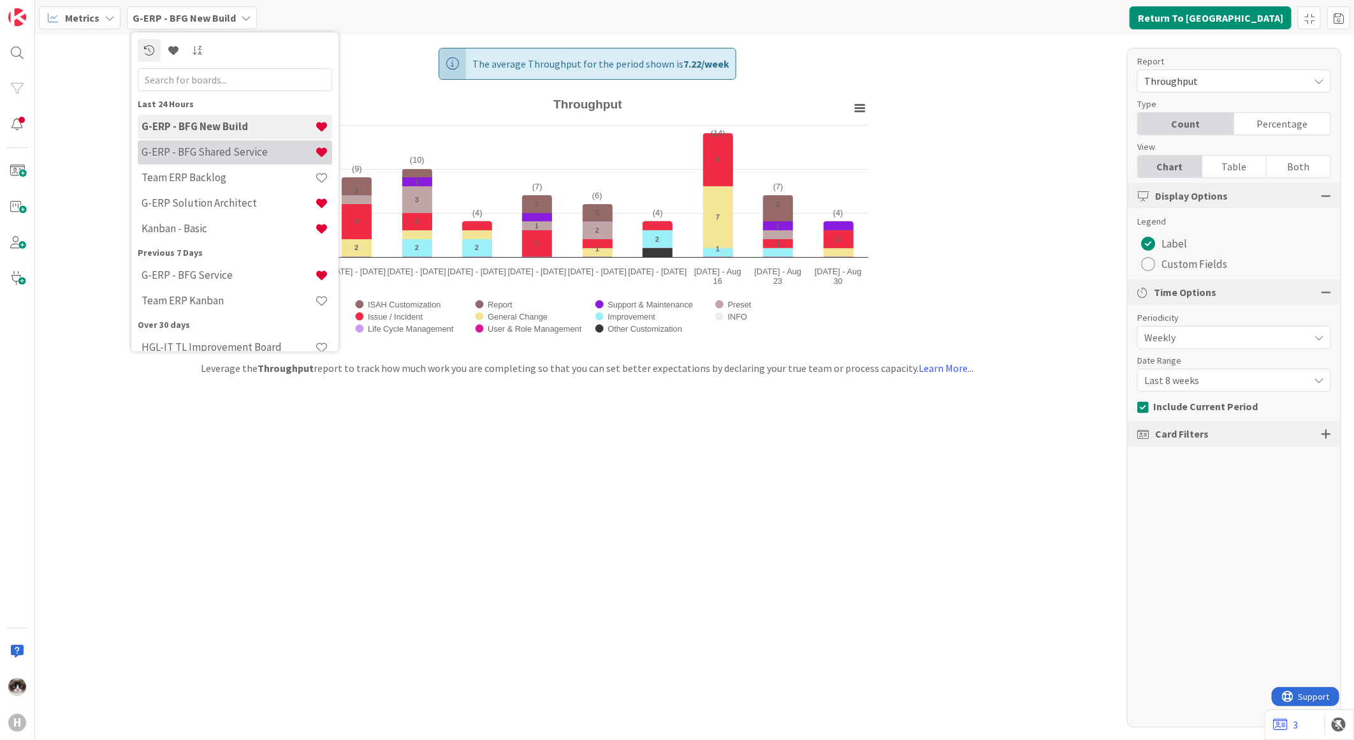
click at [237, 156] on h4 "G-ERP - BFG Shared Service" at bounding box center [228, 151] width 173 height 13
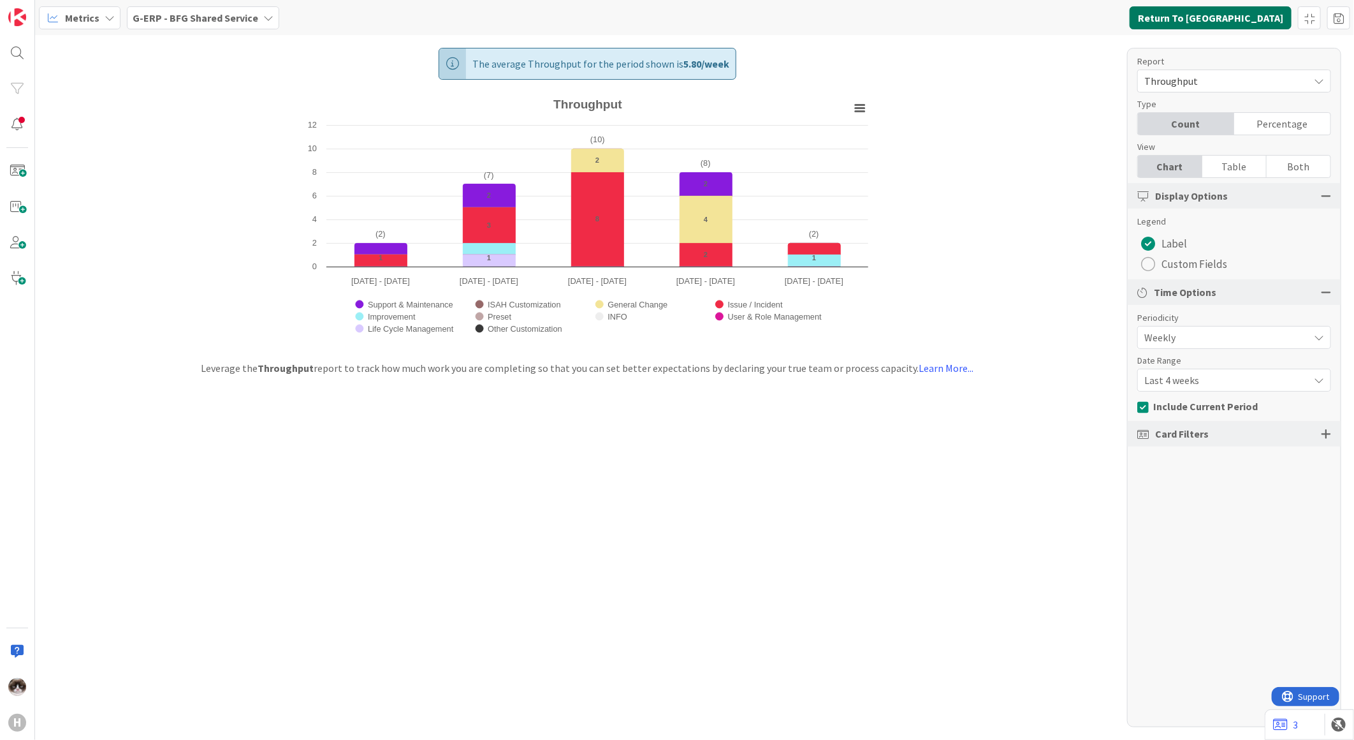
click at [1082, 26] on button "Return To [GEOGRAPHIC_DATA]" at bounding box center [1211, 17] width 162 height 23
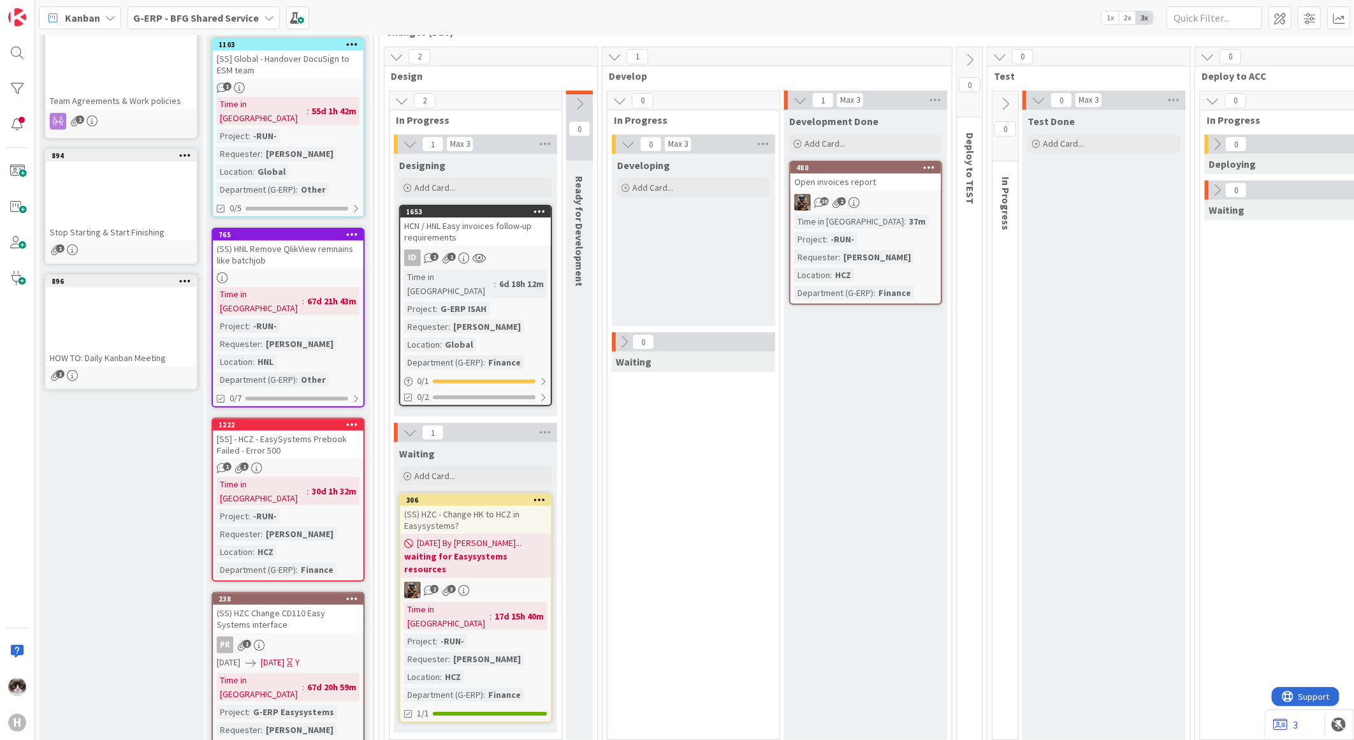
scroll to position [142, 0]
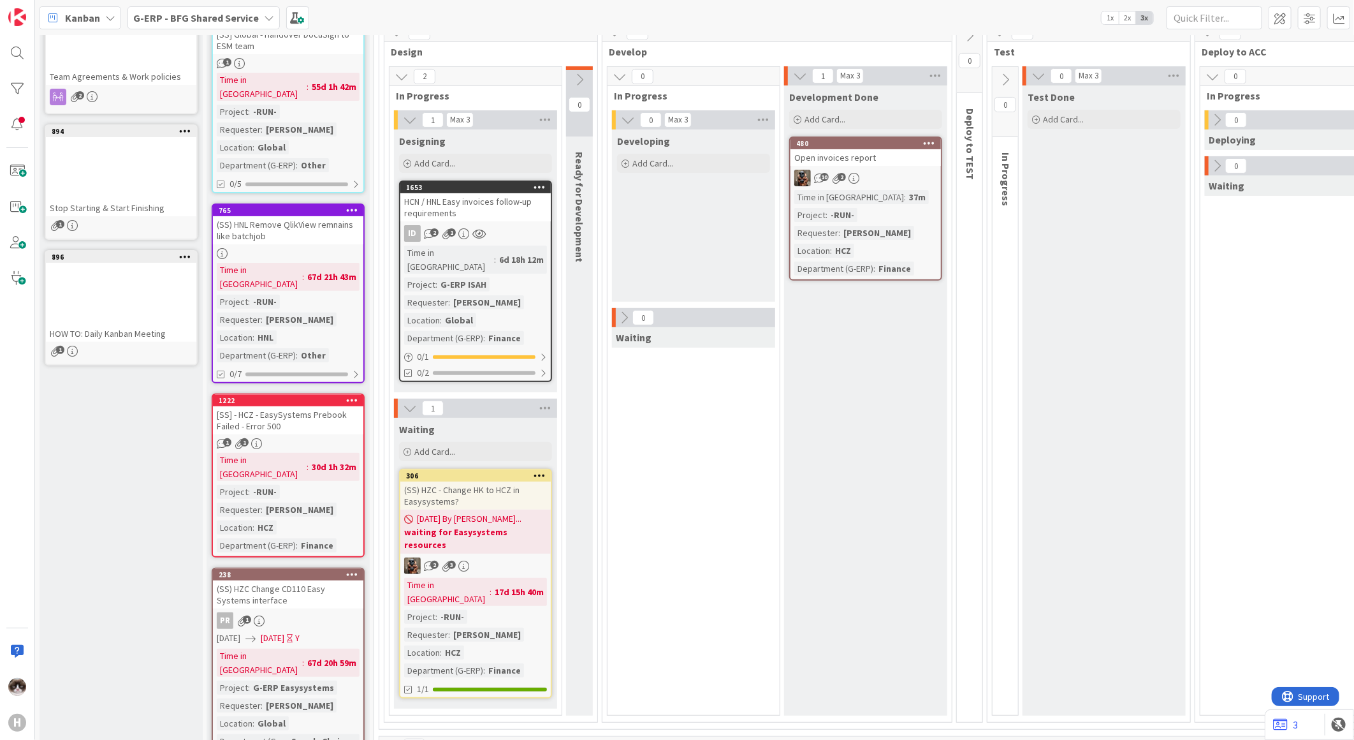
click at [326, 569] on div "PR 1" at bounding box center [288, 620] width 150 height 17
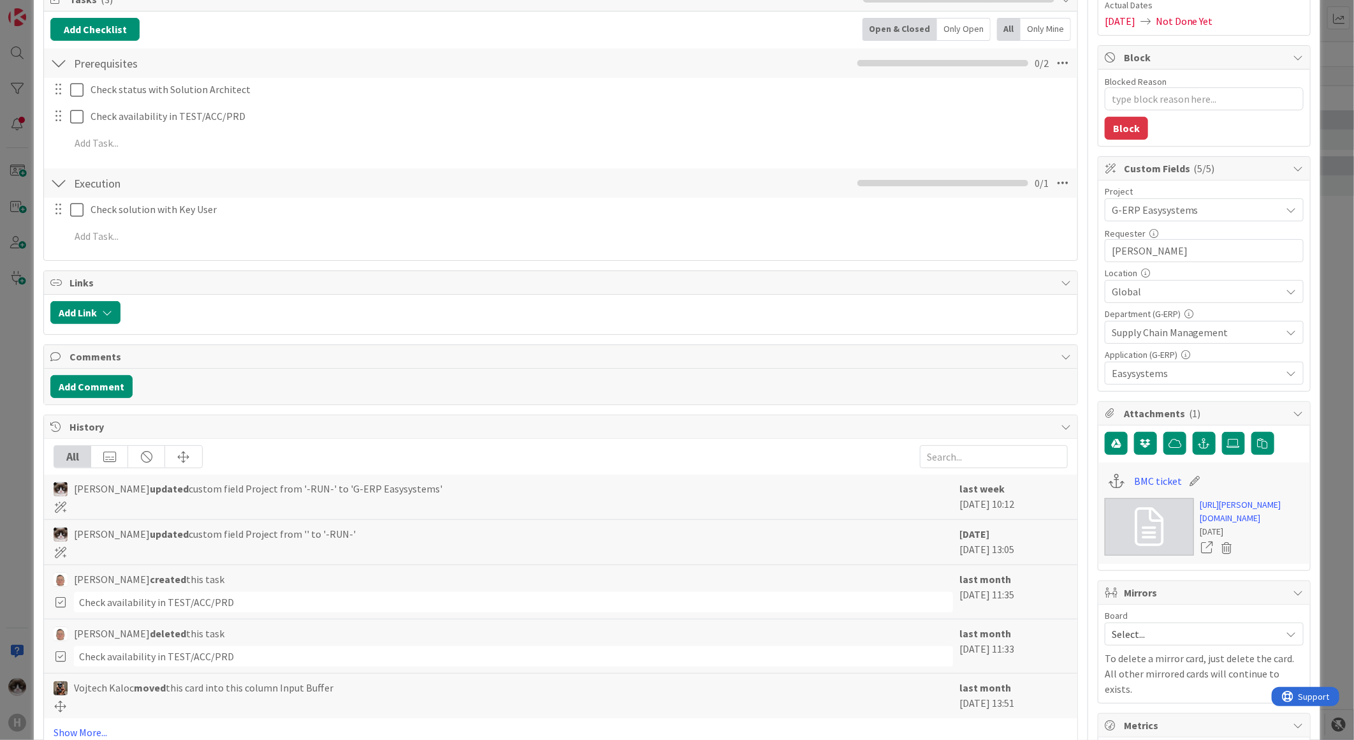
scroll to position [425, 0]
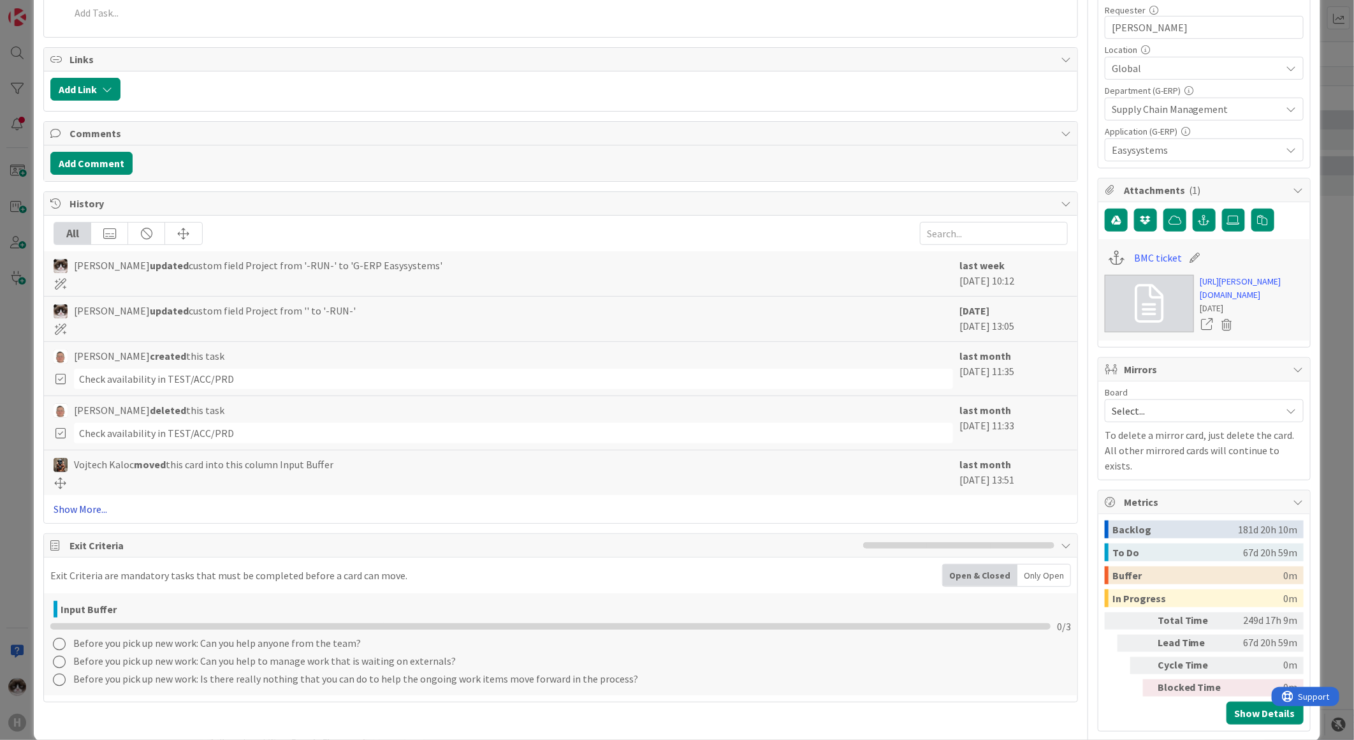
click at [84, 506] on link "Show More..." at bounding box center [561, 508] width 1014 height 15
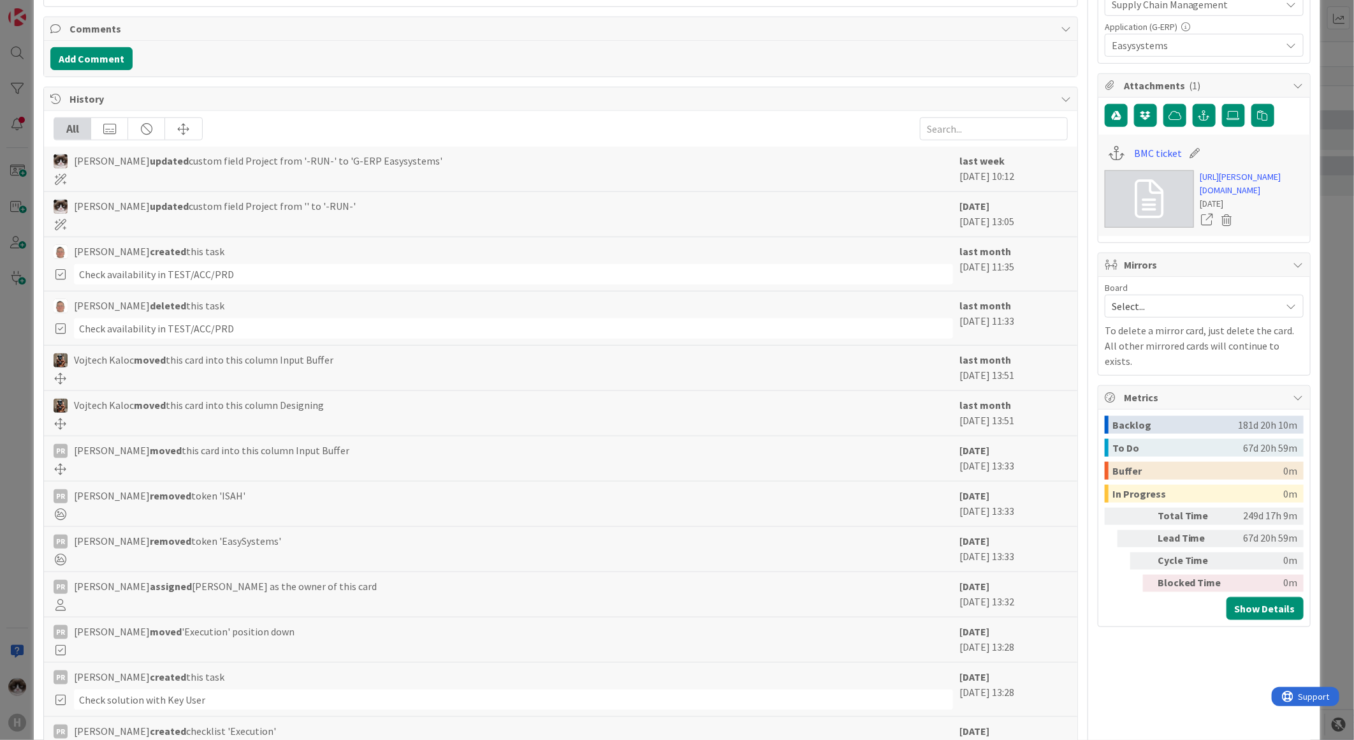
scroll to position [33, 0]
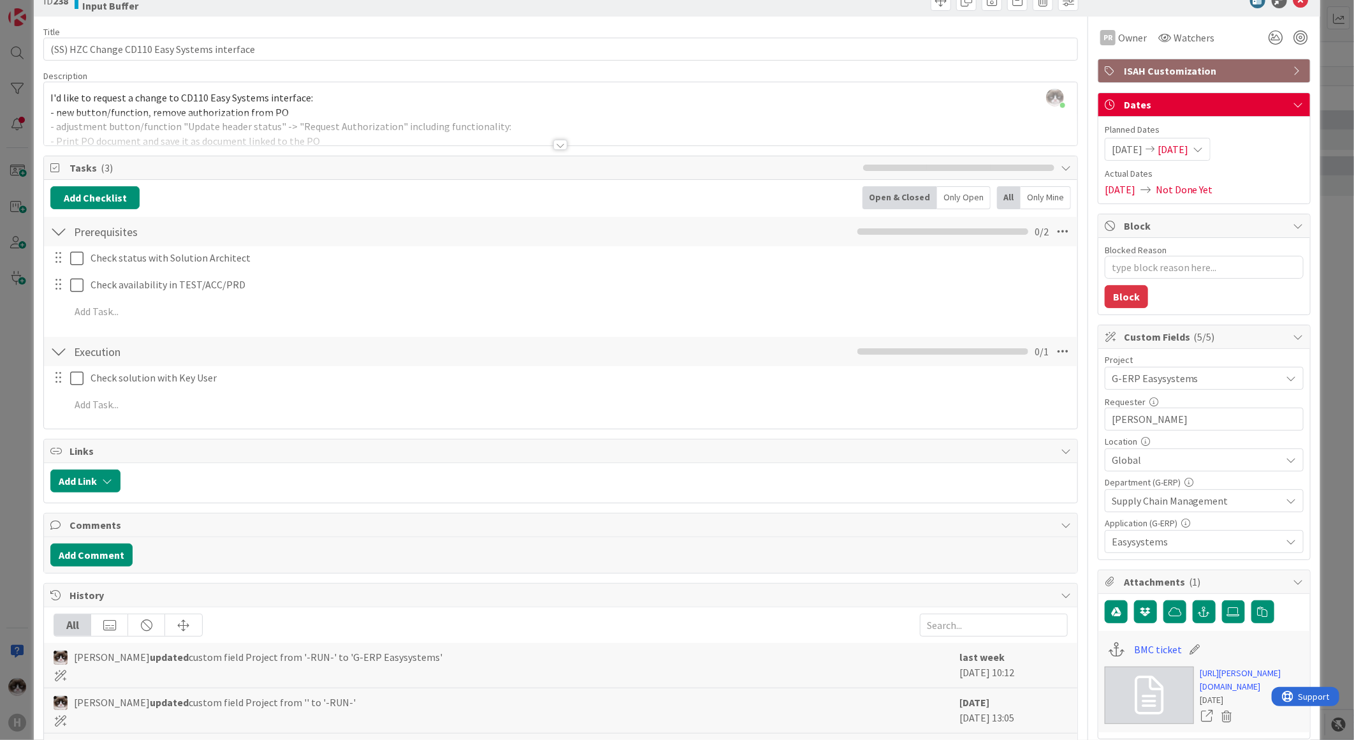
click at [509, 139] on div at bounding box center [561, 129] width 1034 height 33
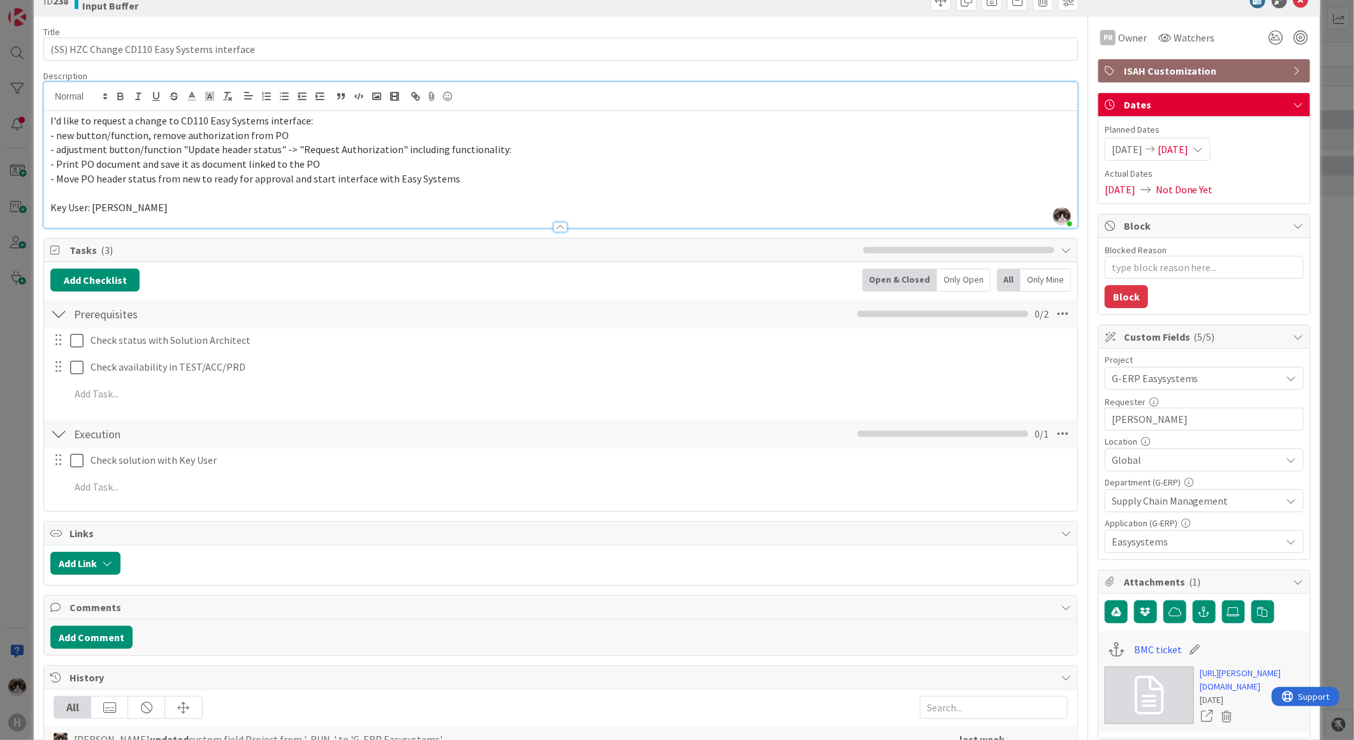
scroll to position [104, 0]
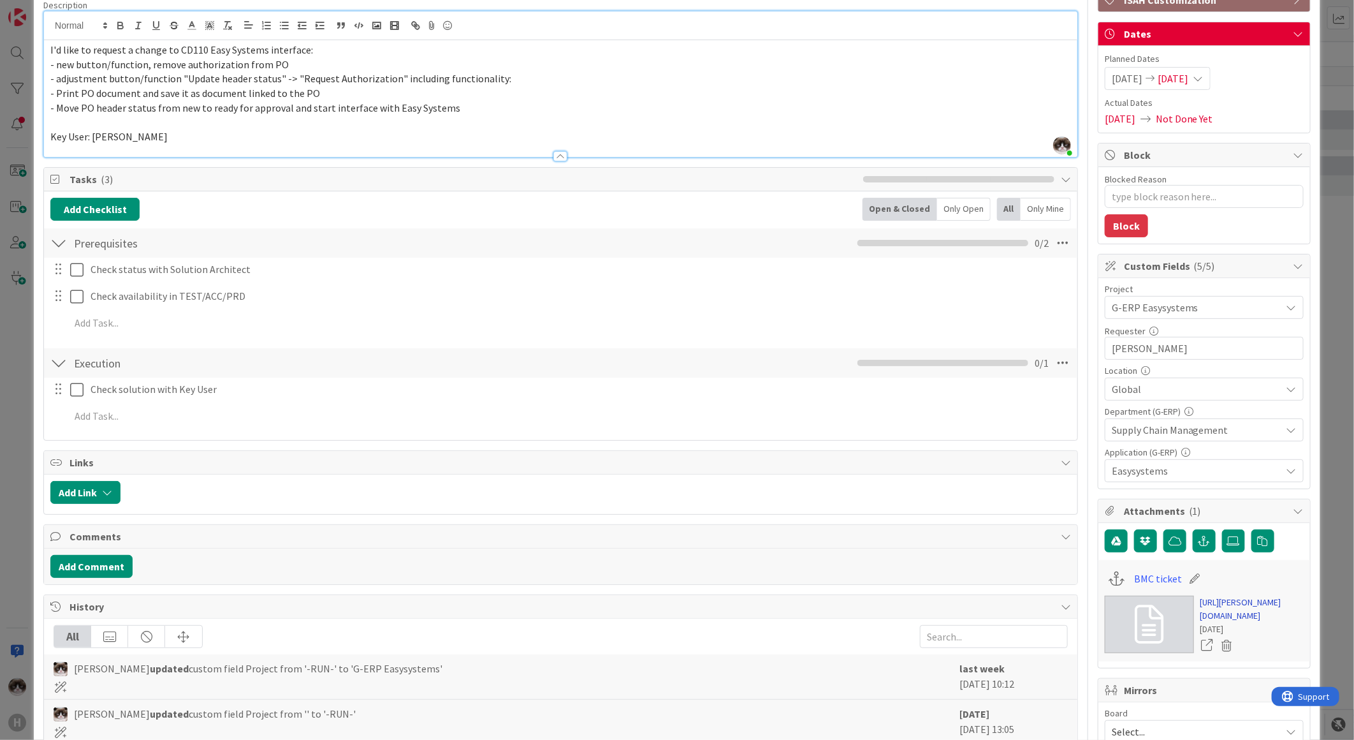
click at [1082, 569] on link "[URL][PERSON_NAME][DOMAIN_NAME]" at bounding box center [1252, 609] width 103 height 27
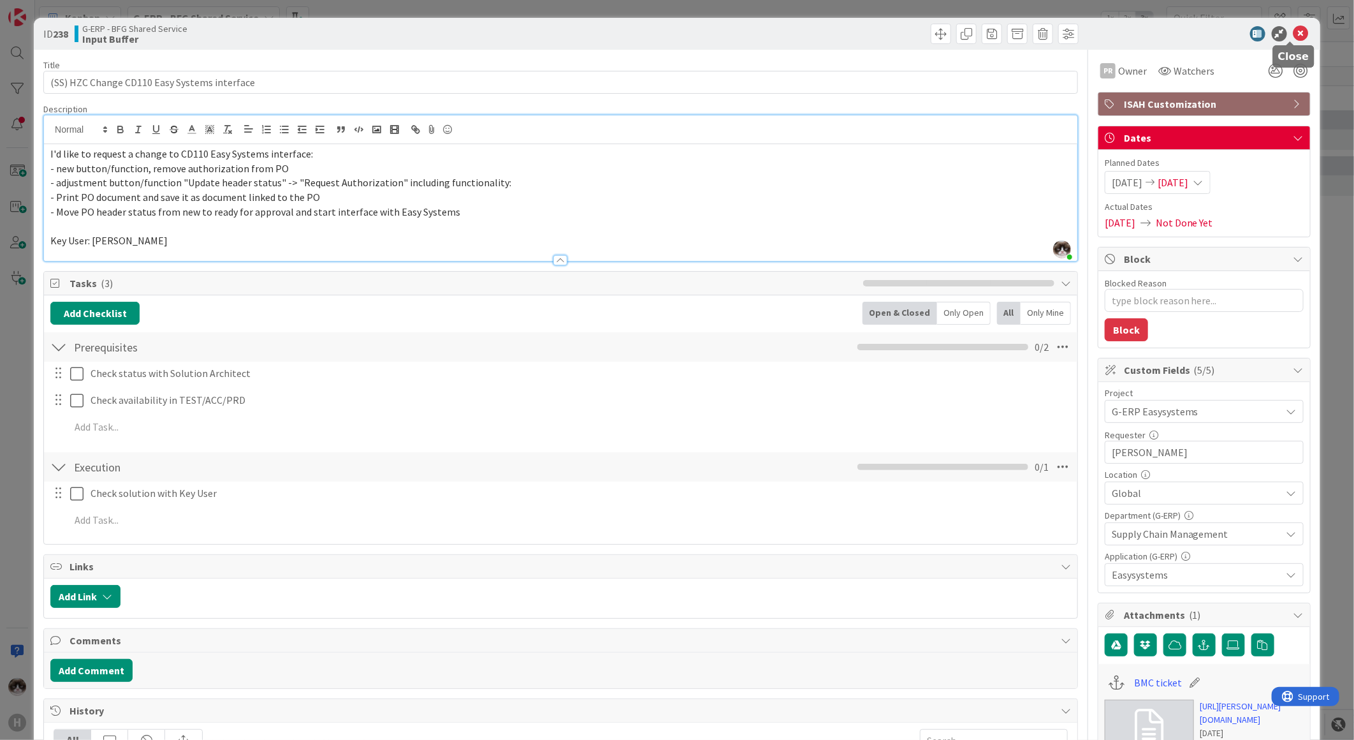
click at [1082, 34] on icon at bounding box center [1301, 33] width 15 height 15
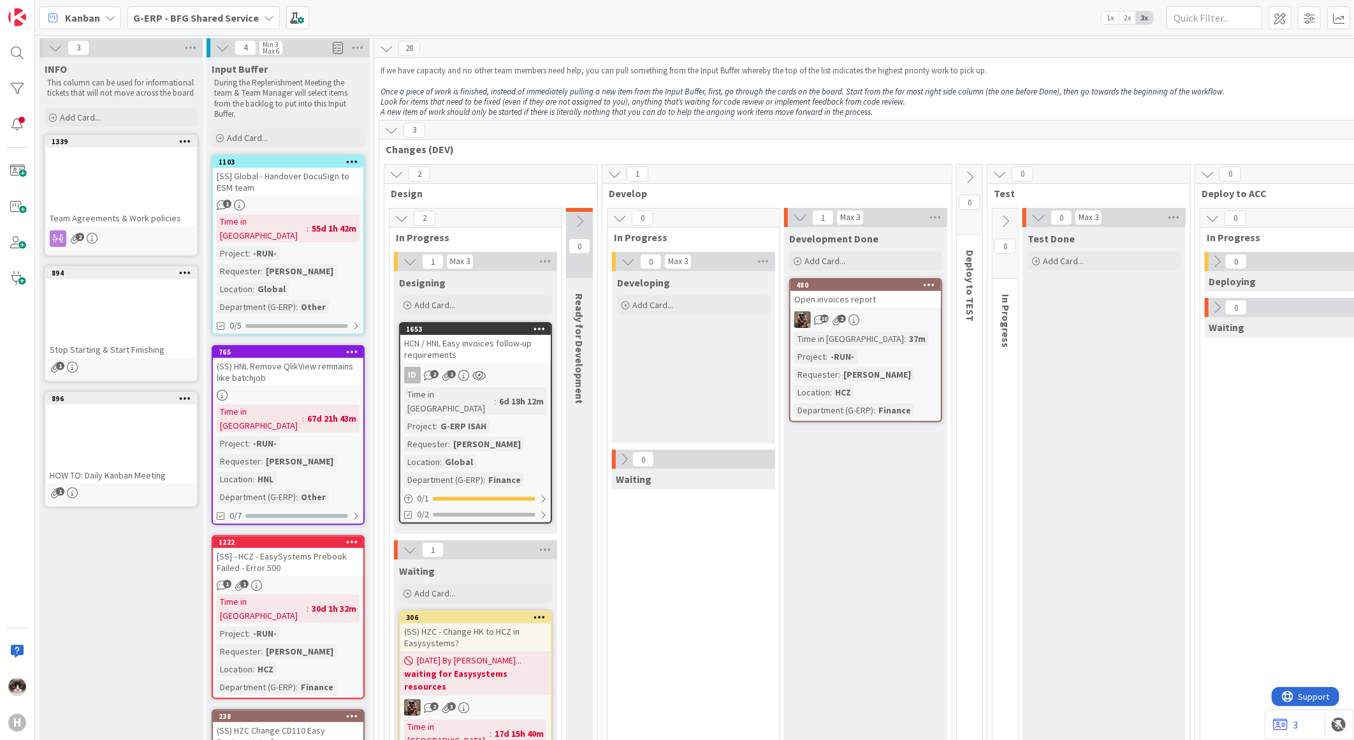
click at [209, 24] on span "G-ERP - BFG Shared Service" at bounding box center [196, 17] width 126 height 15
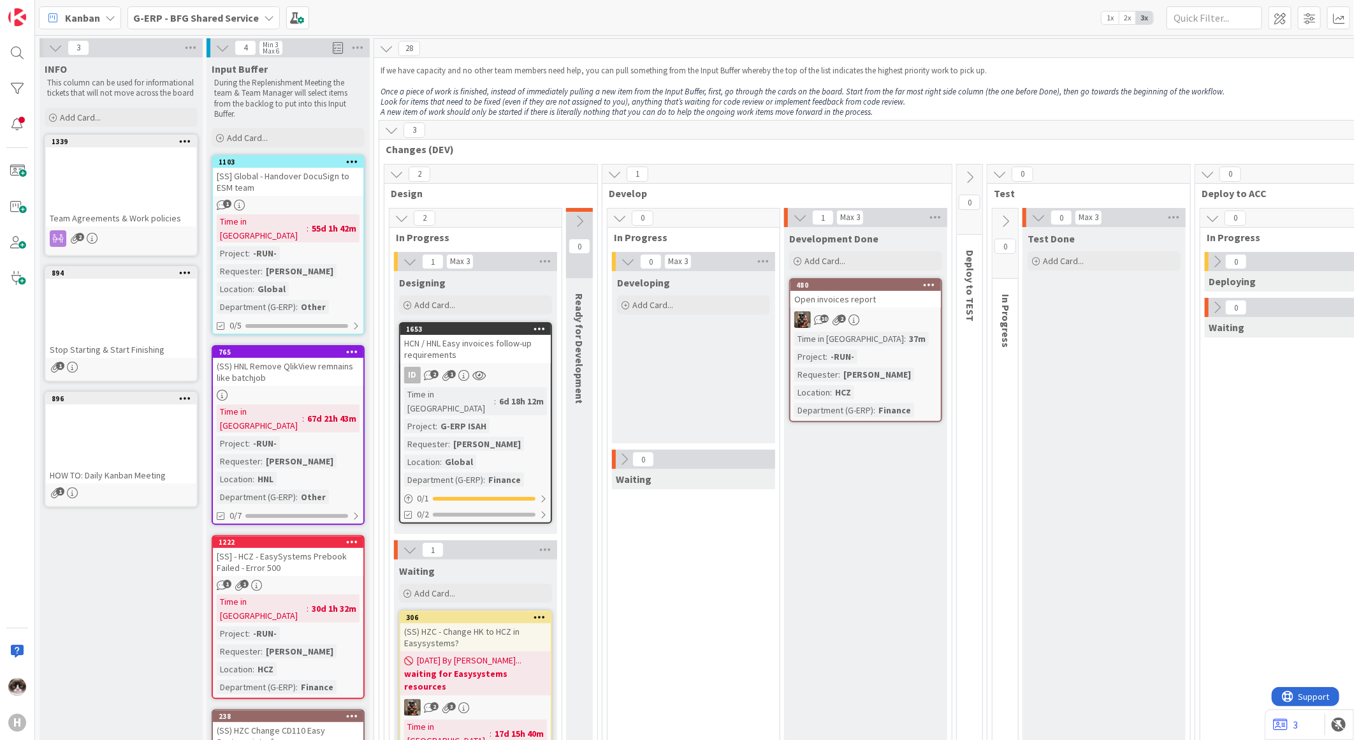
click at [206, 20] on b "G-ERP - BFG Shared Service" at bounding box center [196, 17] width 126 height 13
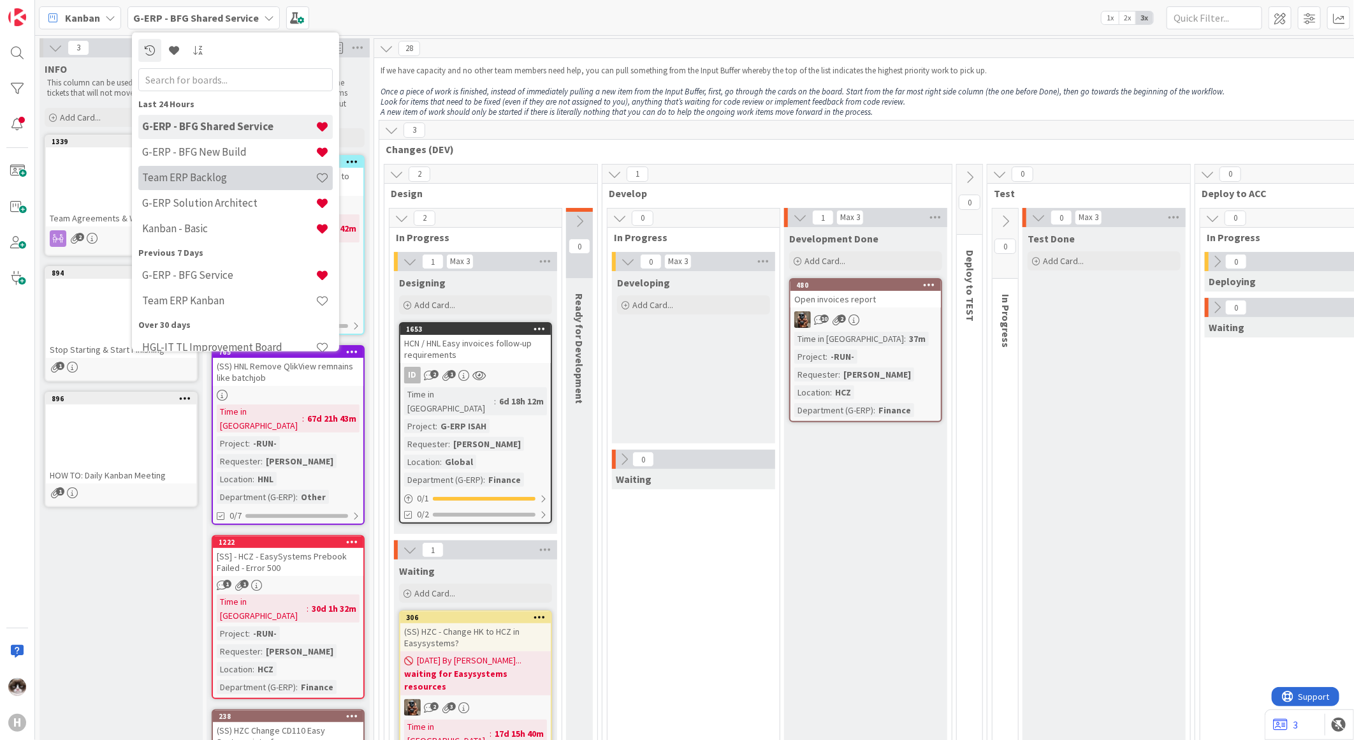
click at [228, 171] on h4 "Team ERP Backlog" at bounding box center [228, 177] width 173 height 13
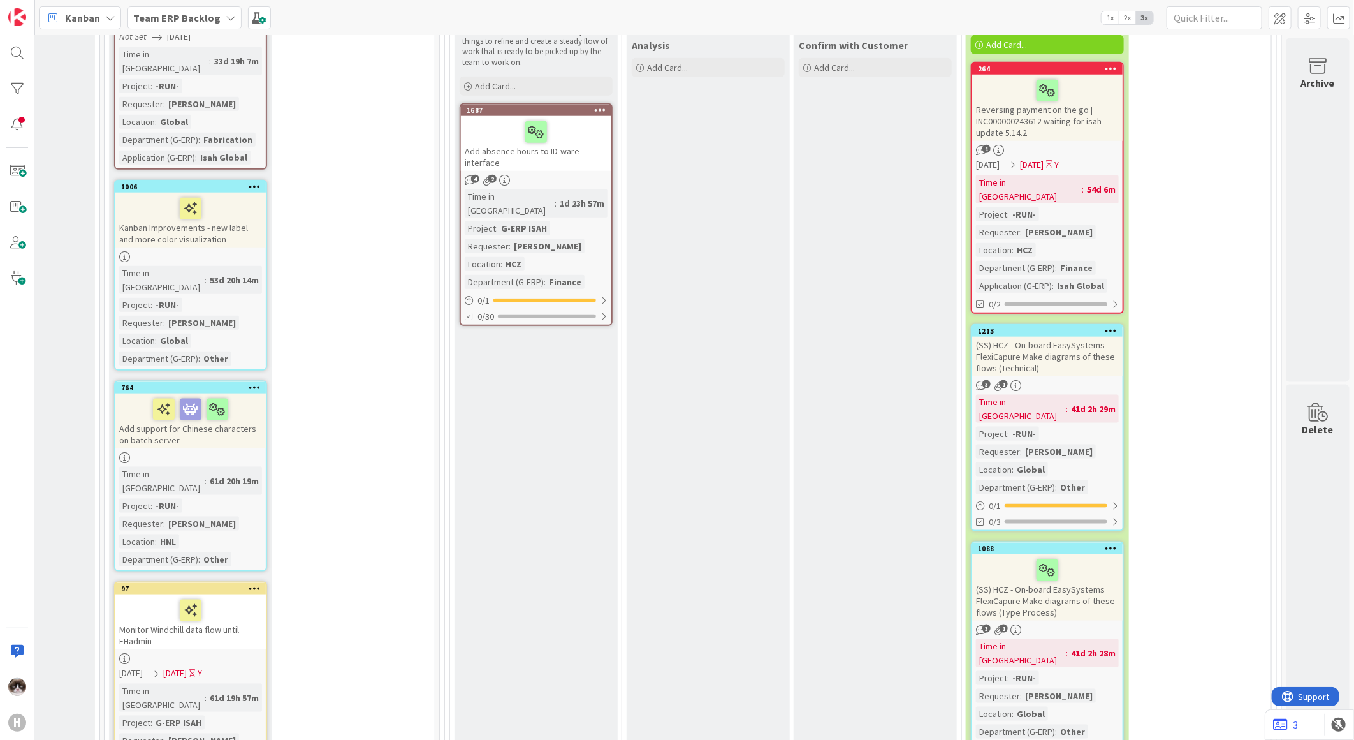
scroll to position [3826, 154]
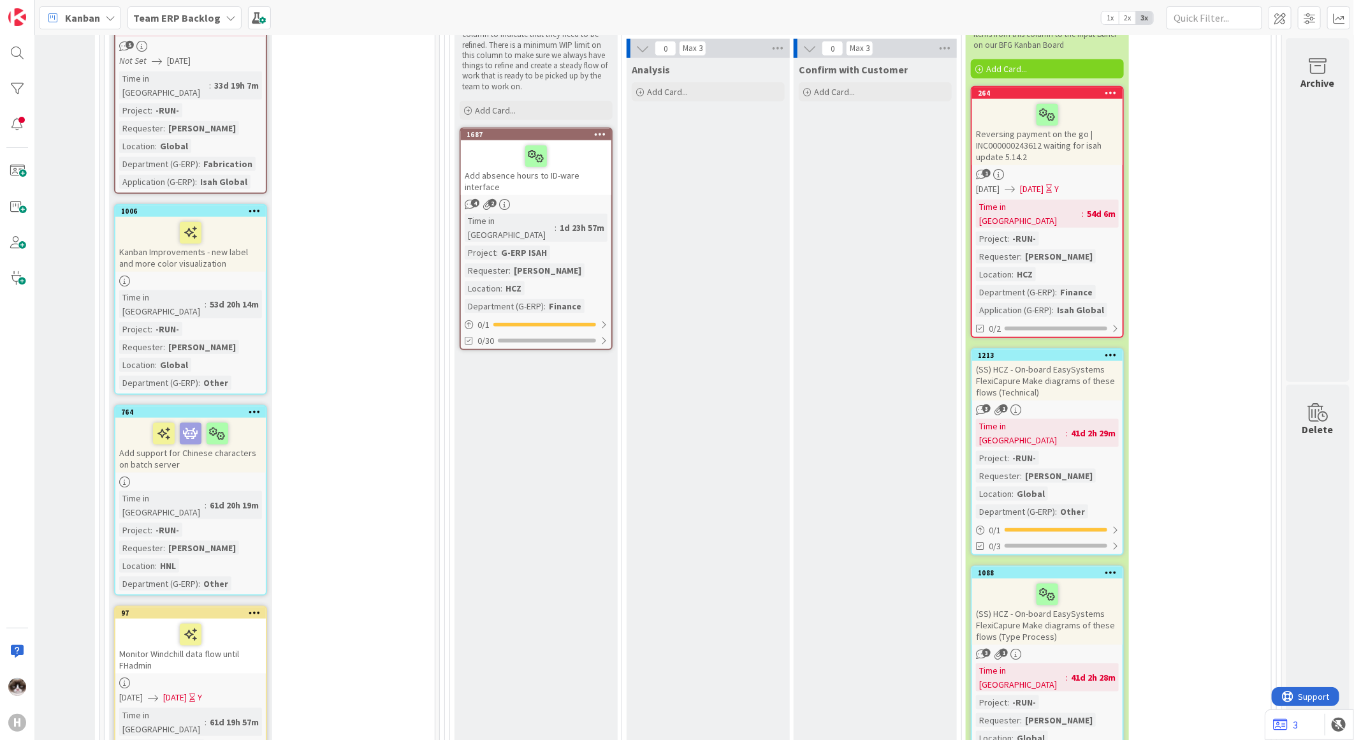
click at [1082, 569] on div "(SS) HCZ - On-board EasySystems FlexiCapure Make diagrams of these flows (Type …" at bounding box center [1047, 611] width 150 height 66
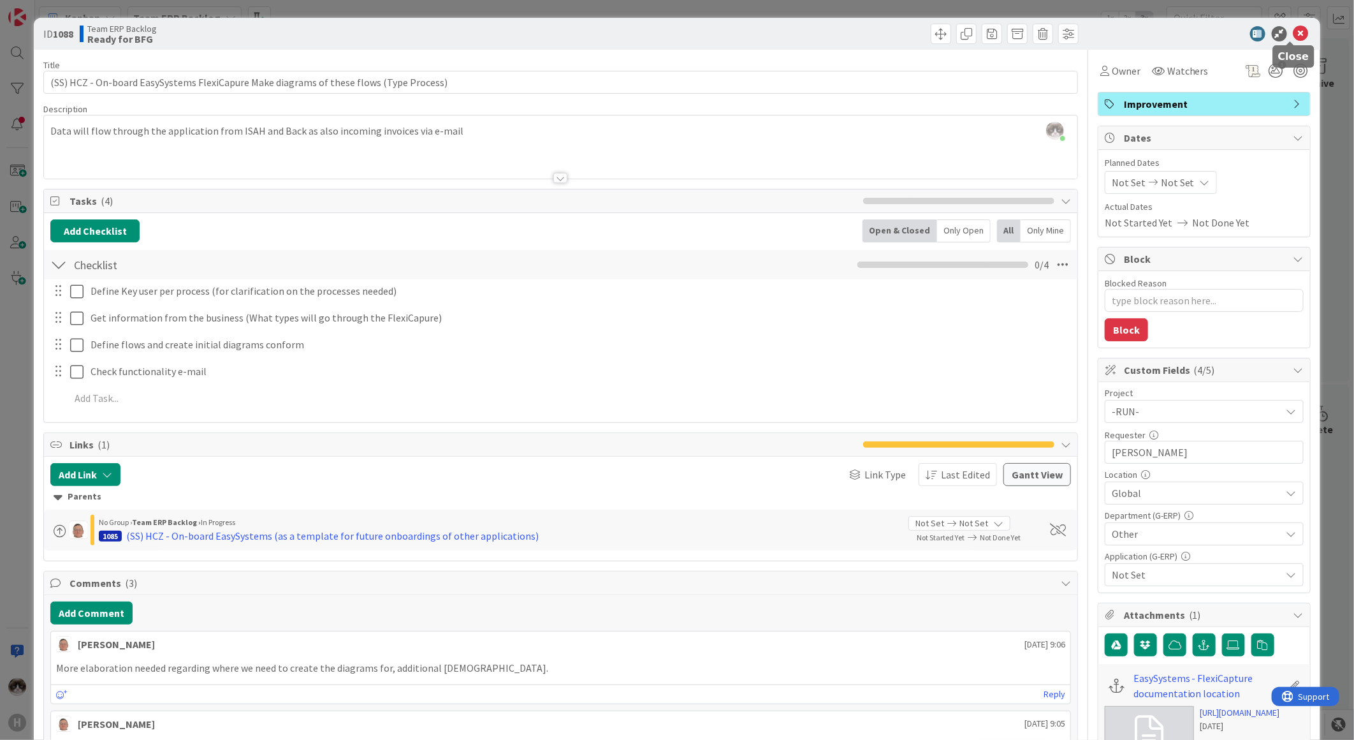
click at [1082, 26] on icon at bounding box center [1301, 33] width 15 height 15
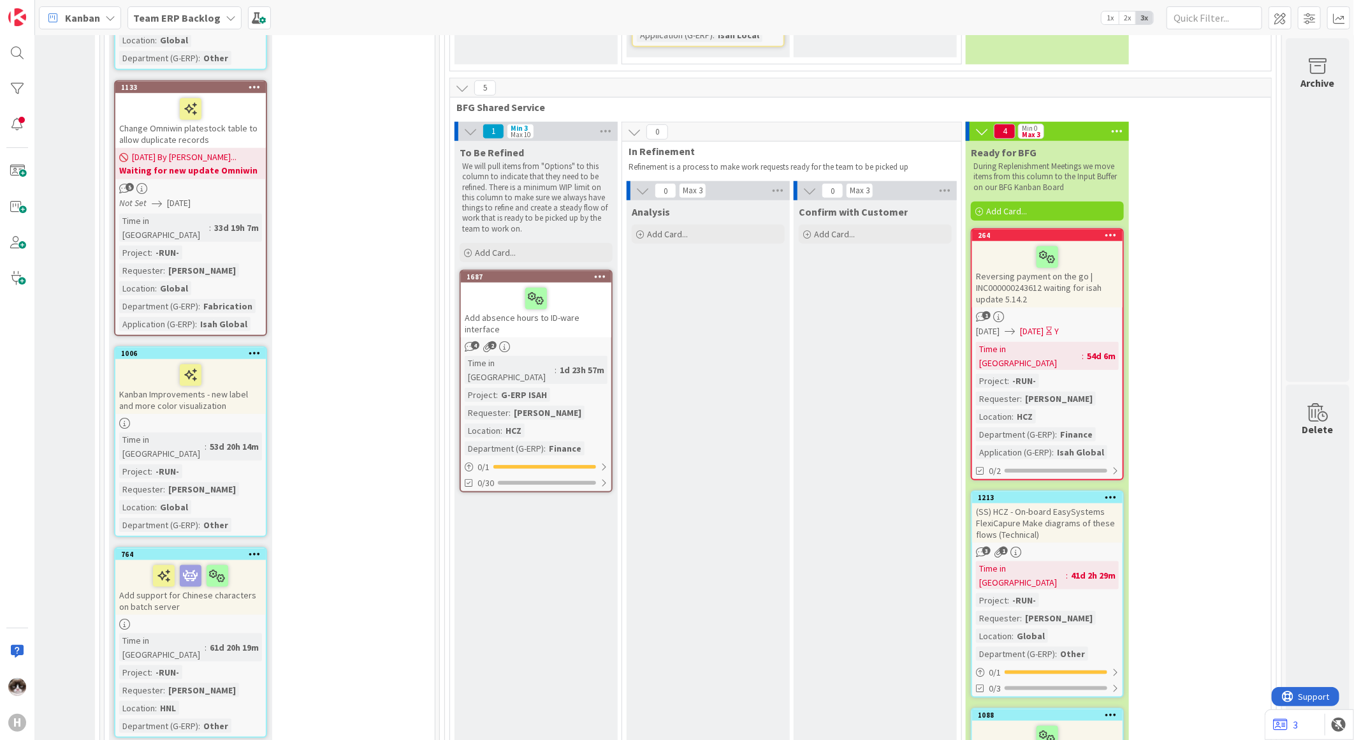
click at [1069, 561] on div "Time in Column : 41d 2h 29m Project : -RUN- Requester : [PERSON_NAME] Location …" at bounding box center [1047, 610] width 143 height 99
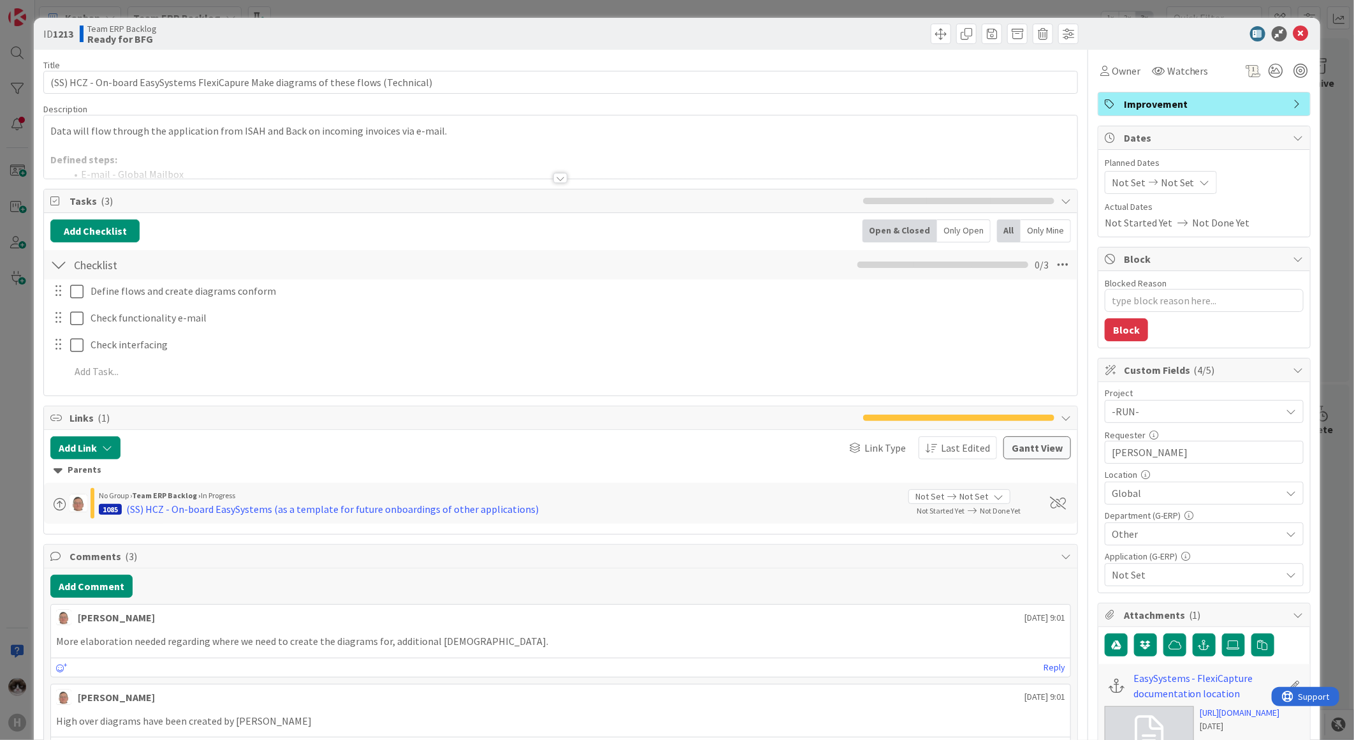
click at [485, 175] on div at bounding box center [561, 162] width 1034 height 33
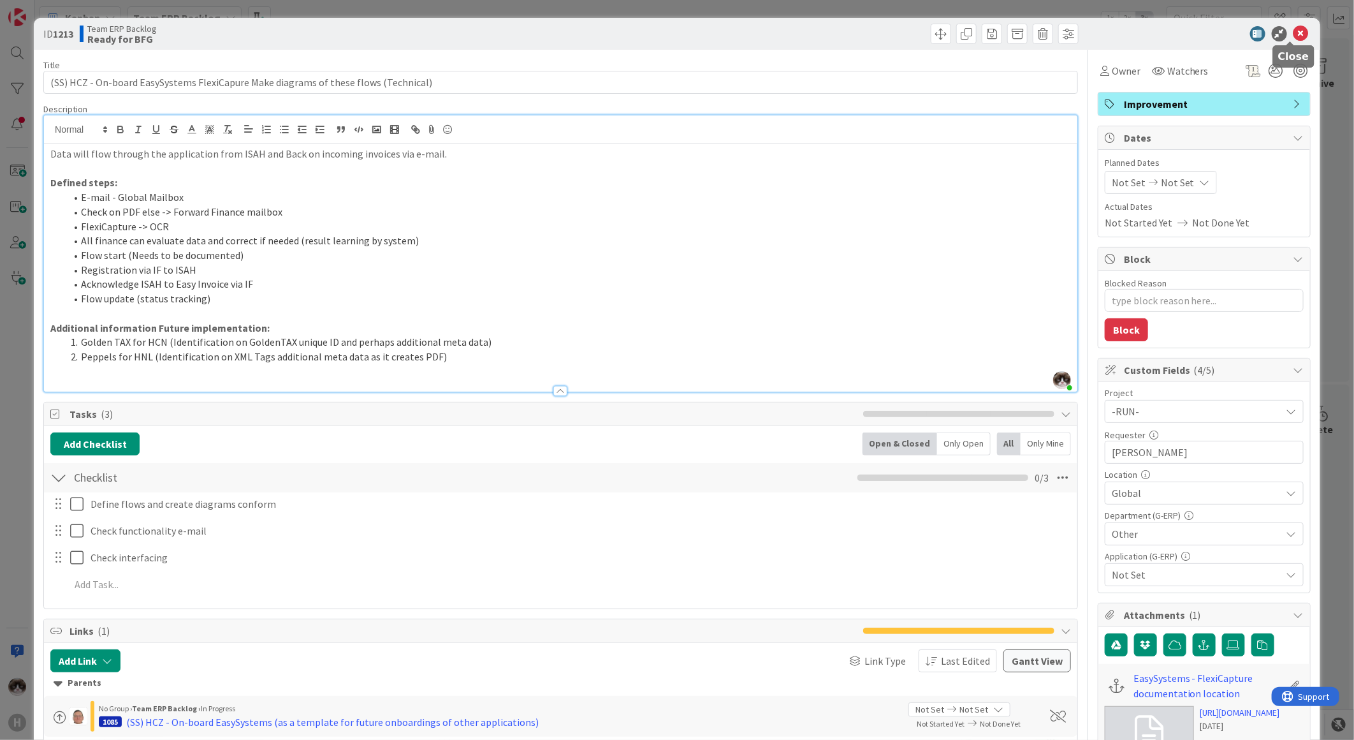
click at [1082, 30] on icon at bounding box center [1301, 33] width 15 height 15
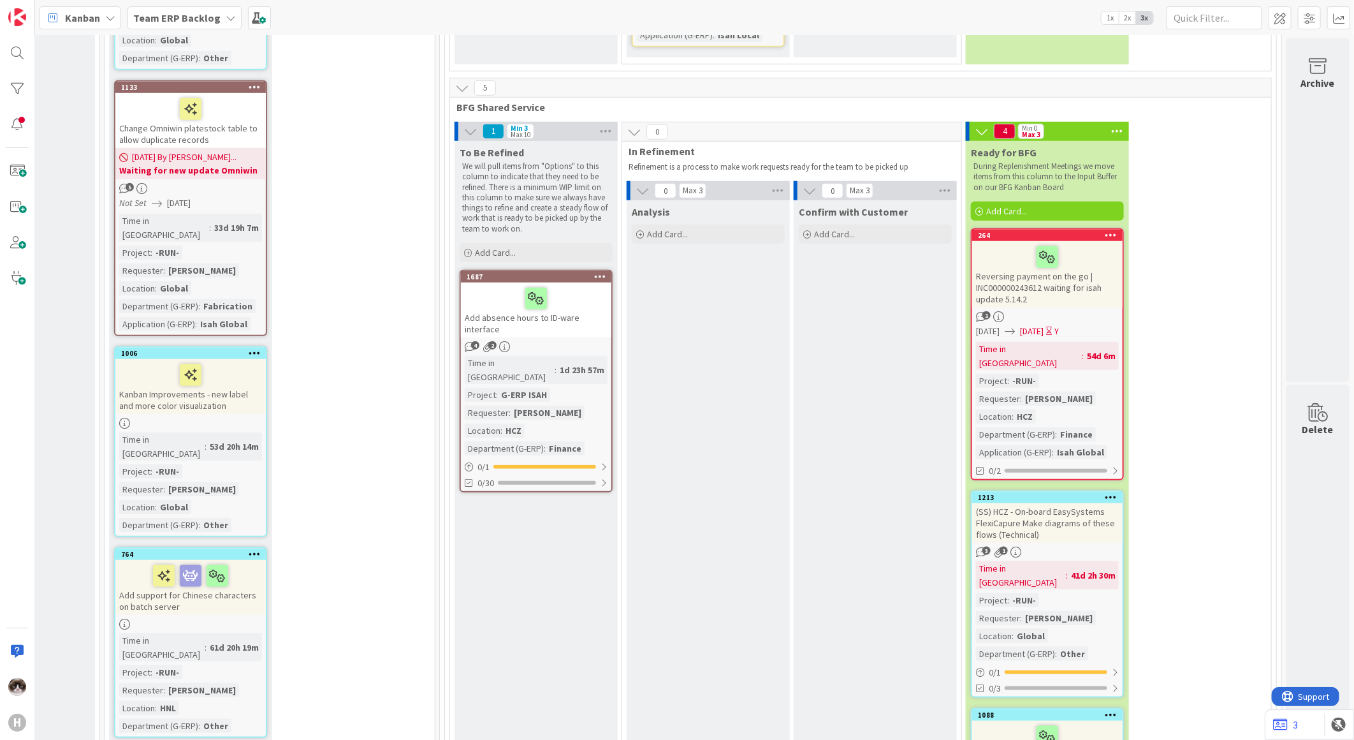
click at [1082, 569] on div "(SS) HCZ - On-board EasySystems FlexiCapure Make diagrams of these flows (Type …" at bounding box center [1047, 754] width 150 height 66
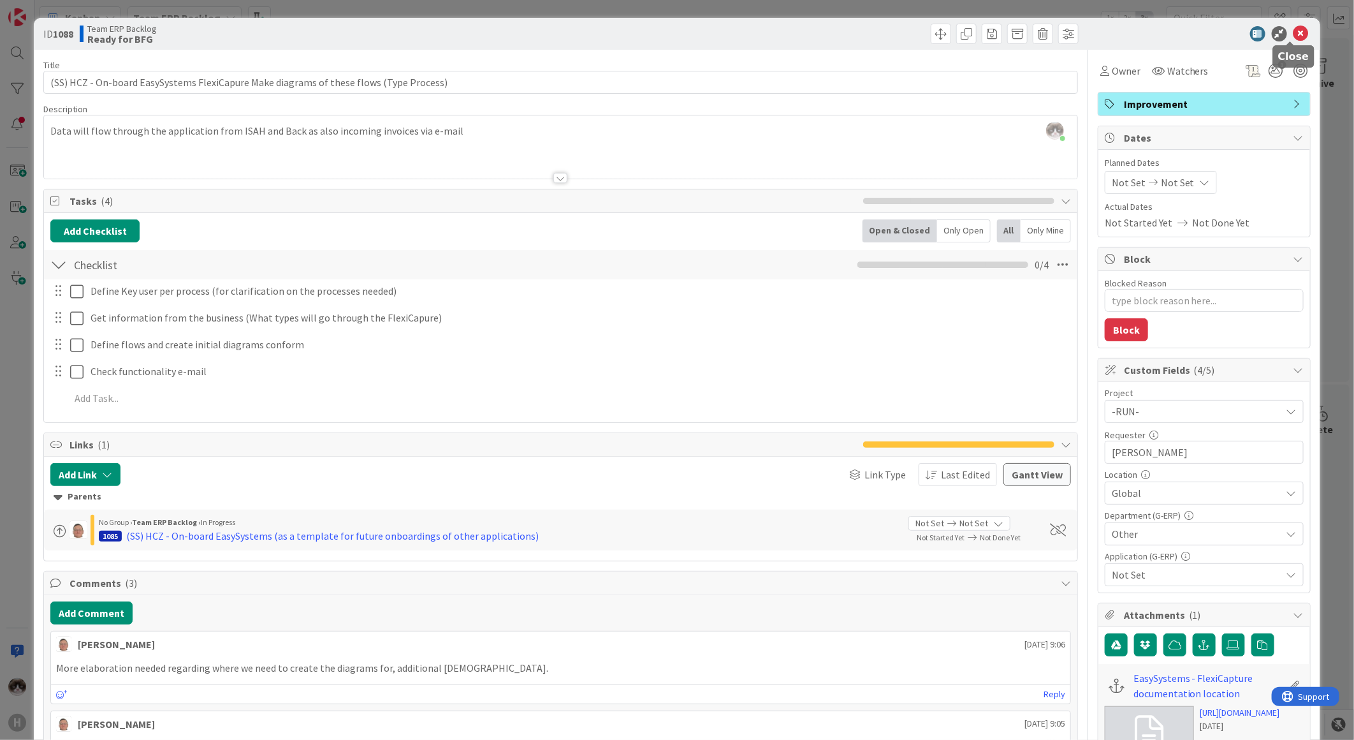
click at [1082, 33] on icon at bounding box center [1301, 33] width 15 height 15
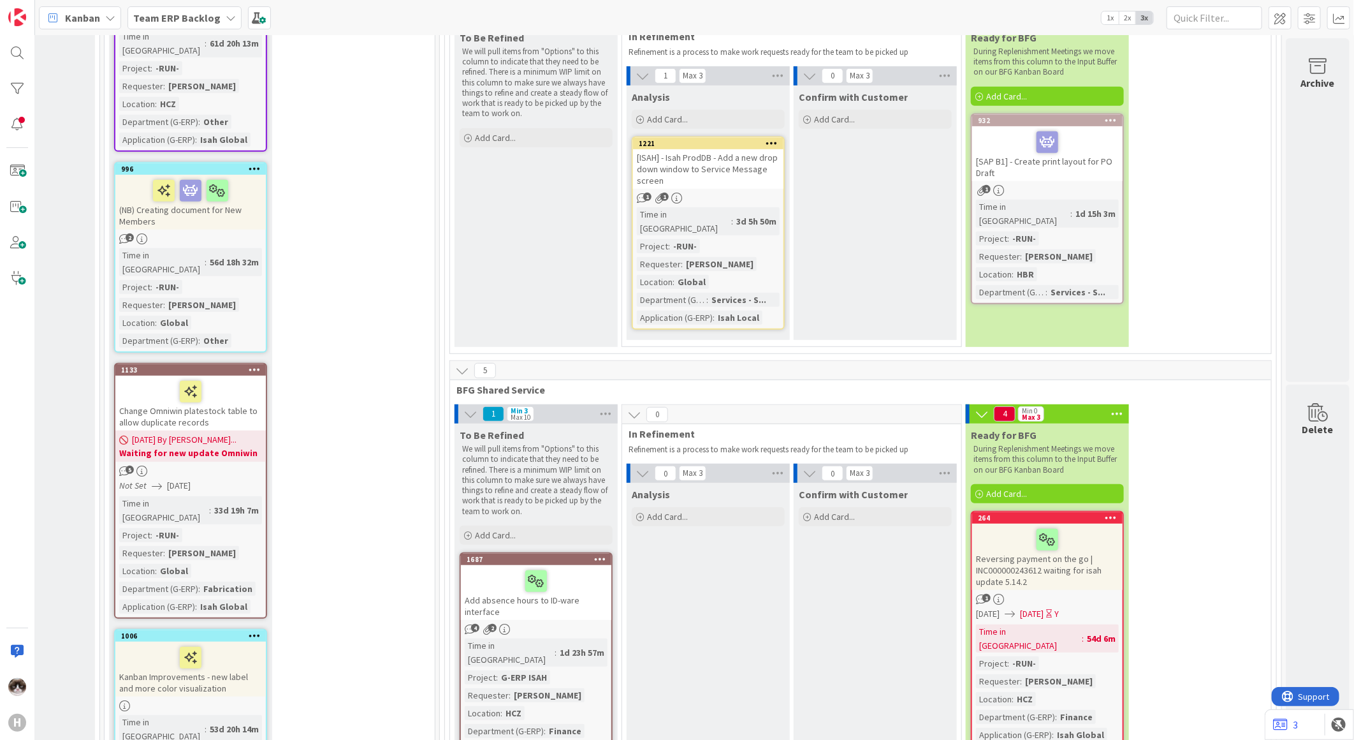
scroll to position [3400, 154]
click at [536, 566] on div "Add absence hours to ID-ware interface" at bounding box center [536, 593] width 150 height 55
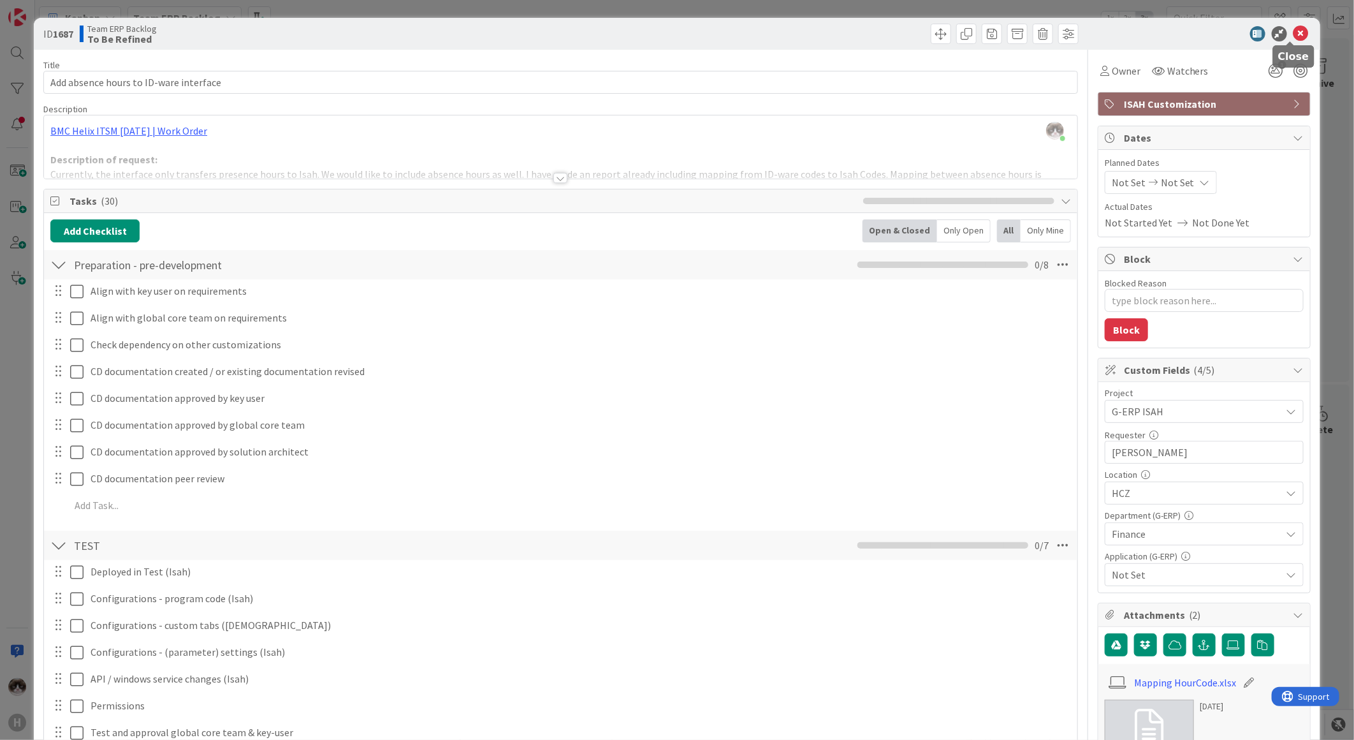
click at [1082, 31] on icon at bounding box center [1301, 33] width 15 height 15
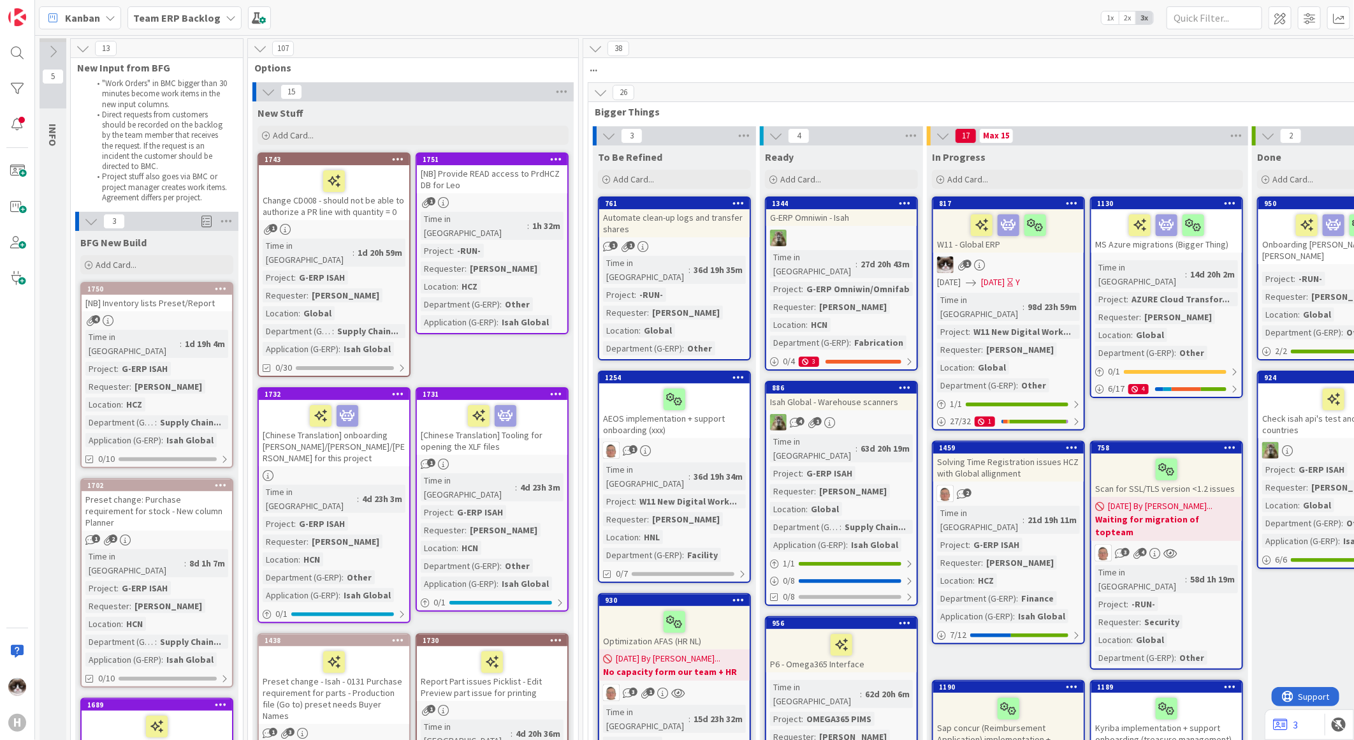
click at [171, 26] on div "Team ERP Backlog" at bounding box center [185, 17] width 114 height 23
drag, startPoint x: 171, startPoint y: 26, endPoint x: 166, endPoint y: 13, distance: 13.7
click at [166, 13] on b "Team ERP Backlog" at bounding box center [176, 17] width 87 height 13
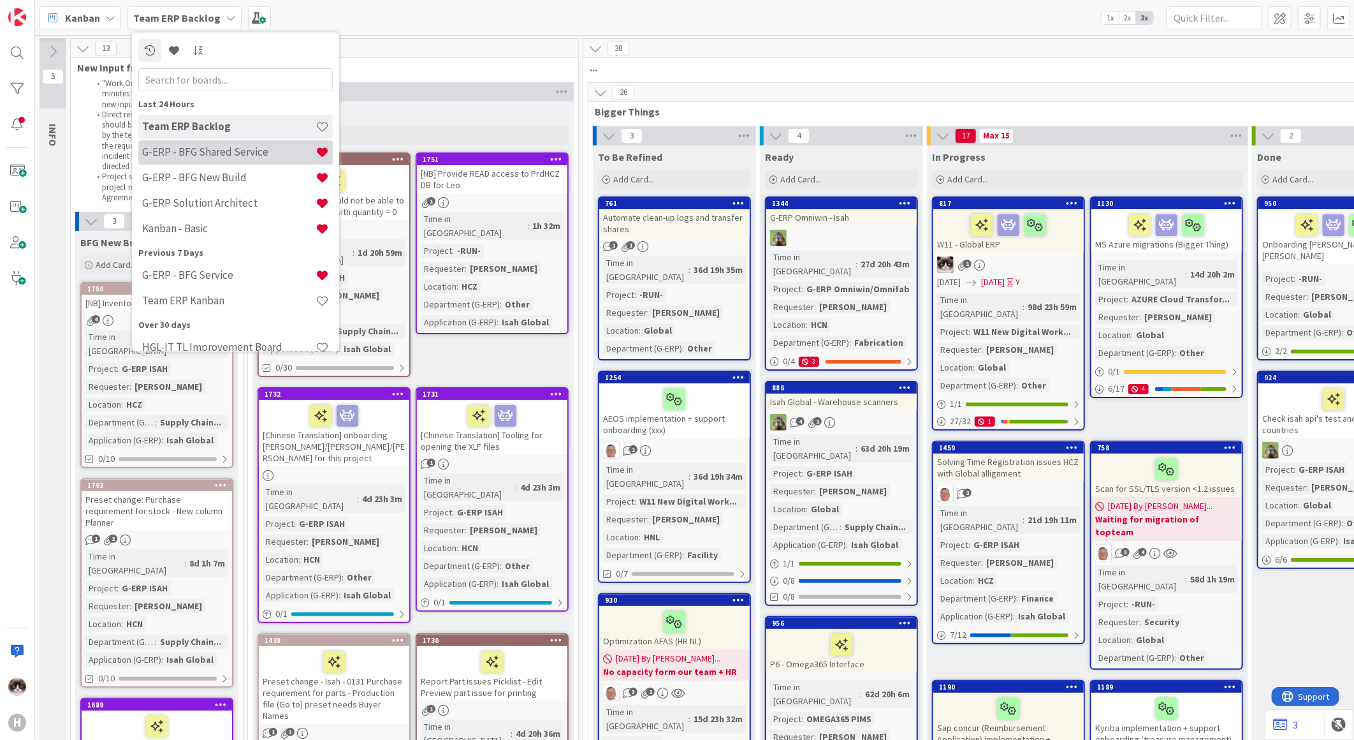
click at [211, 147] on h4 "G-ERP - BFG Shared Service" at bounding box center [228, 151] width 173 height 13
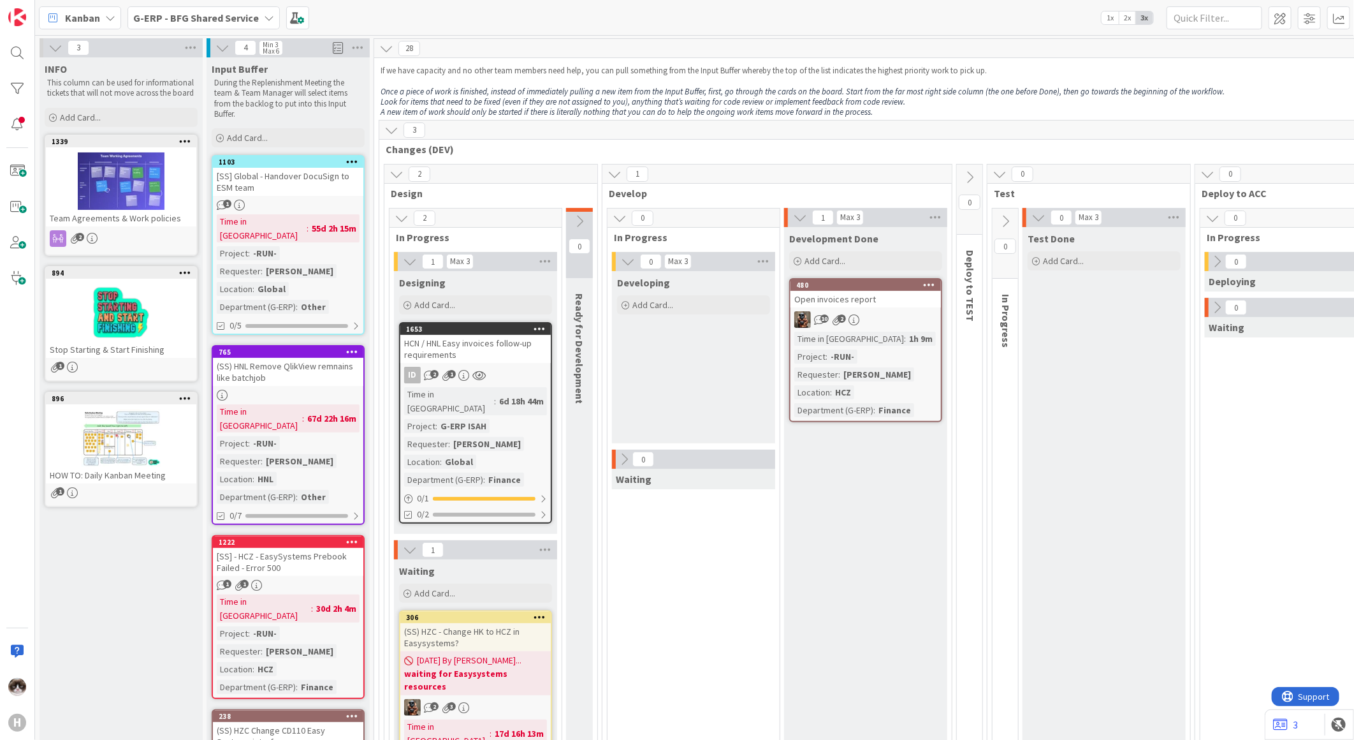
click at [864, 304] on div "Open invoices report" at bounding box center [866, 299] width 150 height 17
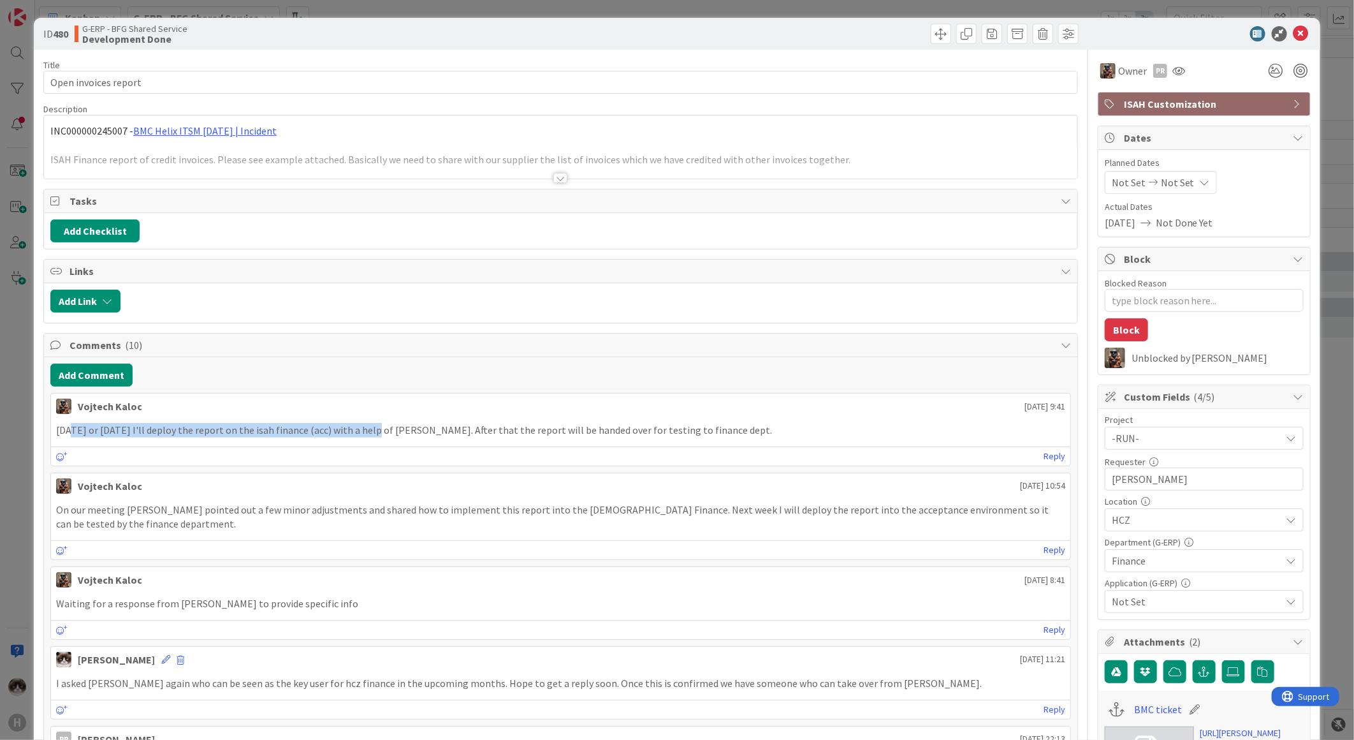
drag, startPoint x: 70, startPoint y: 441, endPoint x: 374, endPoint y: 435, distance: 304.2
click at [374, 435] on div "[DATE] or [DATE] I'll deploy the report on the isah finance (acc) with a help o…" at bounding box center [561, 430] width 1020 height 25
click at [1082, 24] on div "ID 480 G-ERP - BFG Shared Service Development Done" at bounding box center [677, 34] width 1287 height 32
click at [1082, 26] on icon at bounding box center [1301, 33] width 15 height 15
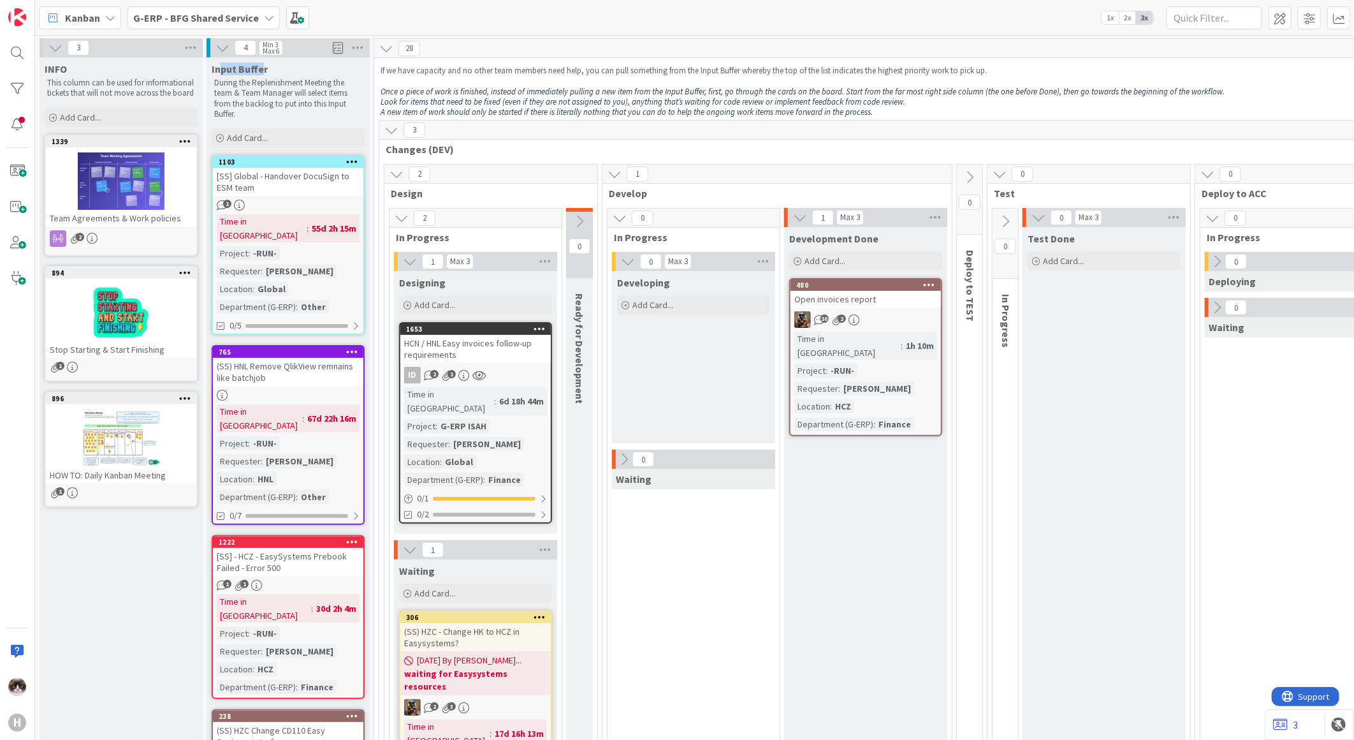
drag, startPoint x: 221, startPoint y: 62, endPoint x: 260, endPoint y: 73, distance: 41.2
click at [260, 73] on span "Input Buffer" at bounding box center [240, 68] width 56 height 13
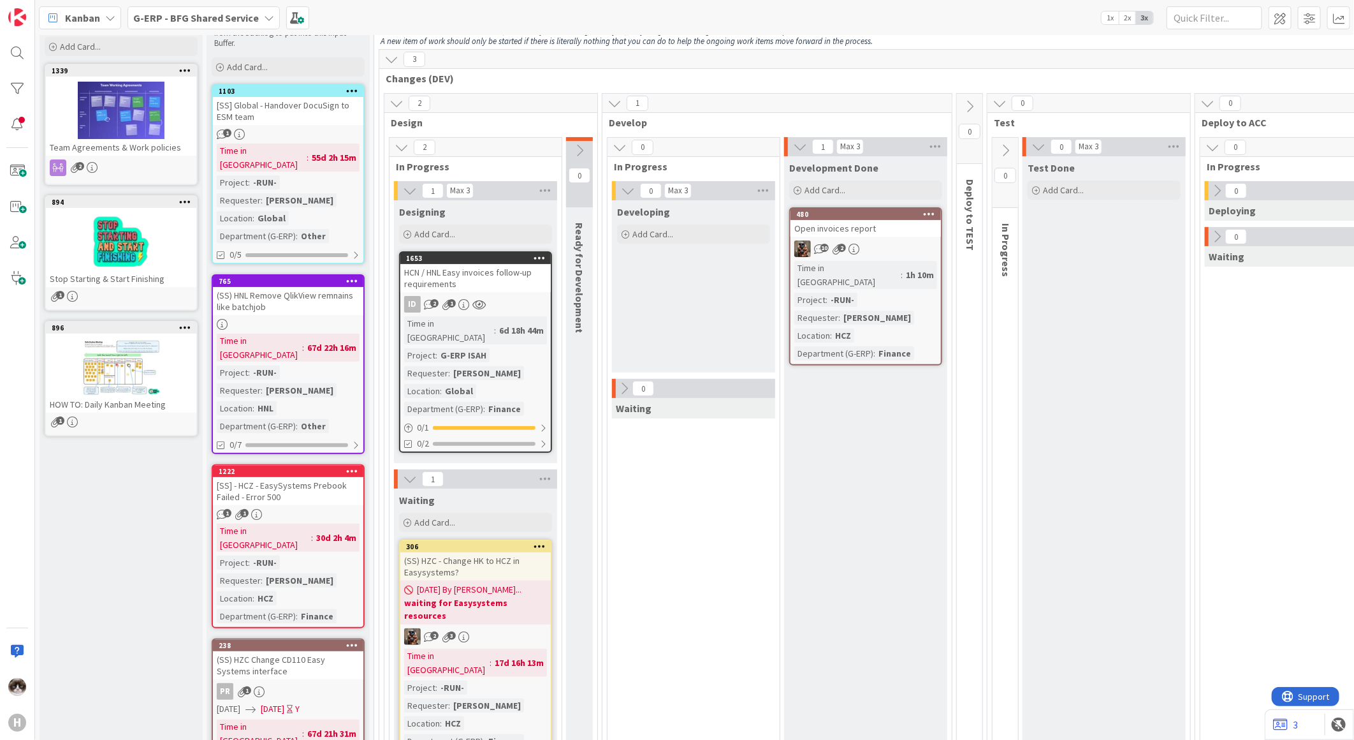
scroll to position [283, 0]
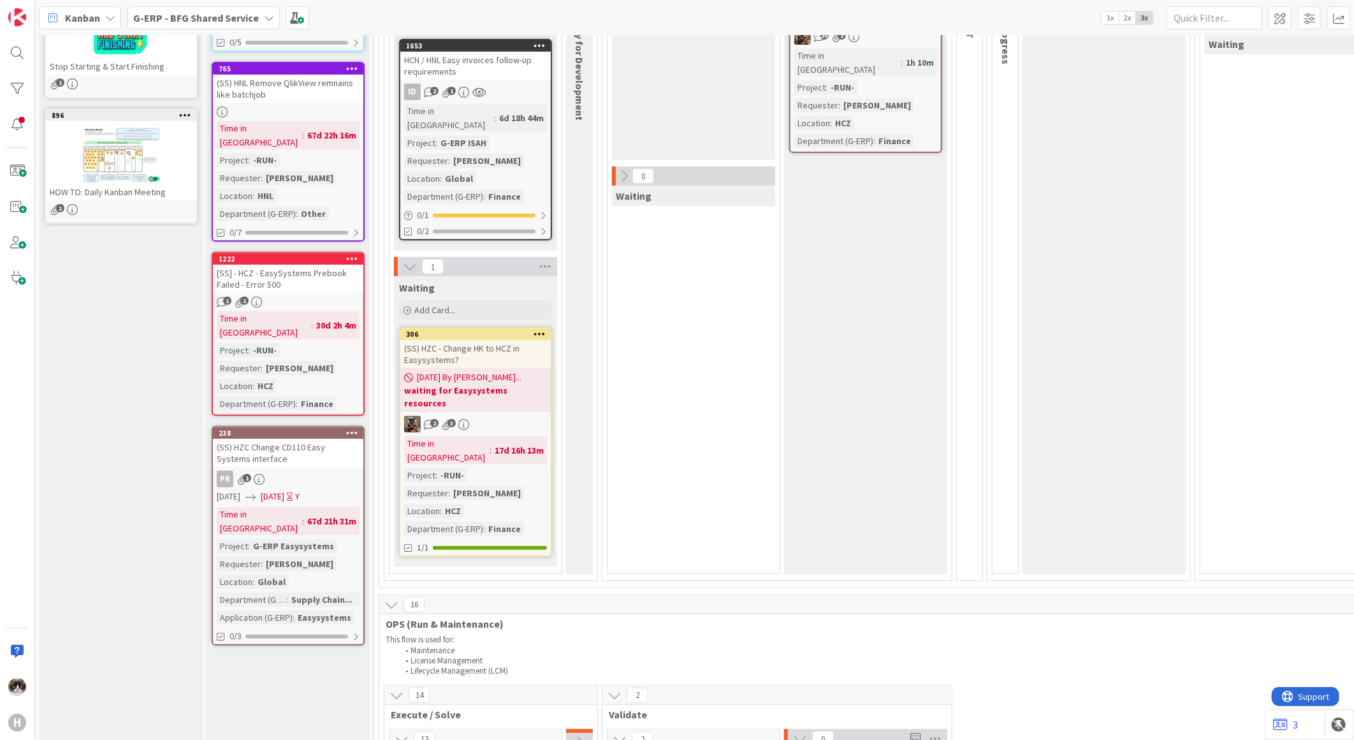
click at [335, 471] on div "PR 1" at bounding box center [288, 479] width 150 height 17
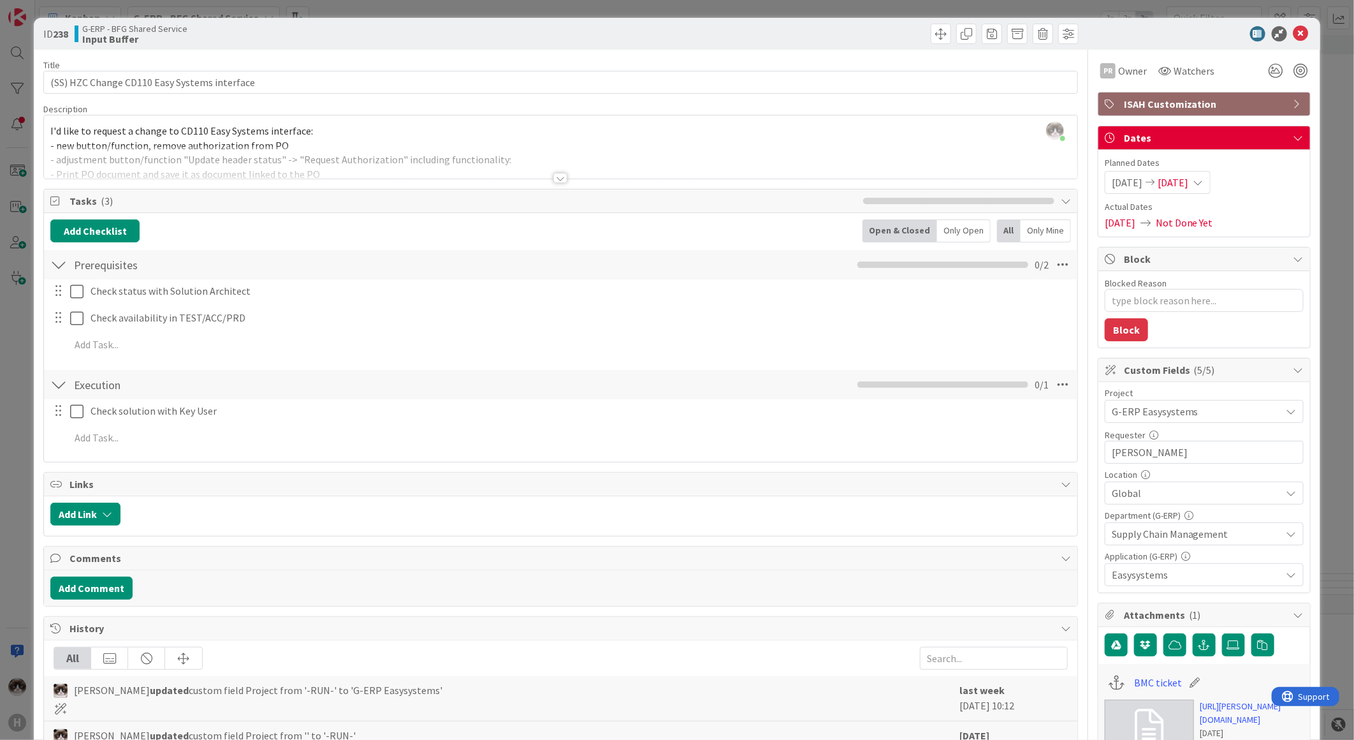
click at [1082, 24] on div "ID 238 G-ERP - BFG Shared Service Input Buffer" at bounding box center [677, 34] width 1287 height 32
click at [1082, 34] on icon at bounding box center [1301, 33] width 15 height 15
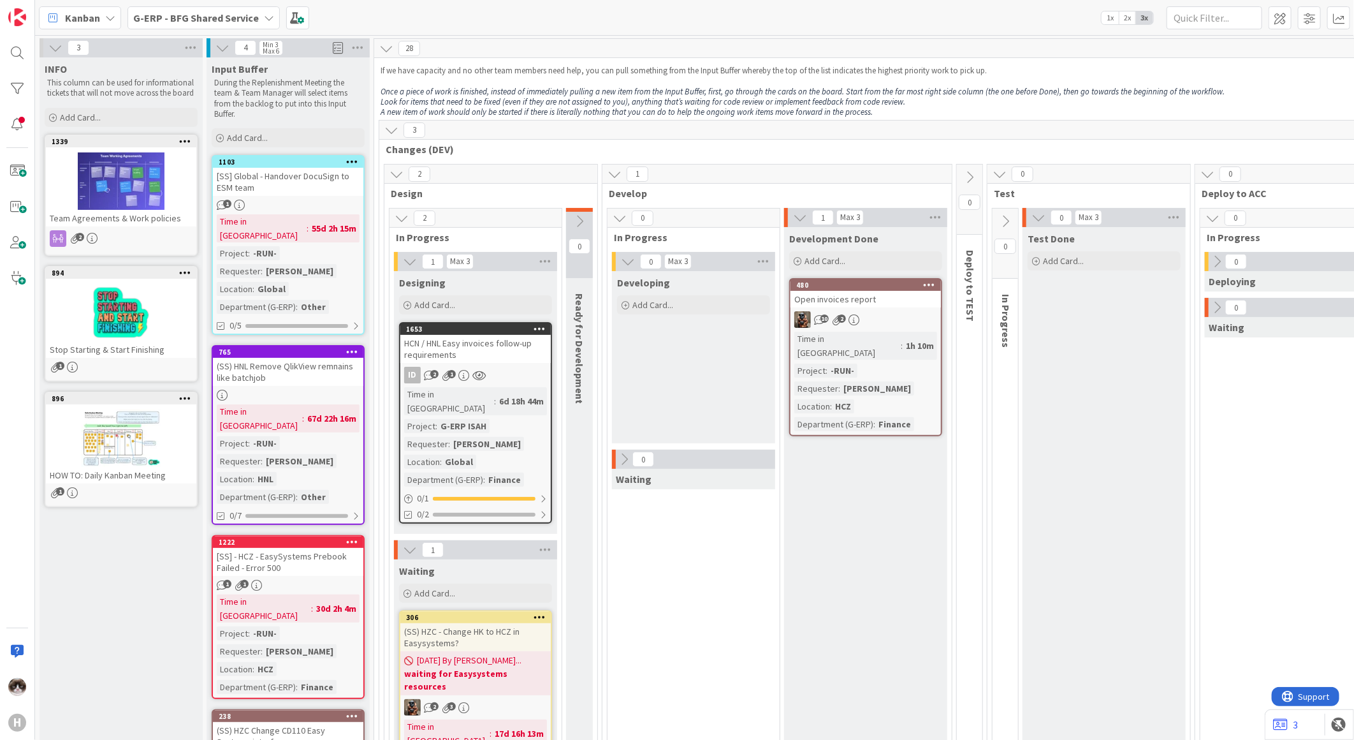
click at [233, 24] on span "G-ERP - BFG Shared Service" at bounding box center [196, 17] width 126 height 15
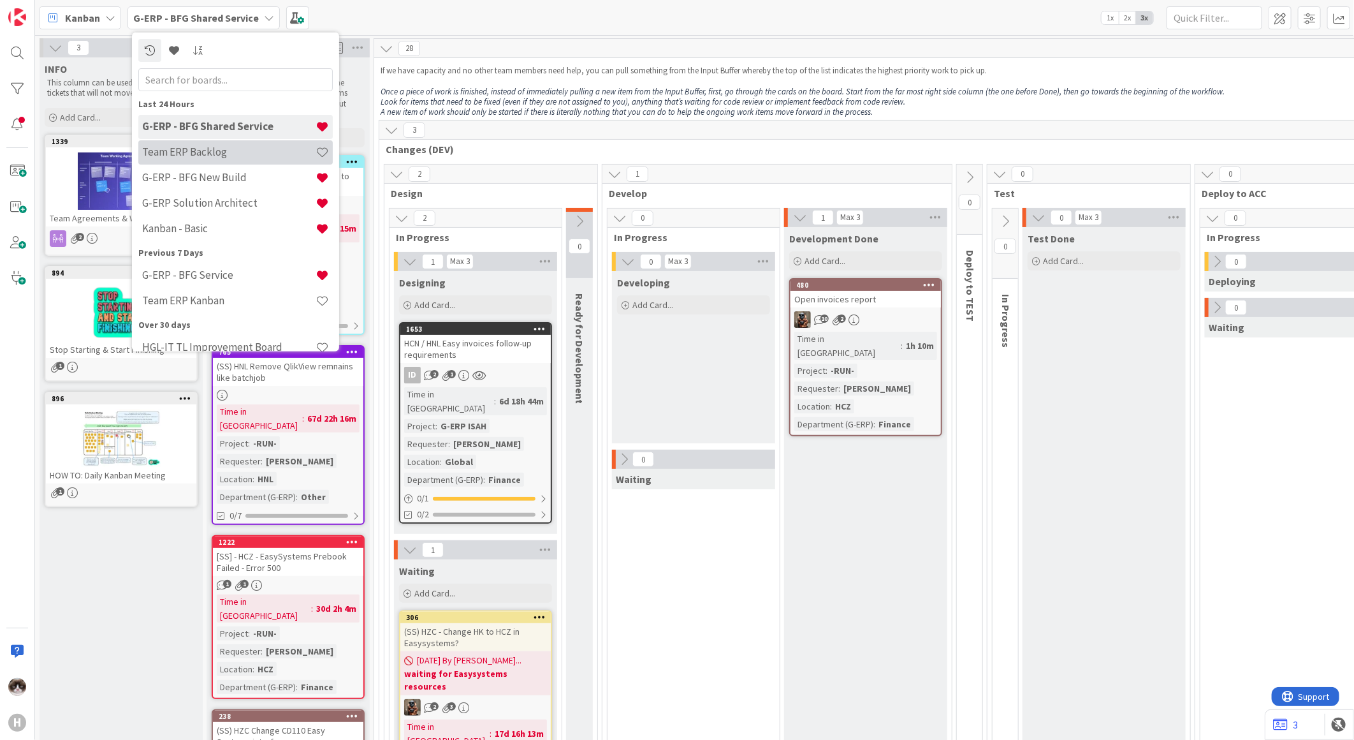
click at [233, 156] on h4 "Team ERP Backlog" at bounding box center [228, 151] width 173 height 13
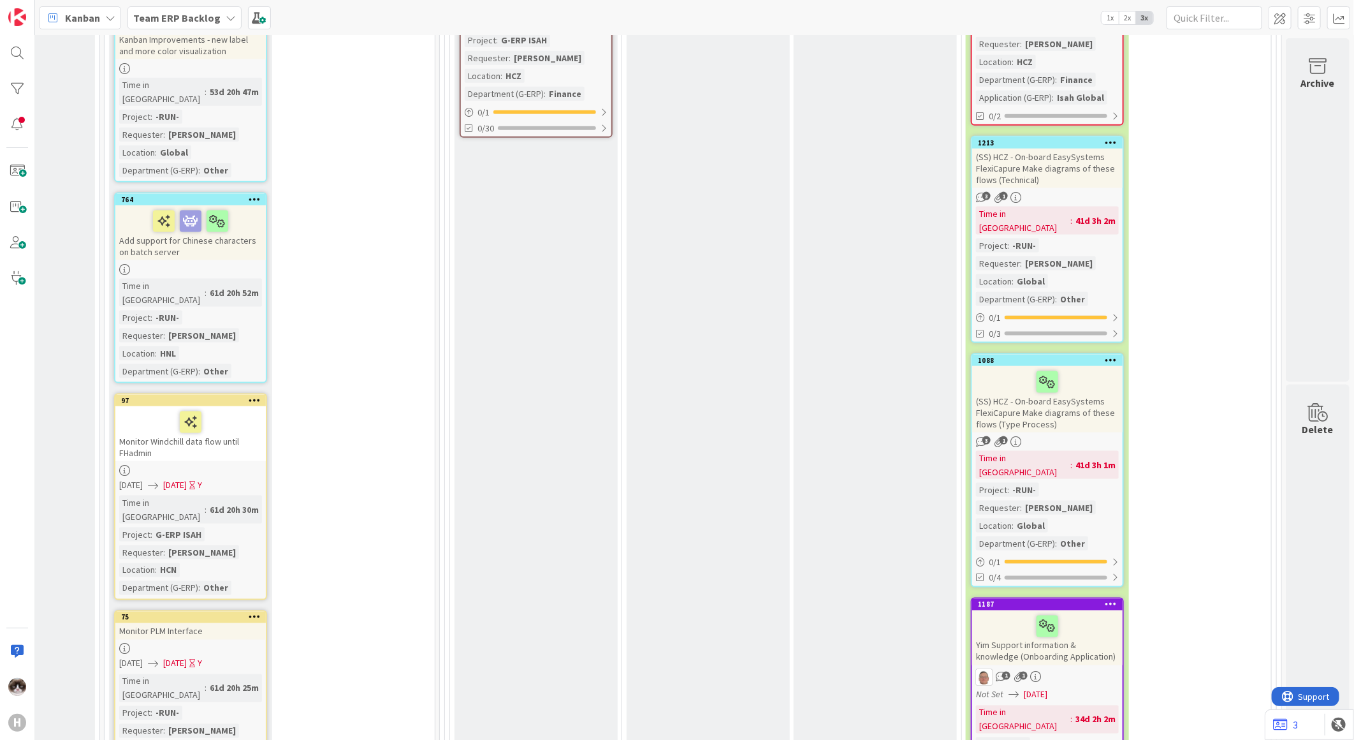
scroll to position [3826, 154]
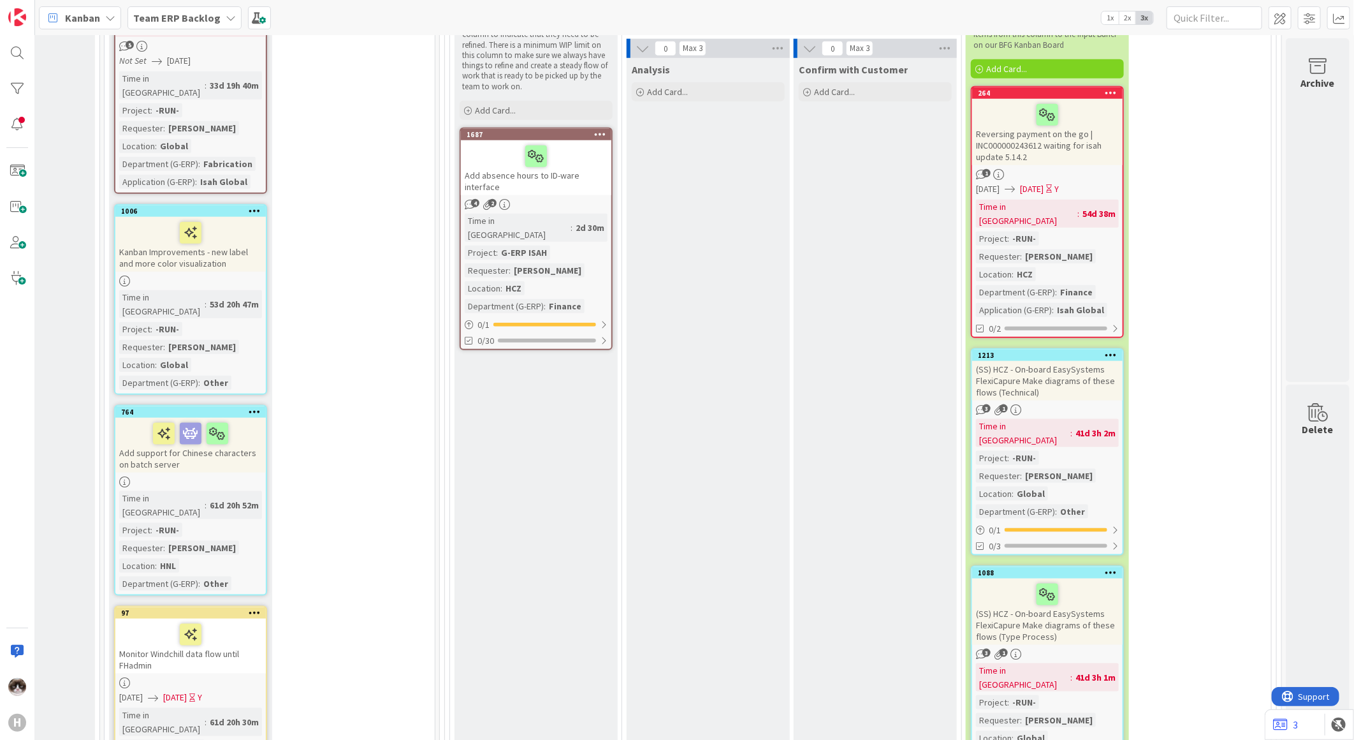
click at [1078, 569] on div "(SS) HCZ - On-board EasySystems FlexiCapure Make diagrams of these flows (Type …" at bounding box center [1047, 611] width 150 height 66
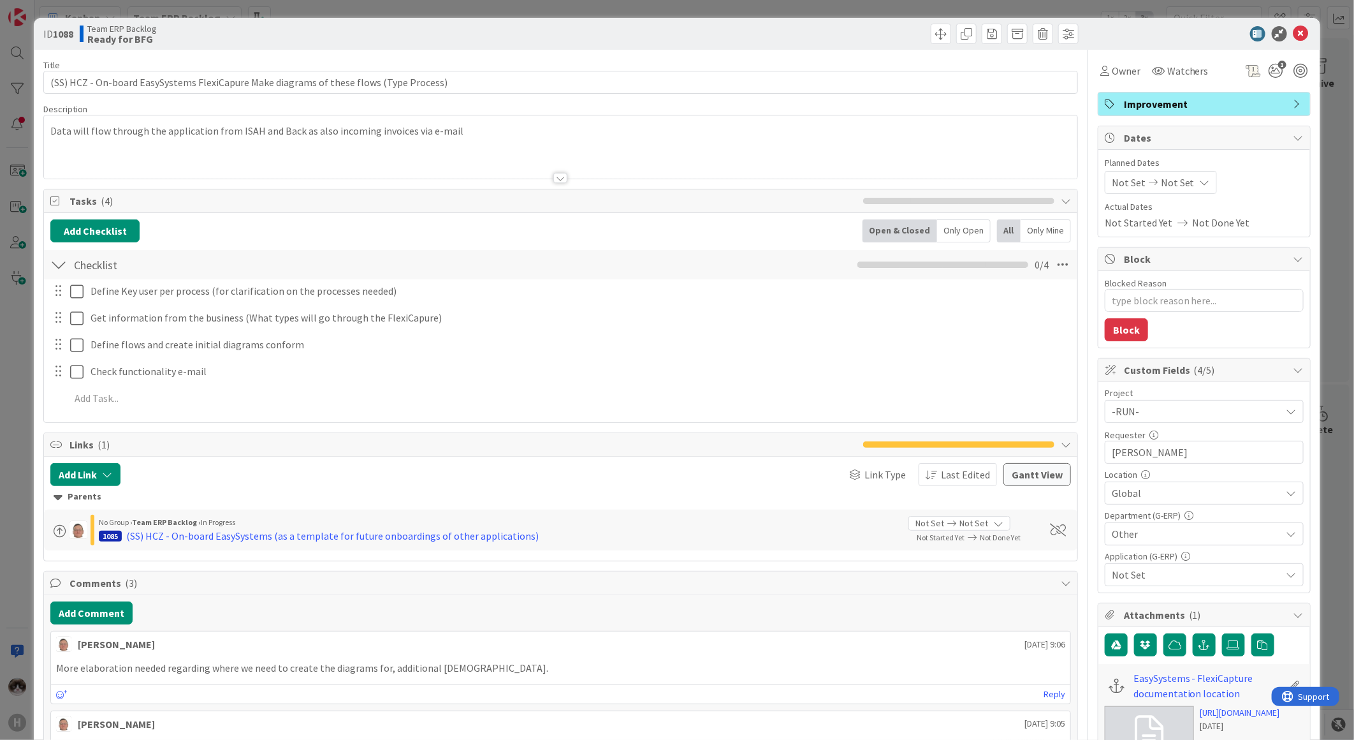
type textarea "x"
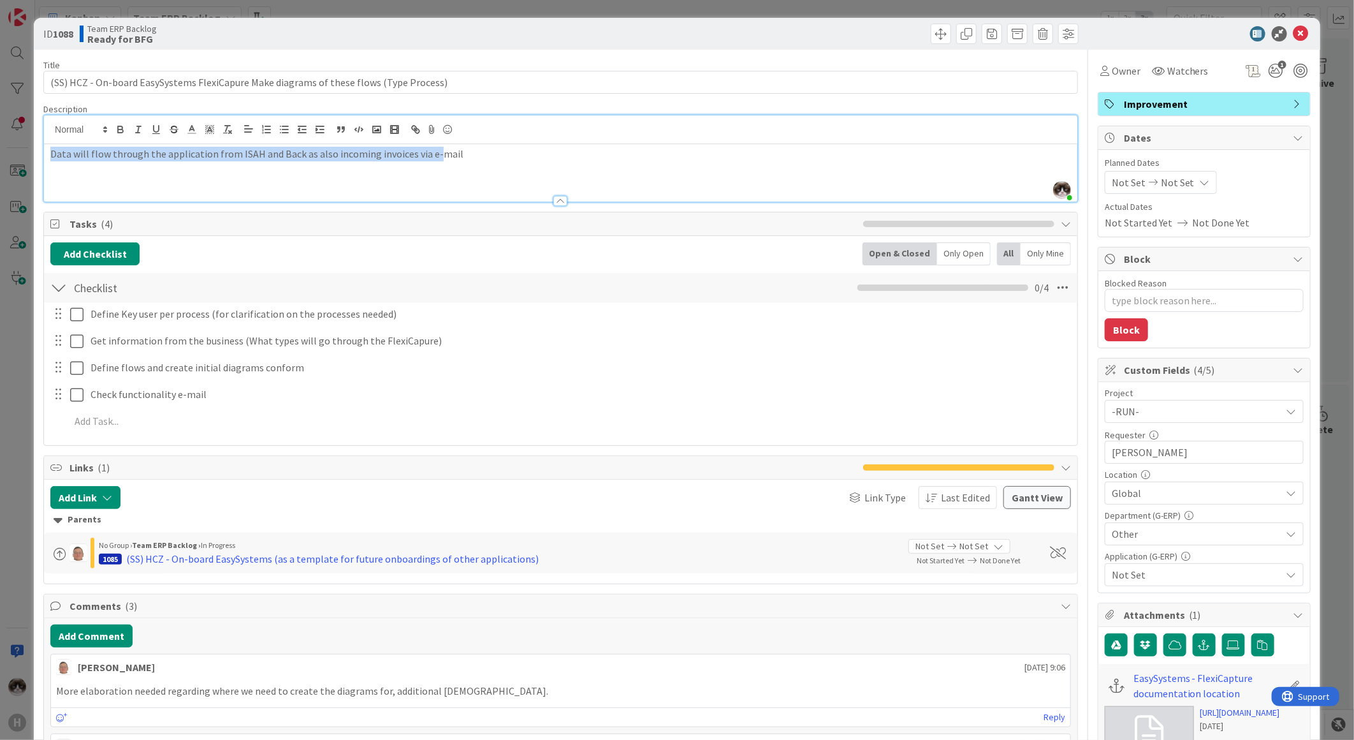
drag, startPoint x: 47, startPoint y: 135, endPoint x: 434, endPoint y: 170, distance: 388.0
click at [434, 170] on div "Data will flow through the application from ISAH and Back as also incoming invo…" at bounding box center [561, 172] width 1034 height 57
click at [446, 167] on div "Data will flow through the application from ISAH and Back as also incoming invo…" at bounding box center [561, 172] width 1034 height 57
drag, startPoint x: 373, startPoint y: 159, endPoint x: 404, endPoint y: 157, distance: 30.7
click at [404, 157] on p "Data will flow through the application from ISAH and Back as also incoming invo…" at bounding box center [560, 154] width 1021 height 15
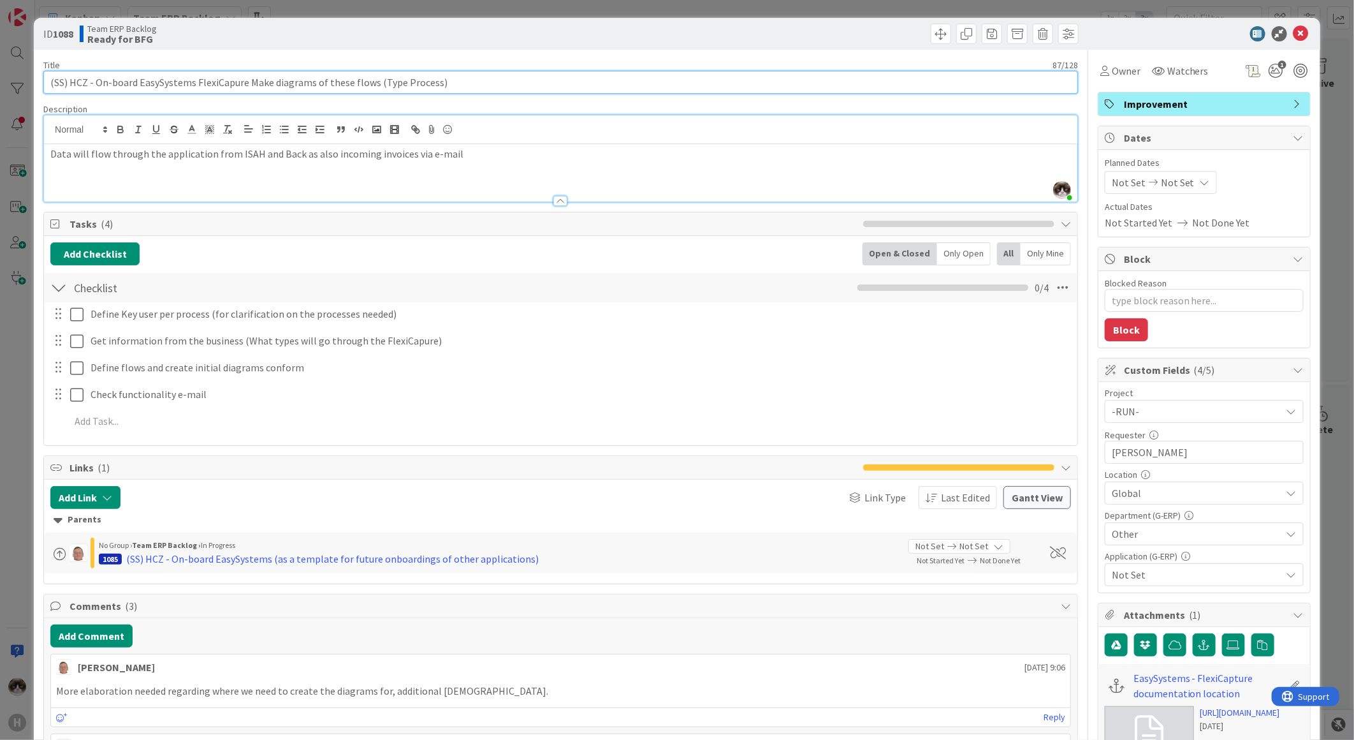
drag, startPoint x: 144, startPoint y: 74, endPoint x: 249, endPoint y: 80, distance: 105.4
click at [249, 80] on input "(SS) HCZ - On-board EasySystems FlexiCapure Make diagrams of these flows (Type …" at bounding box center [560, 82] width 1035 height 23
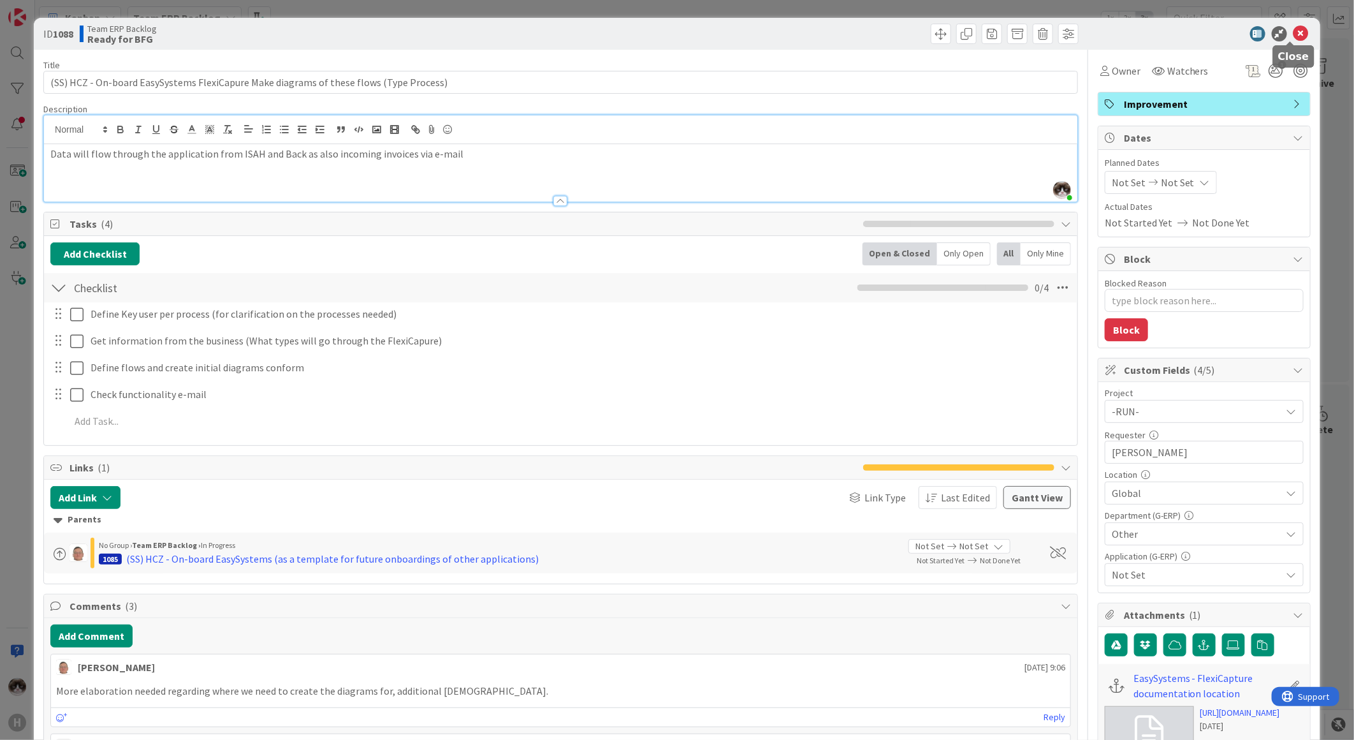
click at [1082, 38] on icon at bounding box center [1301, 33] width 15 height 15
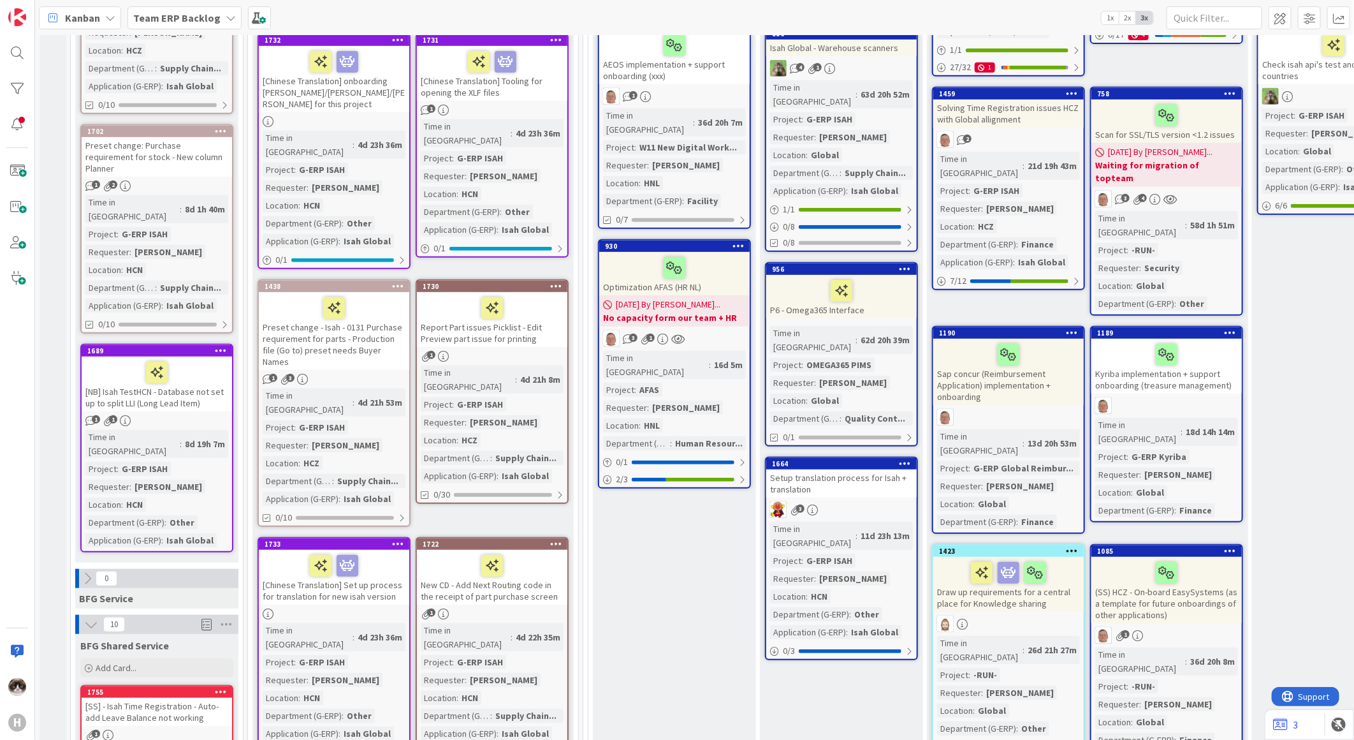
scroll to position [71, 0]
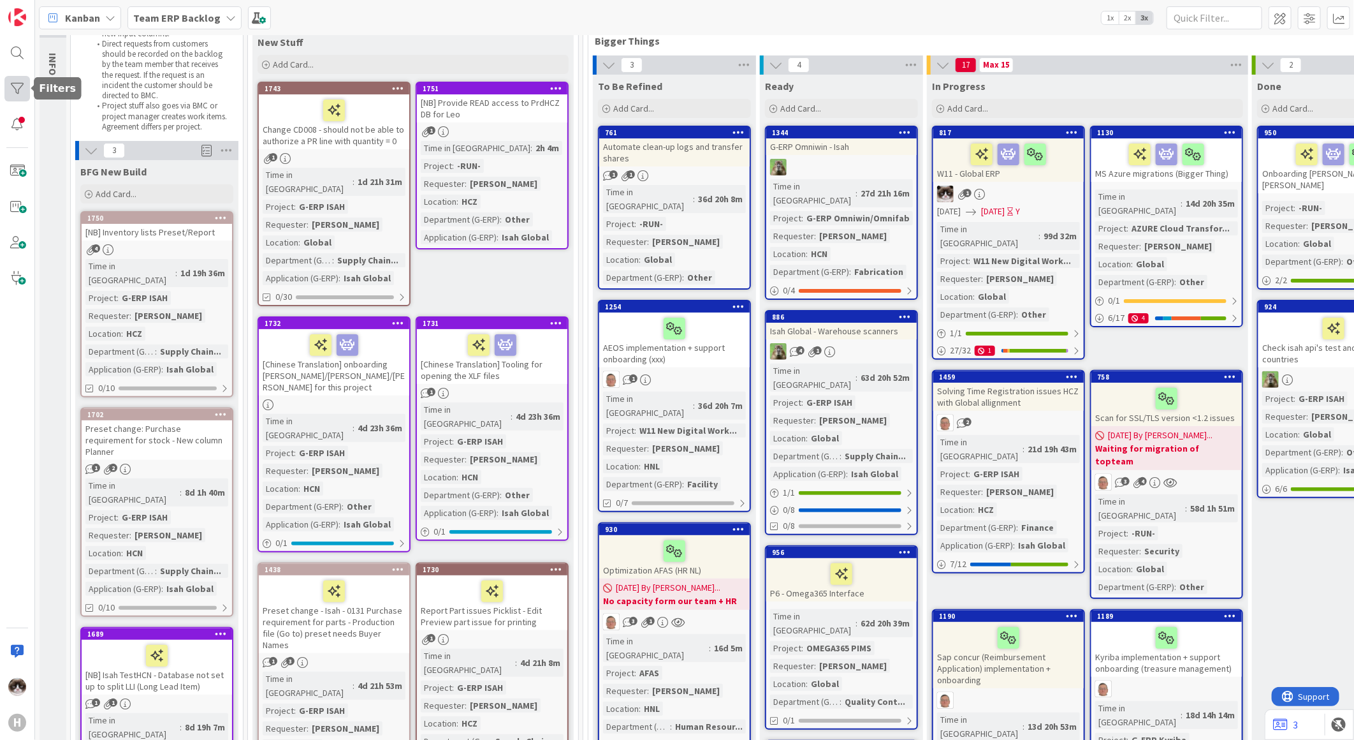
click at [13, 92] on div at bounding box center [17, 89] width 26 height 26
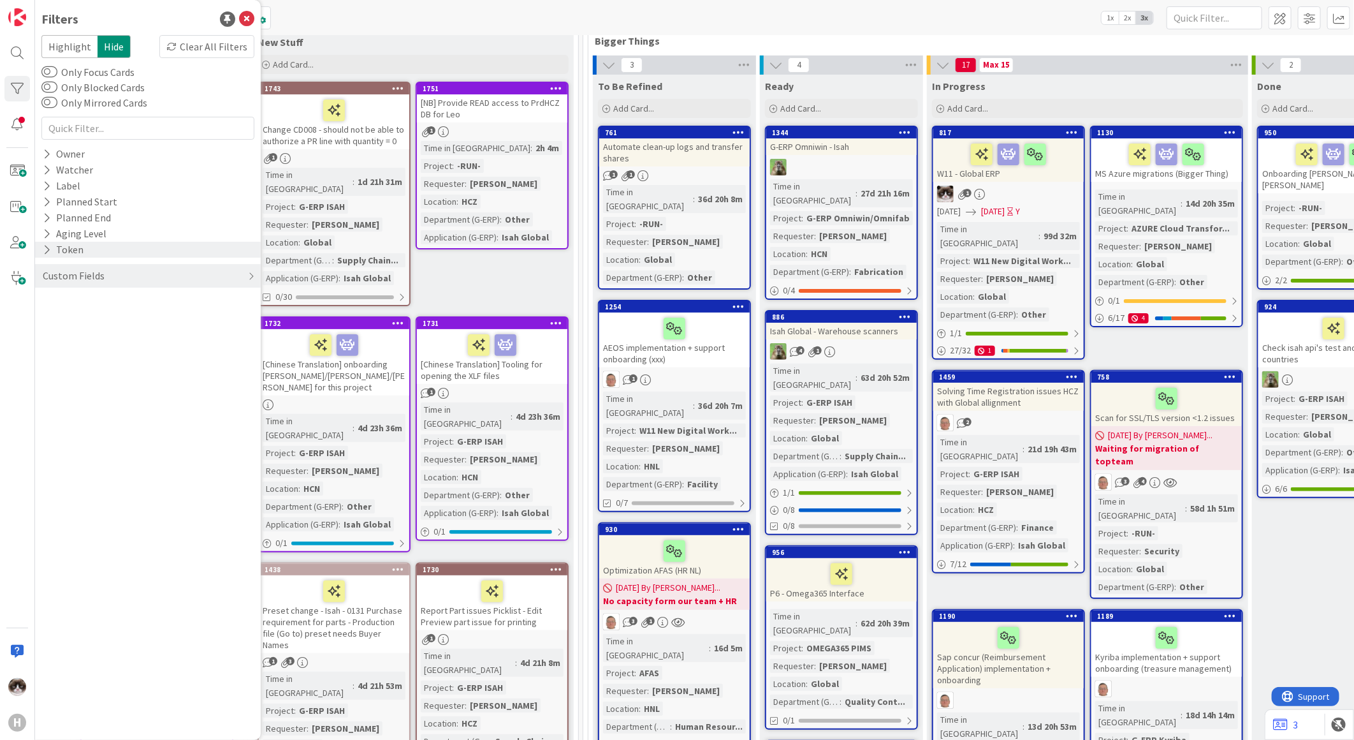
click at [47, 247] on icon at bounding box center [47, 249] width 8 height 11
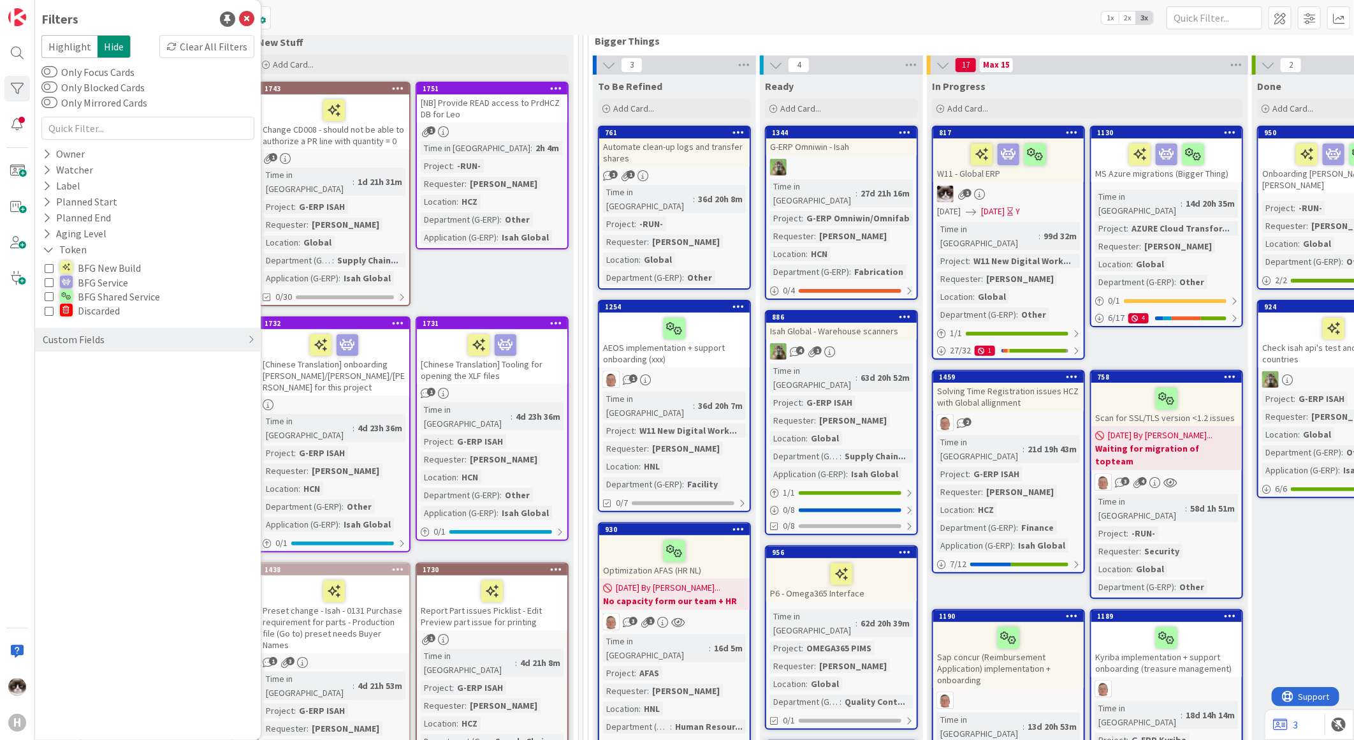
click at [52, 292] on icon at bounding box center [49, 295] width 9 height 9
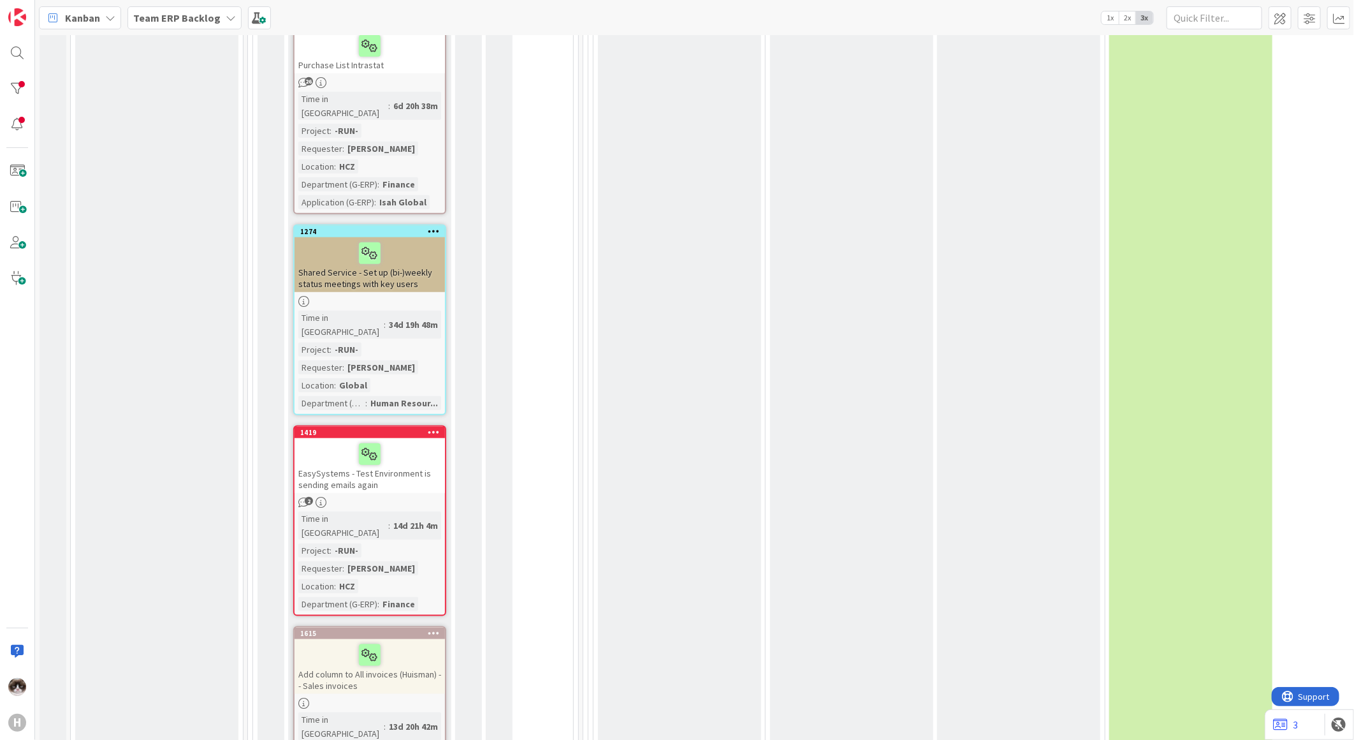
scroll to position [3754, 0]
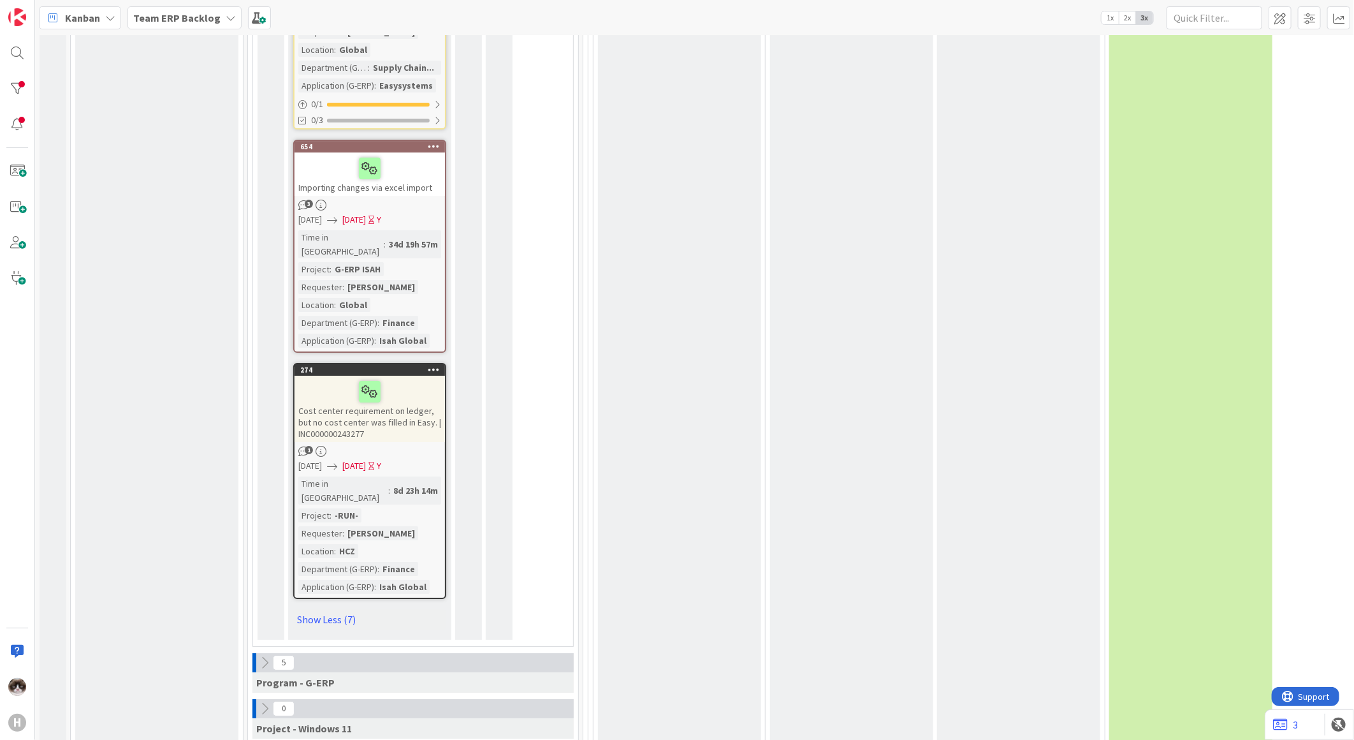
scroll to position [5809, 0]
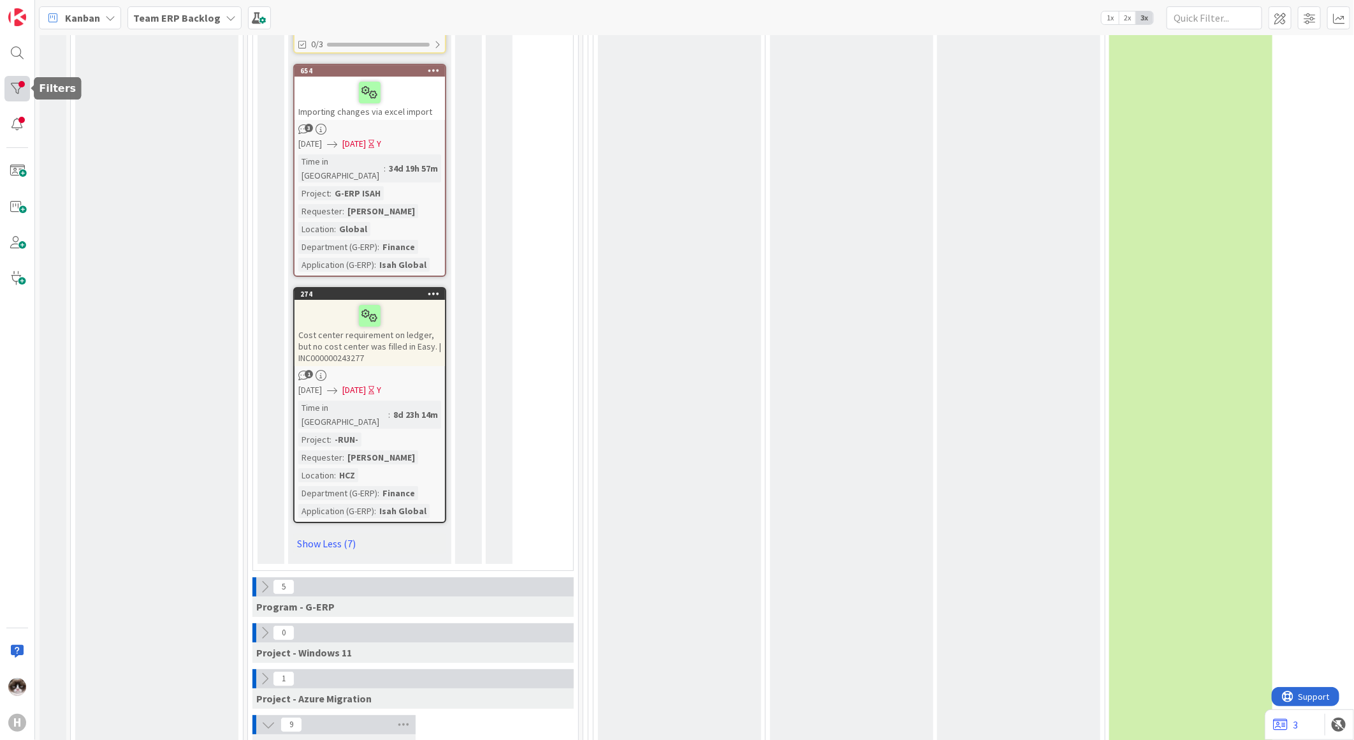
click at [13, 87] on div at bounding box center [17, 89] width 26 height 26
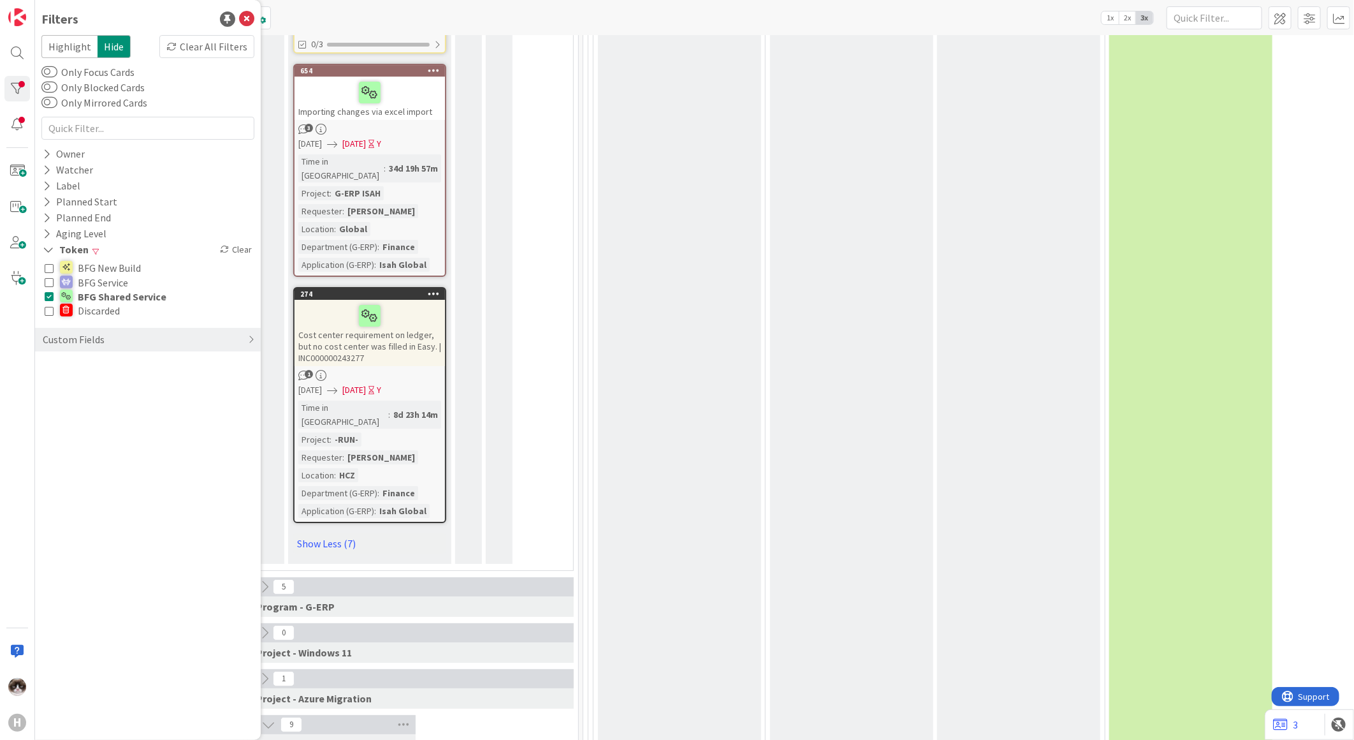
click at [41, 295] on div "BFG New Build BFG Service BFG Shared Service Discarded" at bounding box center [147, 290] width 213 height 64
click at [48, 297] on icon at bounding box center [49, 295] width 9 height 9
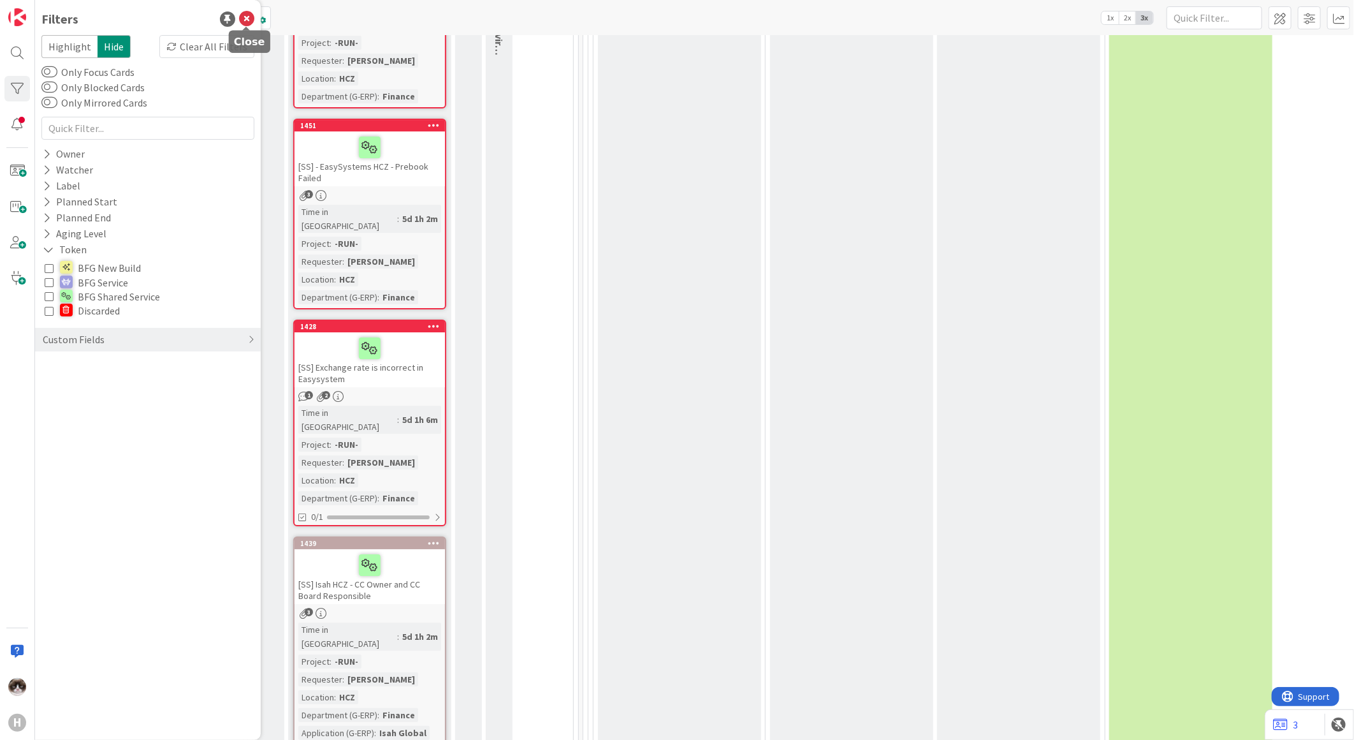
click at [252, 17] on icon at bounding box center [246, 18] width 15 height 15
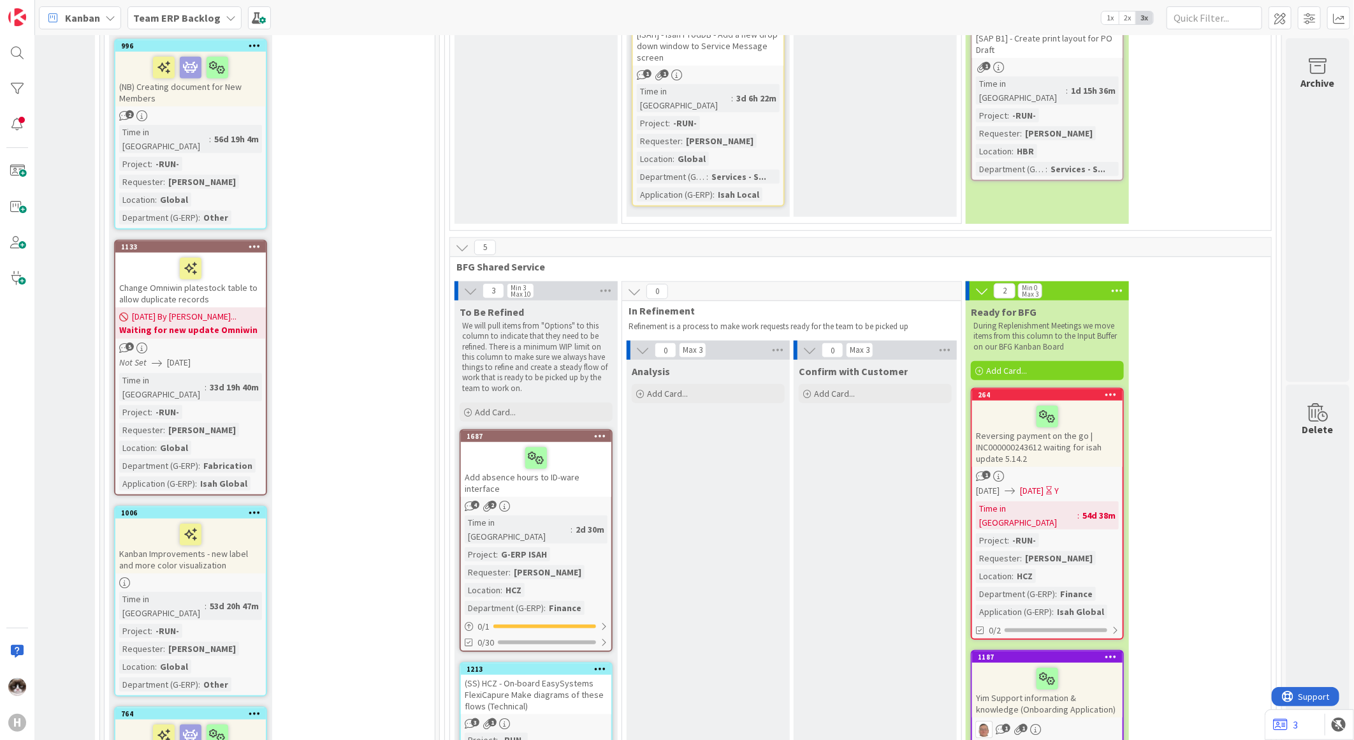
scroll to position [3330, 154]
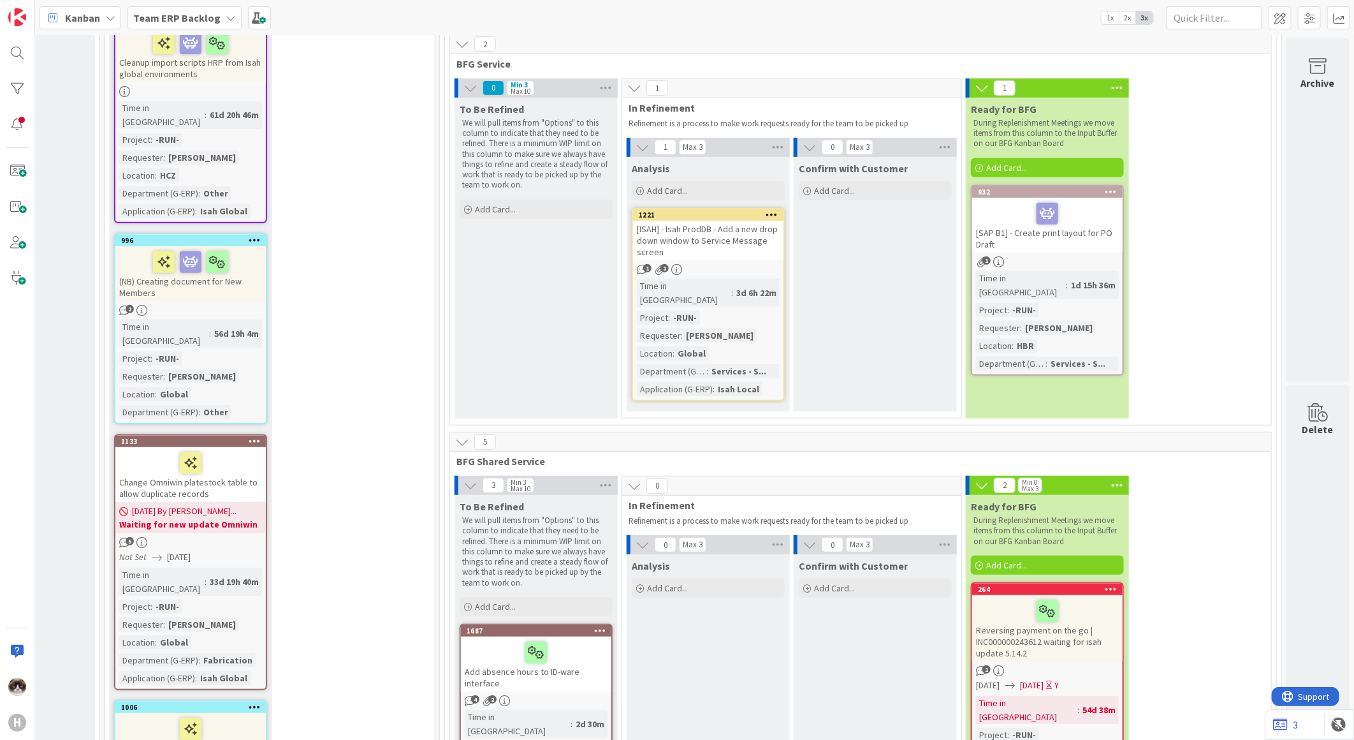
click at [191, 22] on b "Team ERP Backlog" at bounding box center [176, 17] width 87 height 13
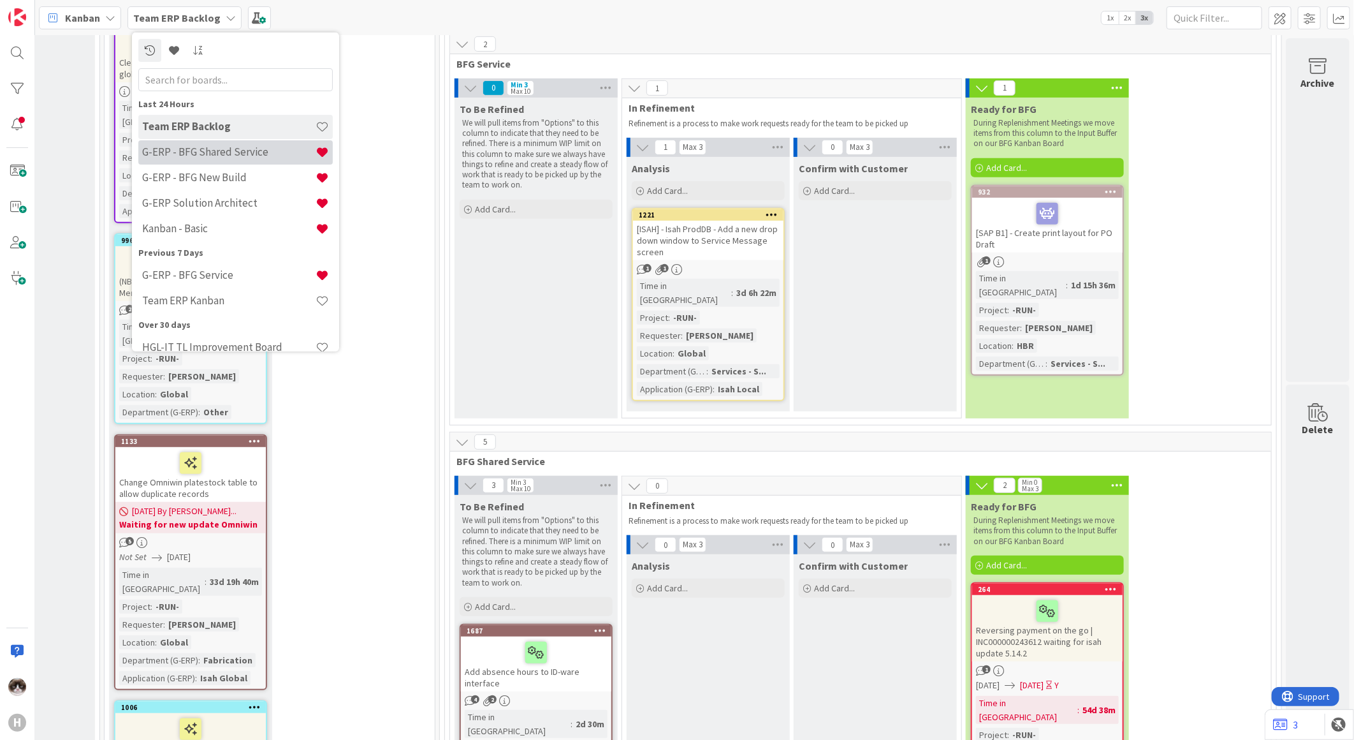
click at [243, 161] on div "G-ERP - BFG Shared Service" at bounding box center [235, 152] width 194 height 24
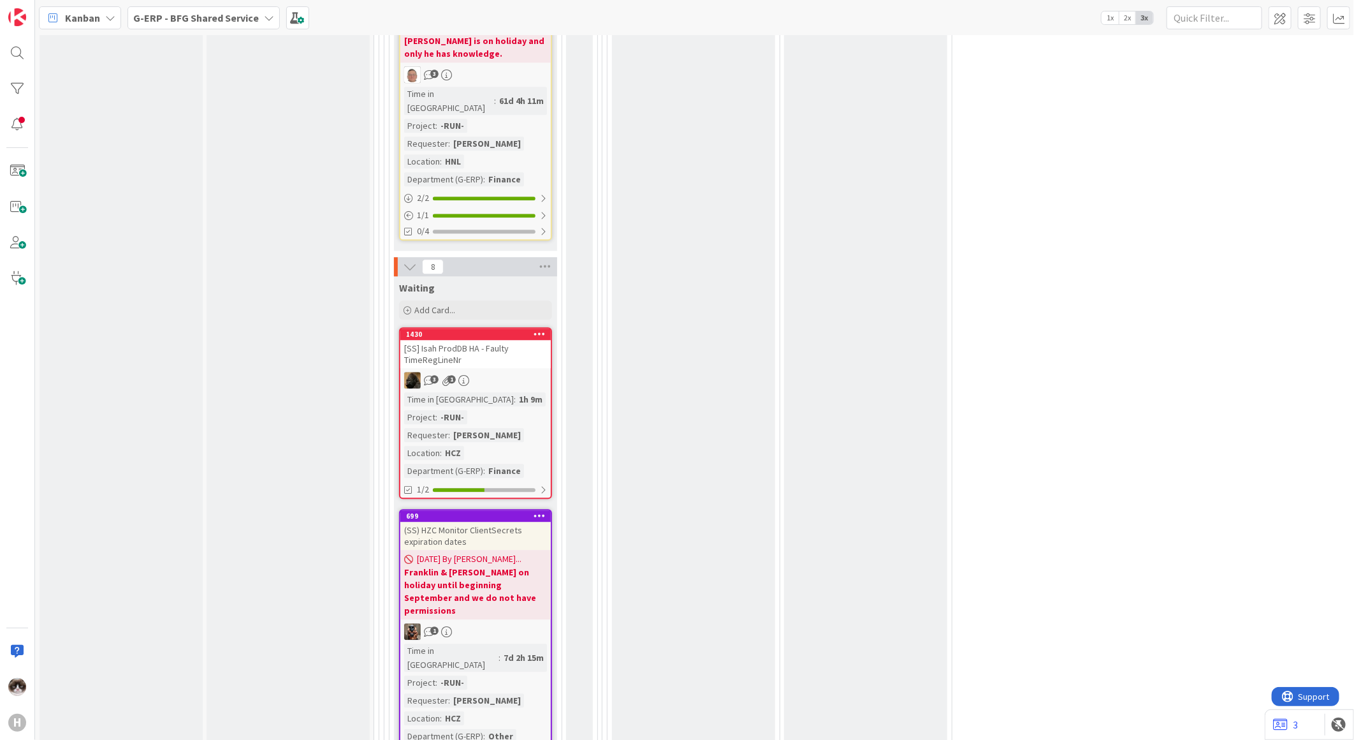
scroll to position [2054, 0]
